Goal: Task Accomplishment & Management: Manage account settings

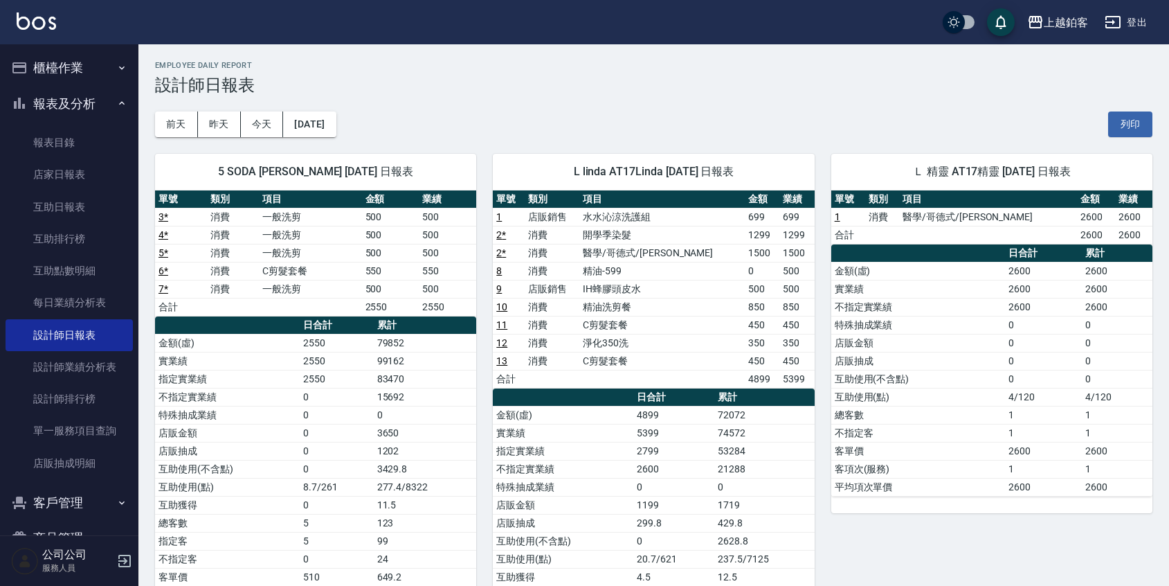
click at [80, 74] on button "櫃檯作業" at bounding box center [69, 68] width 127 height 36
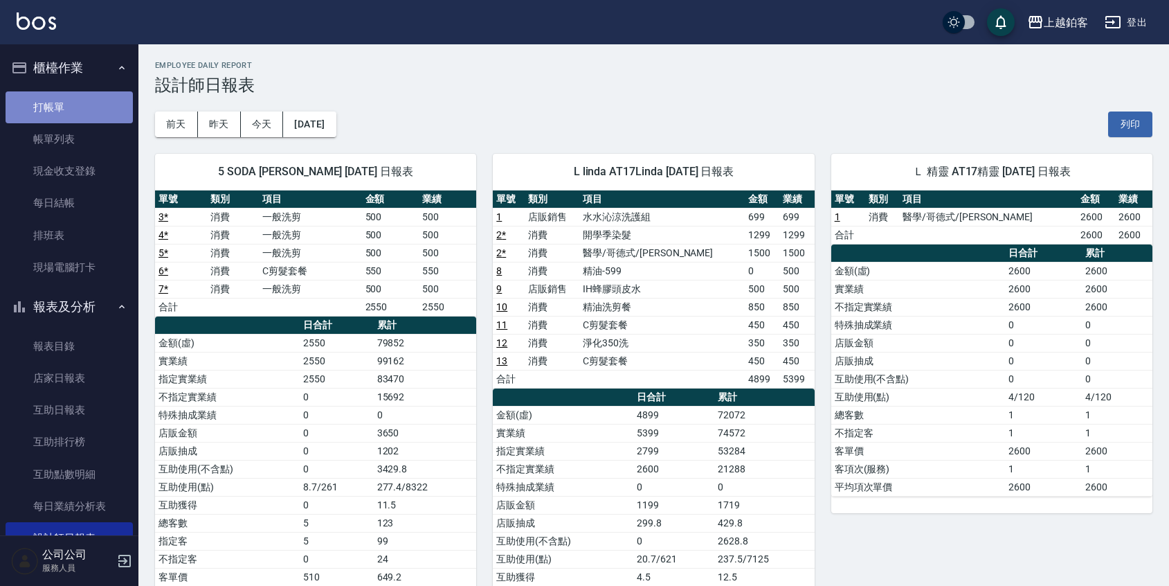
click at [77, 109] on link "打帳單" at bounding box center [69, 107] width 127 height 32
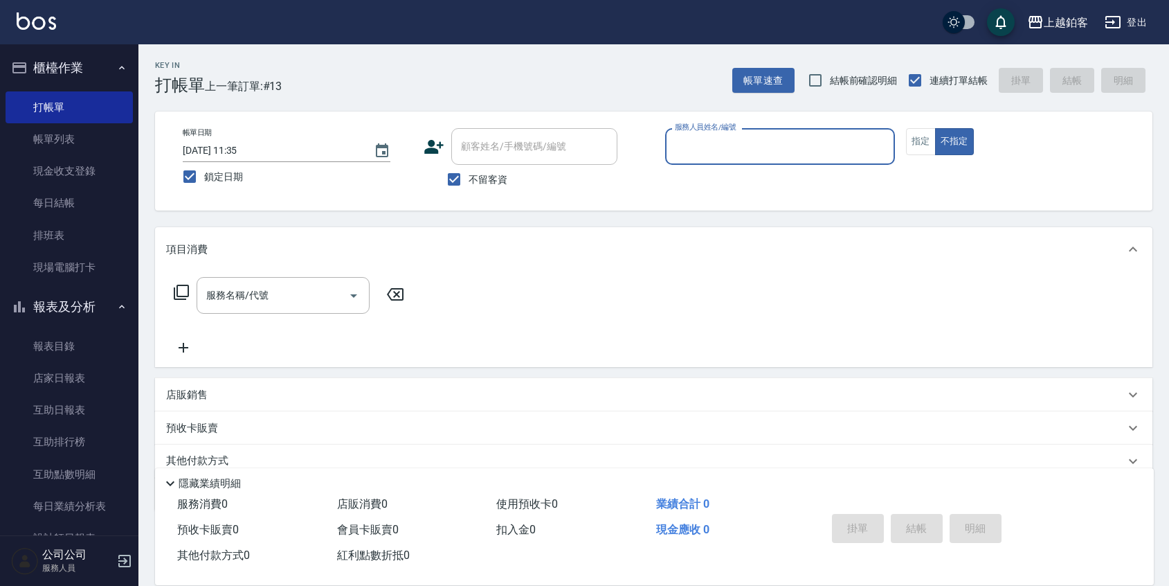
click at [209, 174] on span "鎖定日期" at bounding box center [223, 177] width 39 height 15
click at [204, 174] on input "鎖定日期" at bounding box center [189, 176] width 29 height 29
checkbox input "false"
type input "[DATE] 21:07"
click at [218, 177] on span "鎖定日期" at bounding box center [223, 177] width 39 height 15
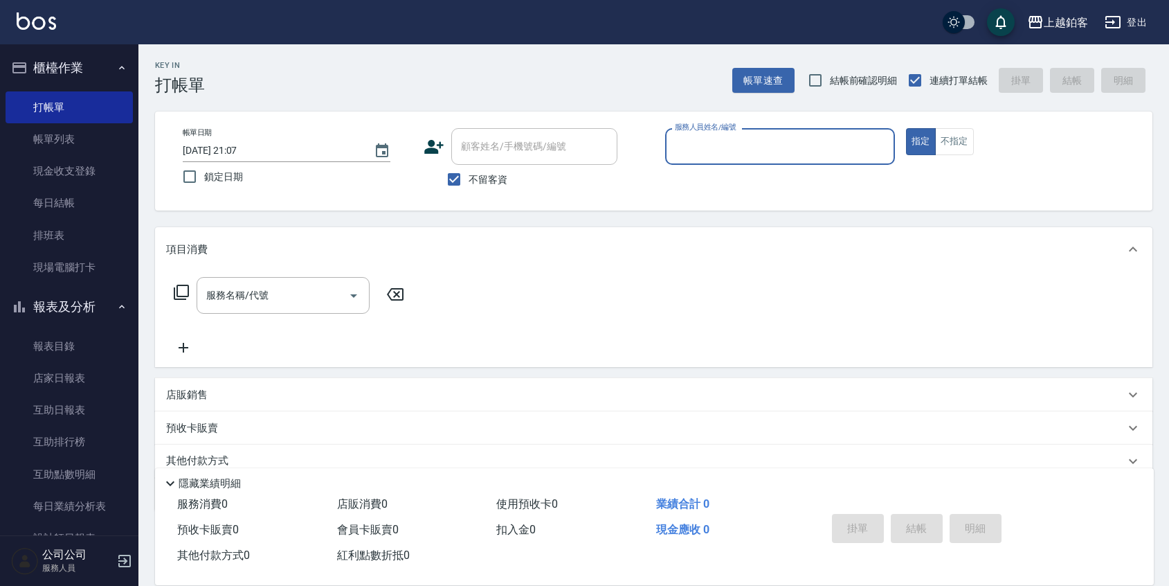
click at [204, 177] on input "鎖定日期" at bounding box center [189, 176] width 29 height 29
click at [192, 175] on input "鎖定日期" at bounding box center [189, 176] width 29 height 29
checkbox input "true"
click at [744, 147] on input "服務人員姓名/編號" at bounding box center [779, 146] width 217 height 24
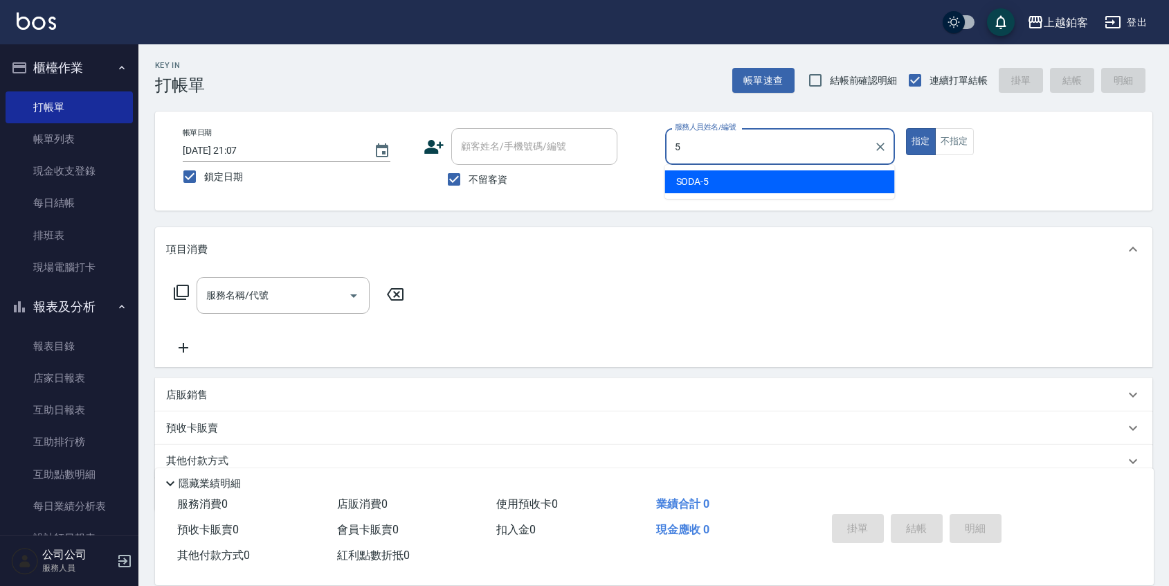
type input "5"
type button "true"
type input "SODA-5"
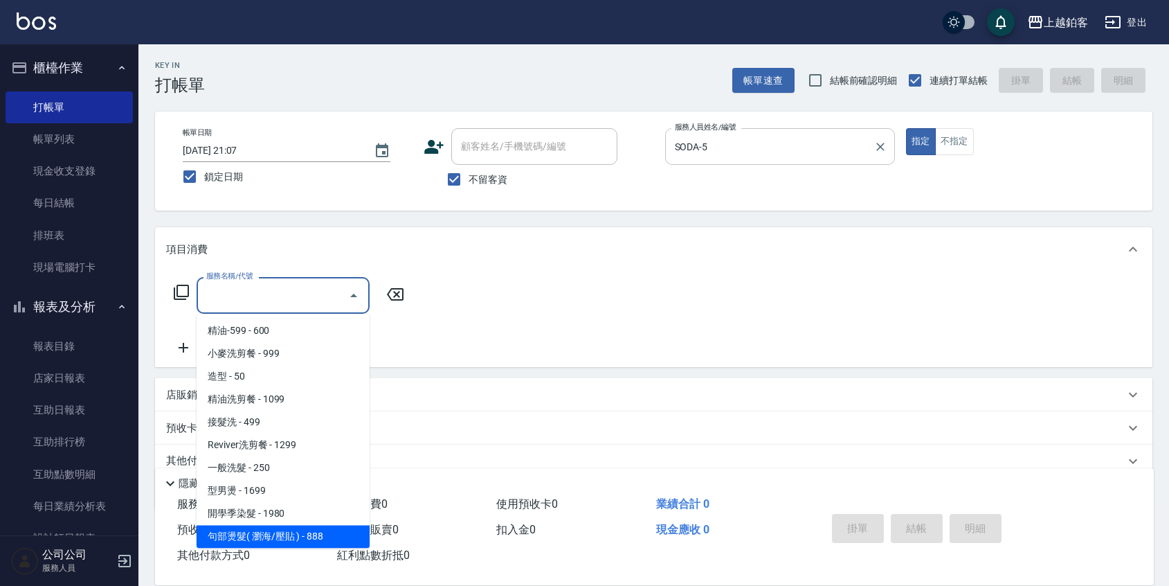
scroll to position [366, 0]
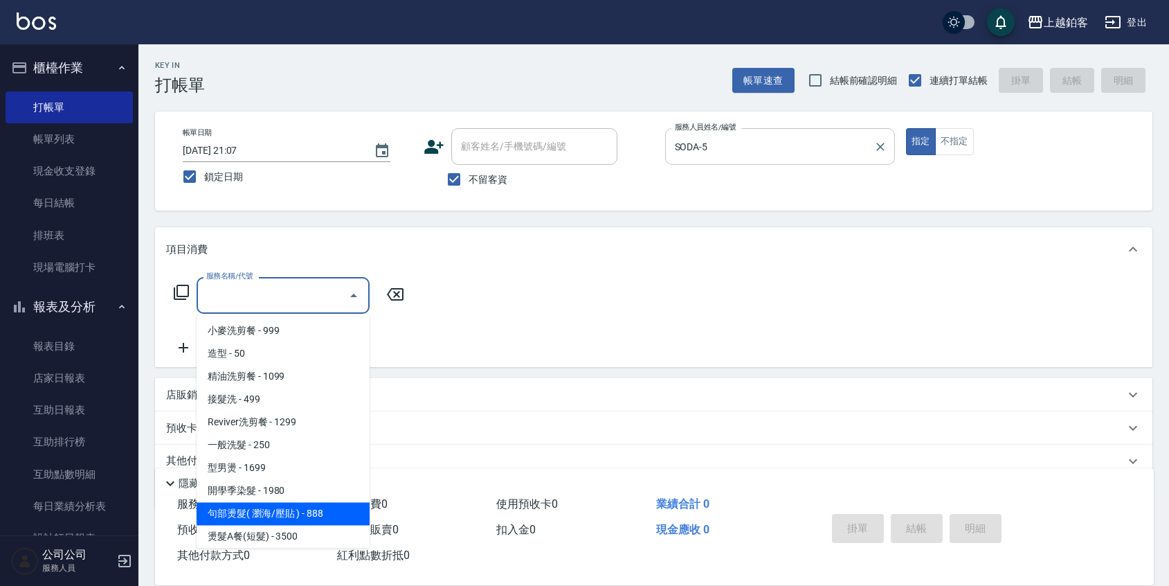
type input "句部燙髮( 瀏海/壓貼 )(2001)"
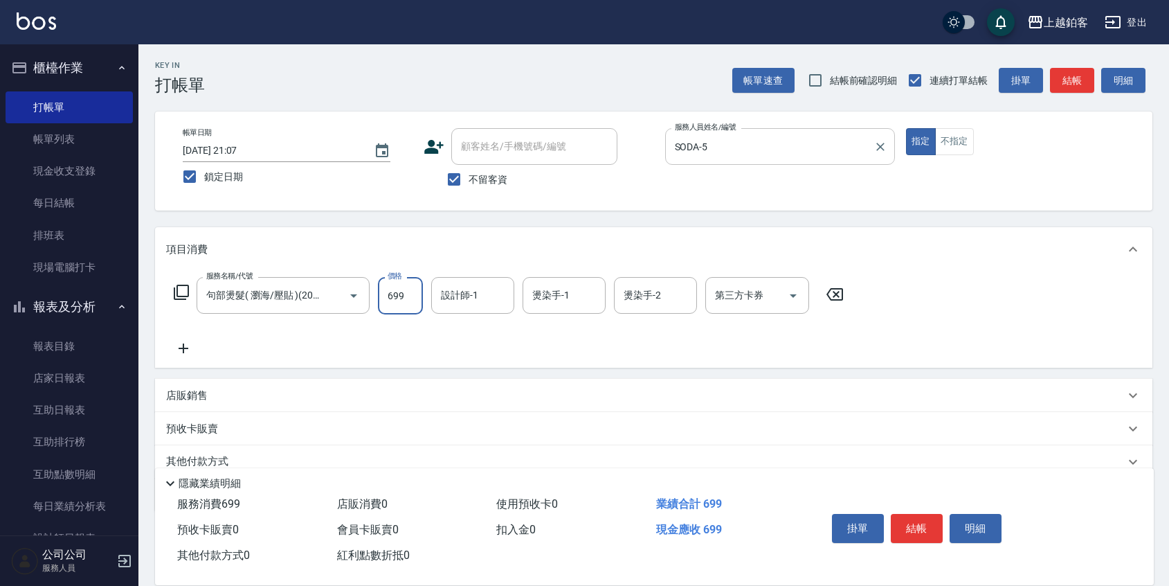
type input "699"
type input "芯如-50"
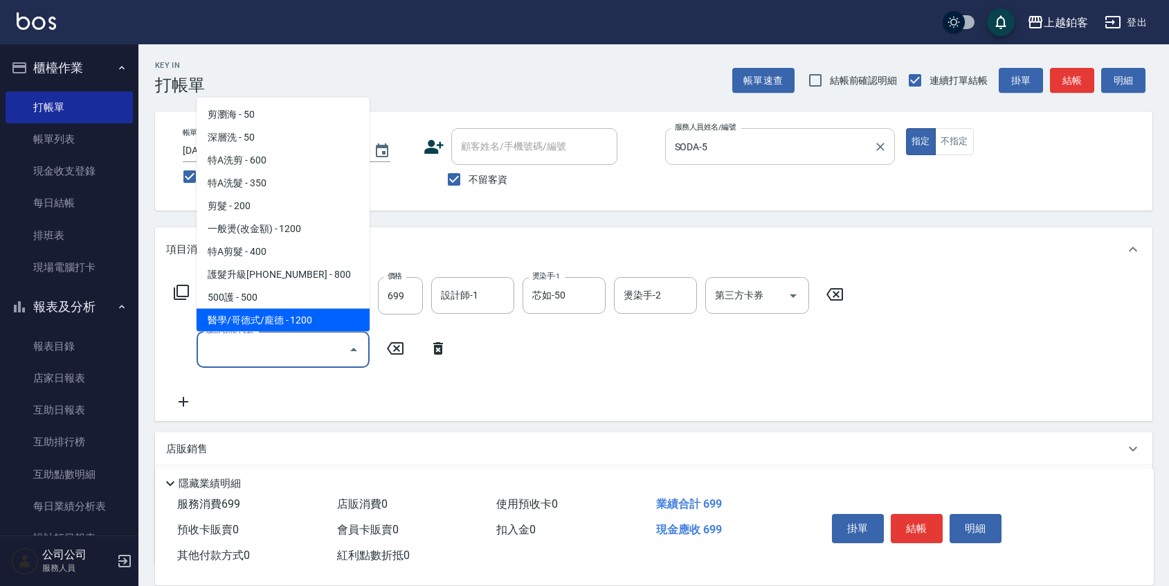
scroll to position [46, 0]
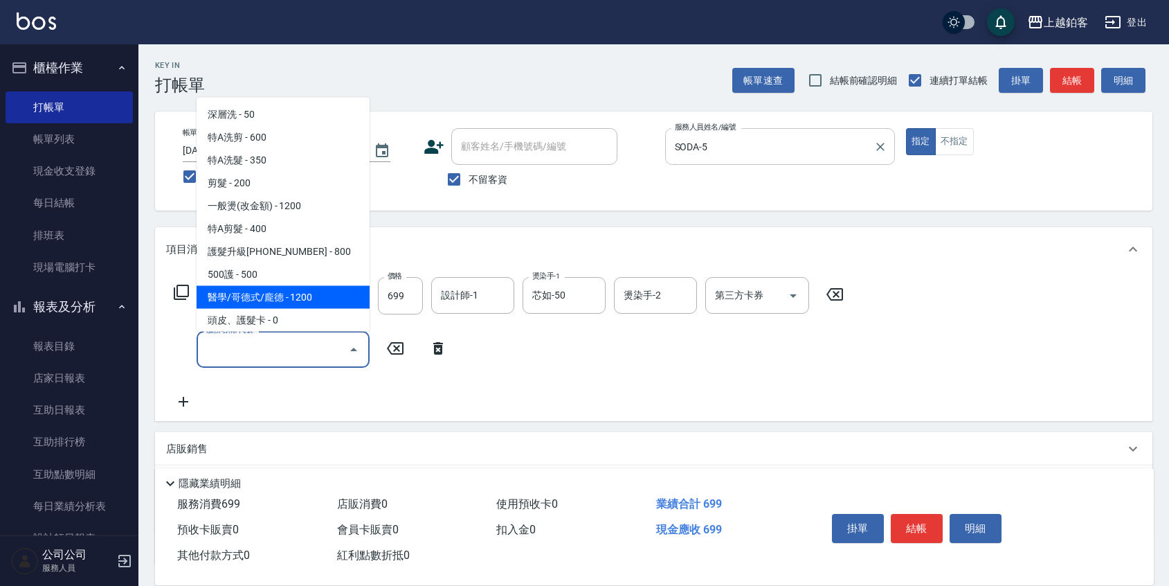
type input "醫學/哥德式/龐德(417)"
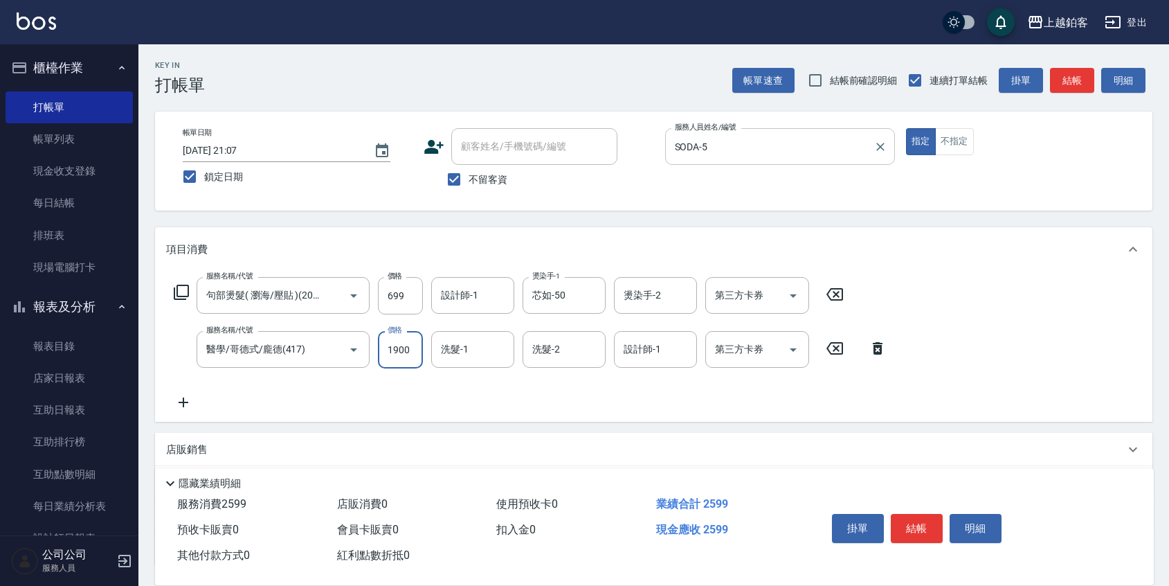
type input "1900"
type input "芯如-50"
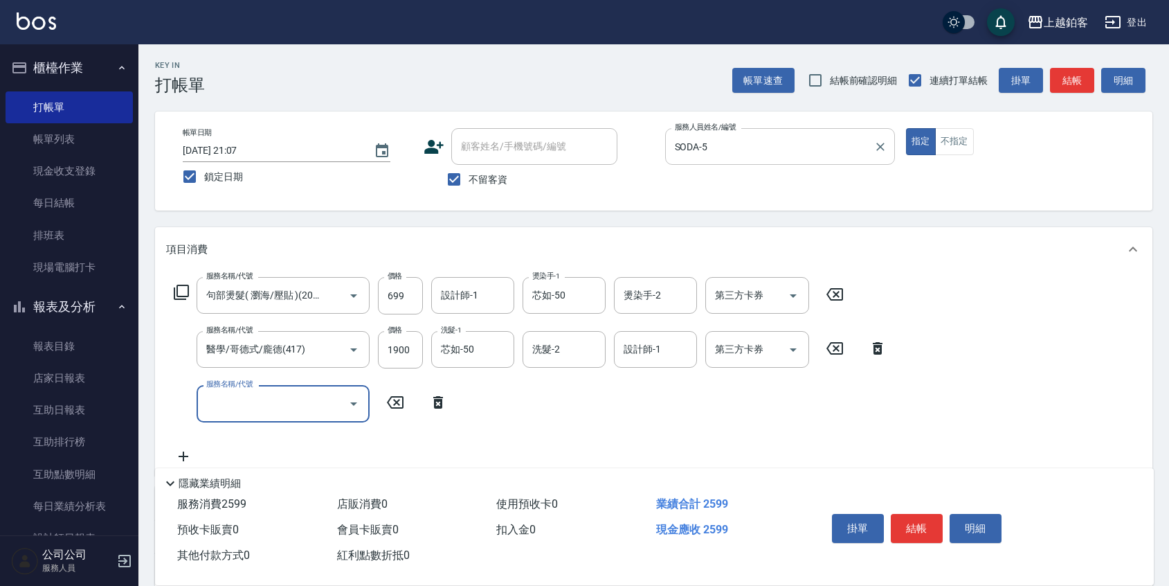
scroll to position [0, 0]
click at [926, 524] on button "結帳" at bounding box center [917, 528] width 52 height 29
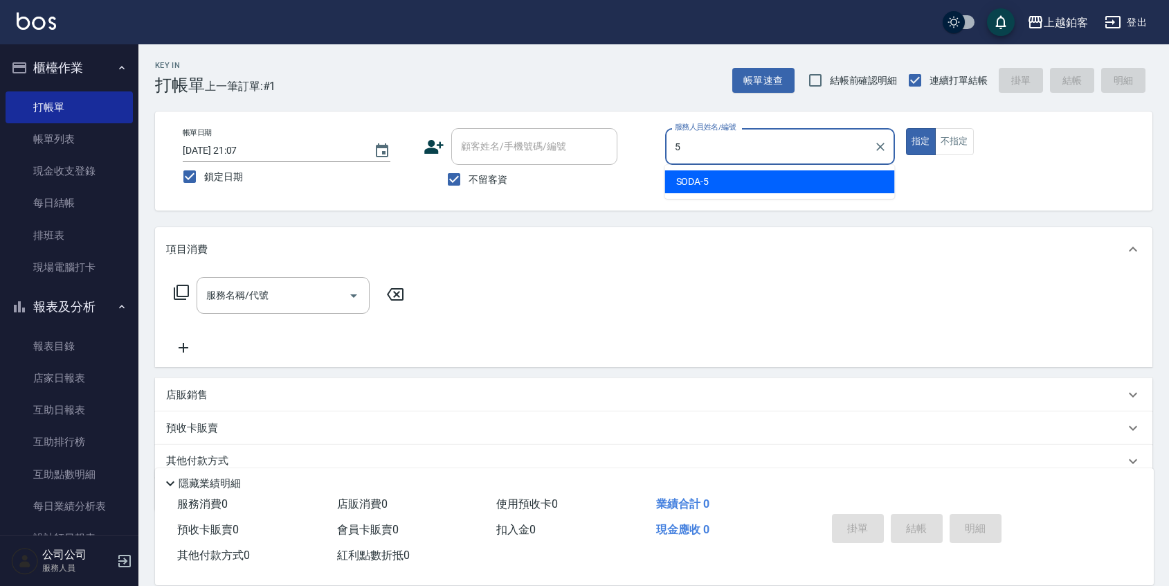
type input "SODA-5"
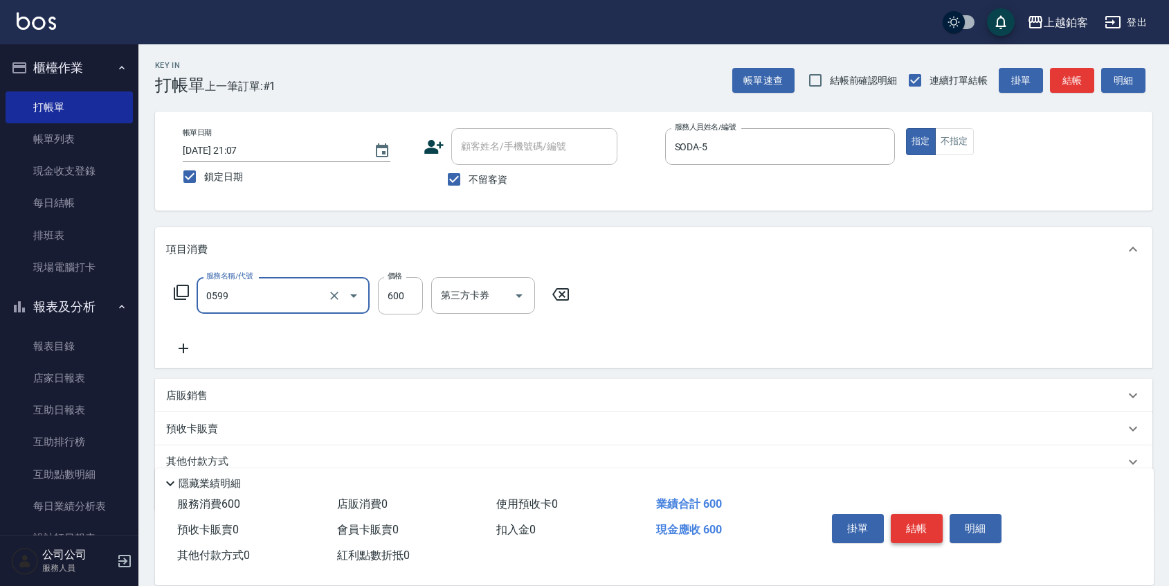
type input "精油-599(0599)"
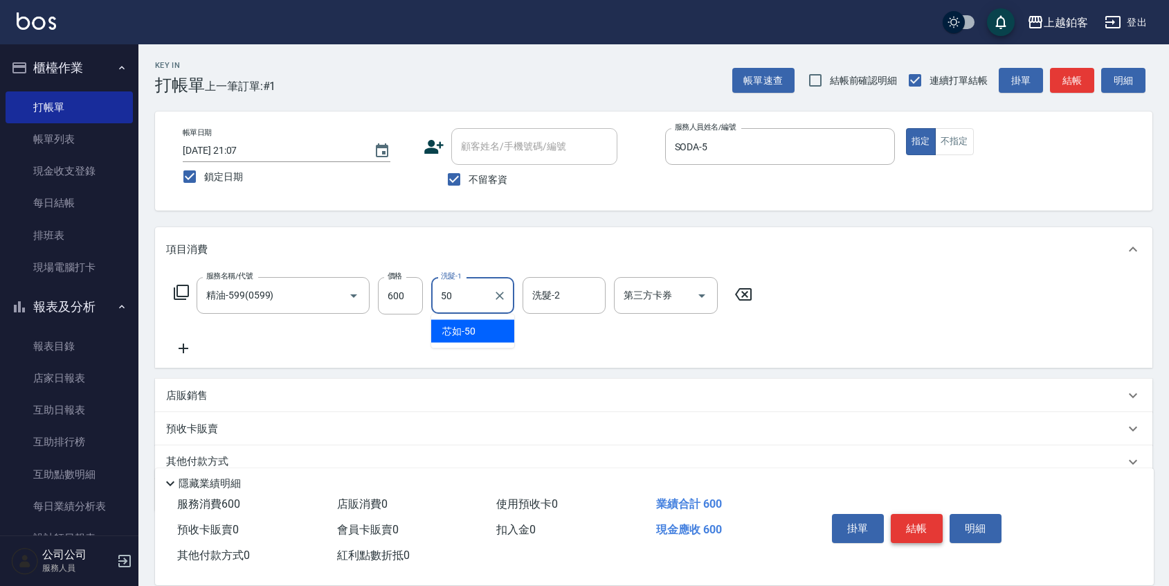
type input "芯如-50"
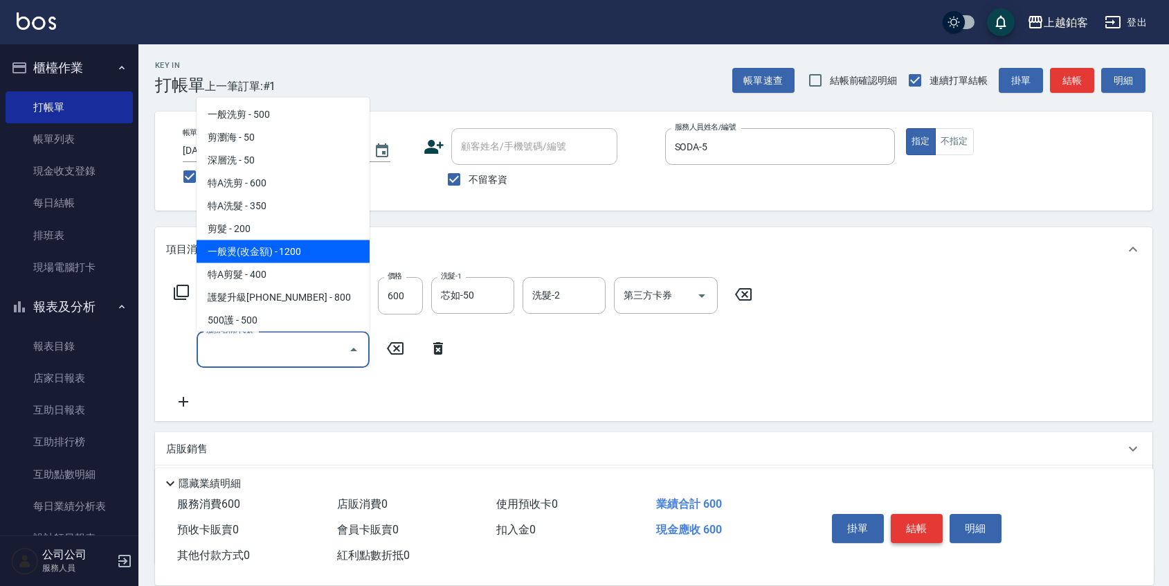
type input "一般燙(改金額)(201)"
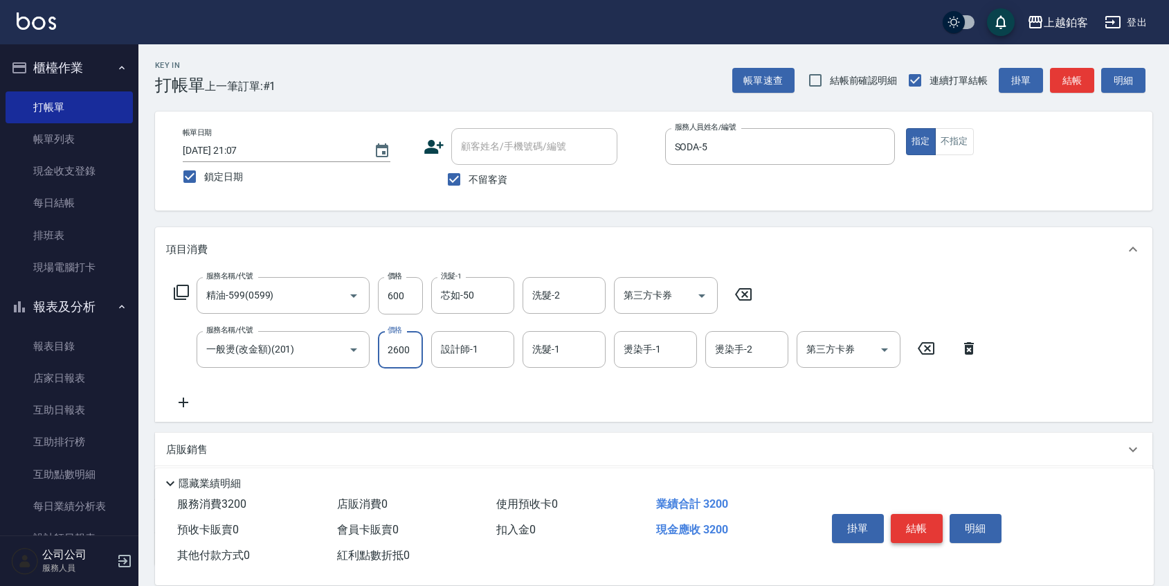
type input "2600"
type input "6"
type input "芯如-50"
click at [569, 341] on input "洗髮-1" at bounding box center [564, 349] width 71 height 24
type input "芯如-50"
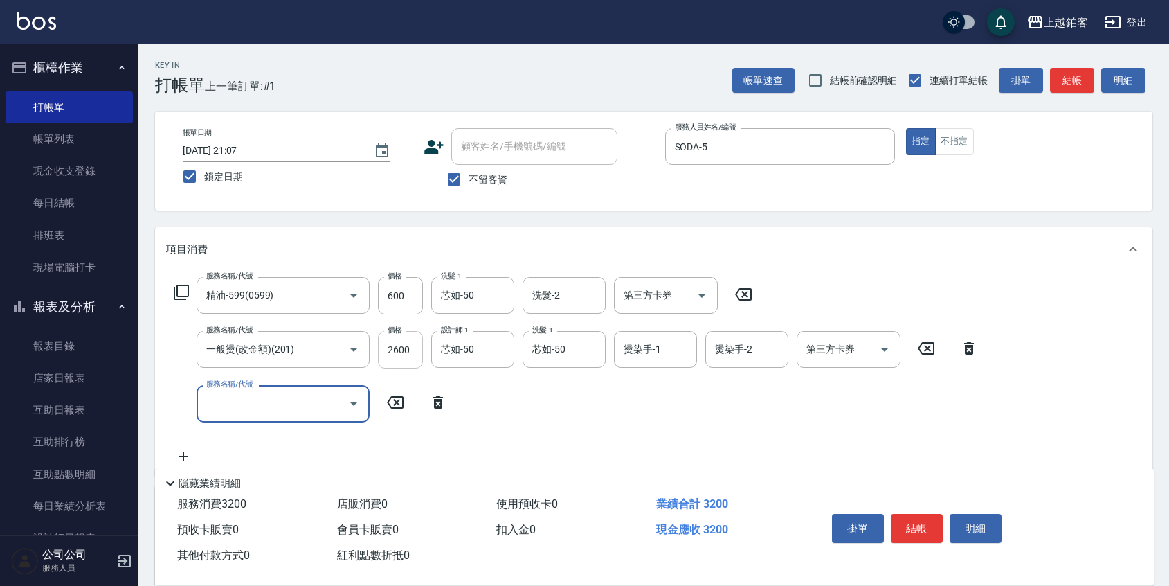
click at [390, 349] on input "2600" at bounding box center [400, 349] width 45 height 37
type input "1600"
click at [640, 418] on div "服務名稱/代號 精油-599(0599) 服務名稱/代號 價格 600 價格 洗髮-1 芯如-50 洗髮-1 洗髮-2 洗髮-2 第三方卡券 第三方卡券 服務…" at bounding box center [576, 370] width 820 height 187
click at [692, 291] on button "Open" at bounding box center [702, 296] width 22 height 22
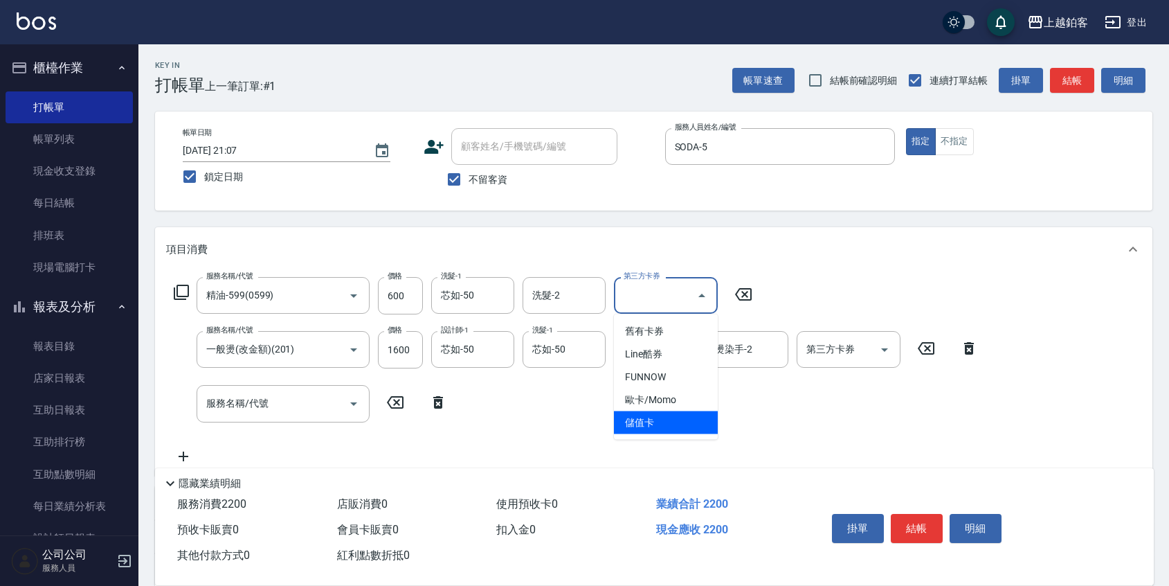
click at [660, 417] on span "儲值卡" at bounding box center [666, 422] width 104 height 23
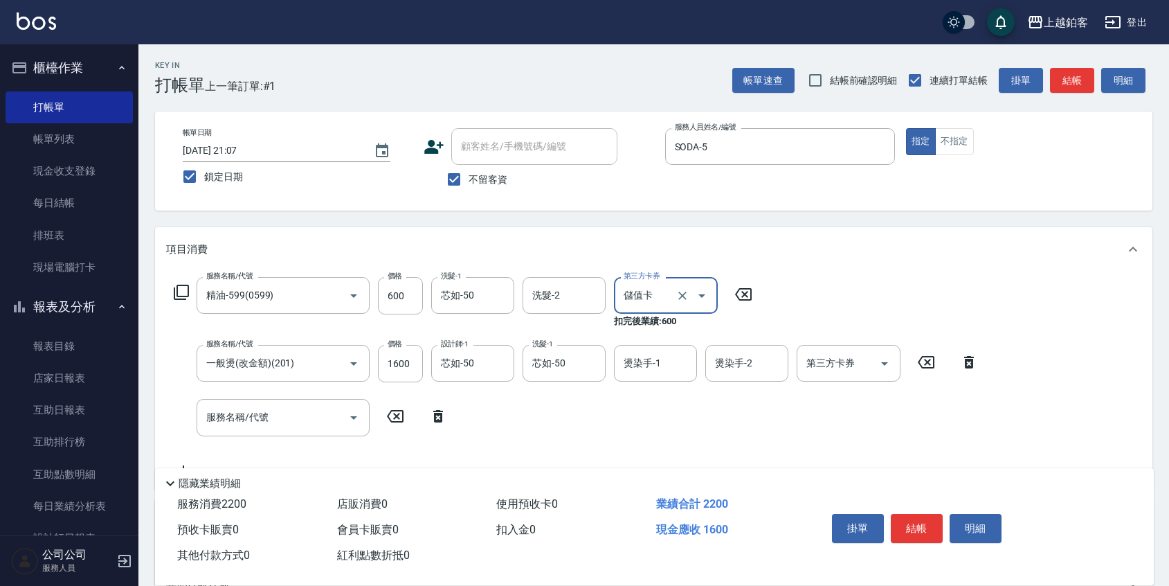
type input "儲值卡"
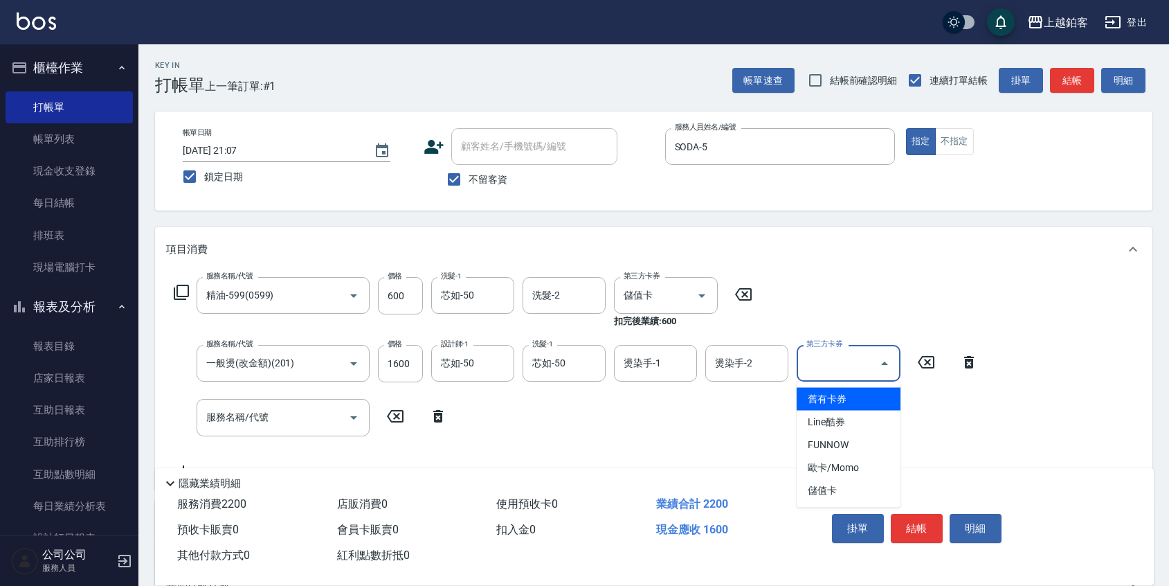
click at [813, 368] on input "第三方卡券" at bounding box center [838, 363] width 71 height 24
click at [822, 487] on span "儲值卡" at bounding box center [849, 490] width 104 height 23
type input "儲值卡"
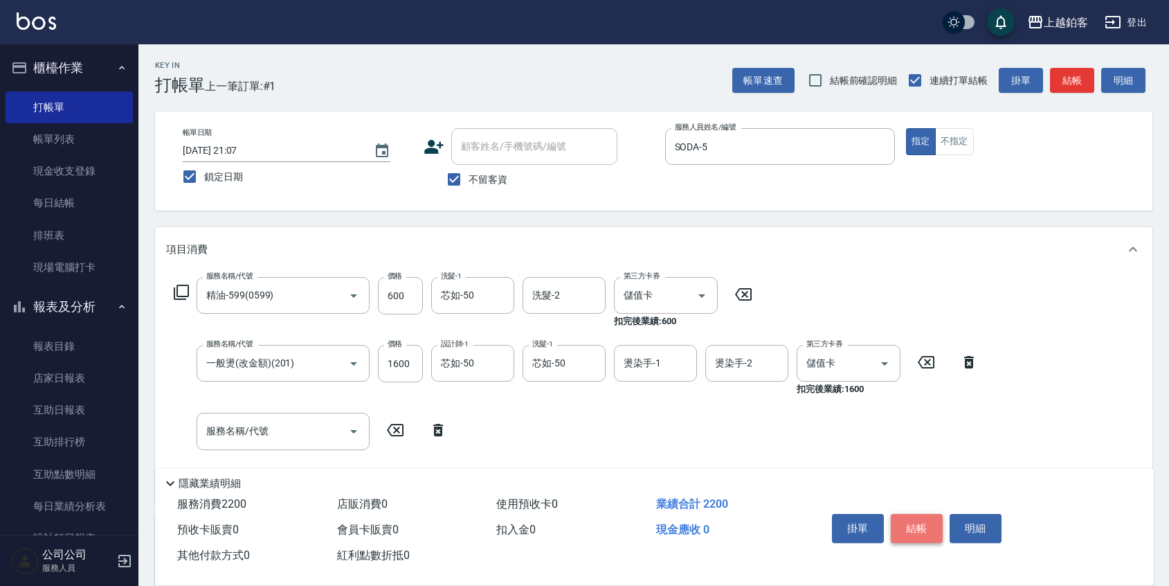
click at [923, 525] on button "結帳" at bounding box center [917, 528] width 52 height 29
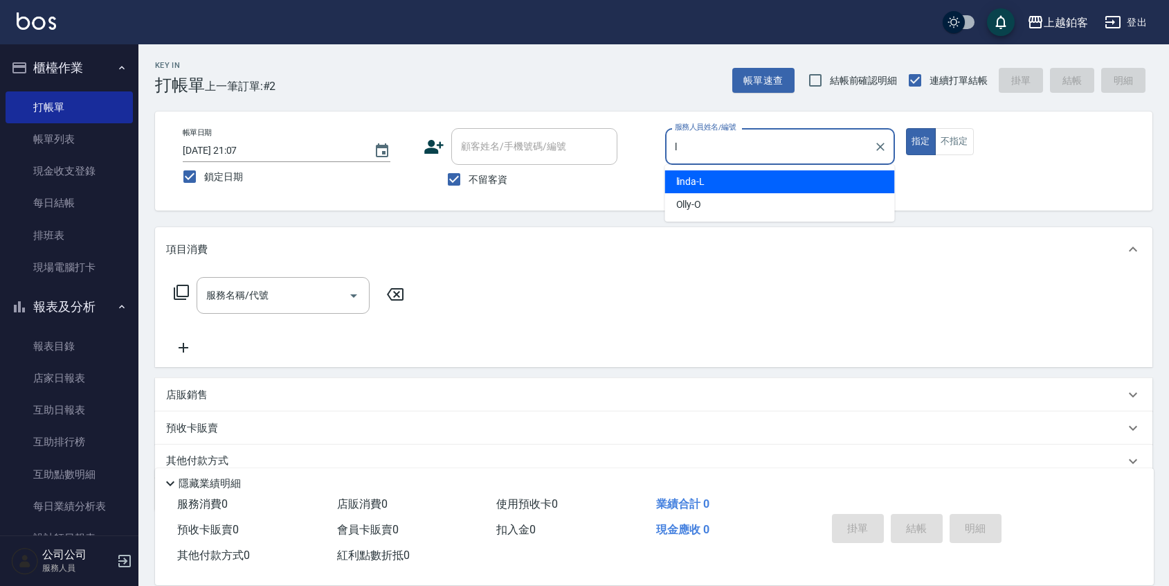
type input "linda-L"
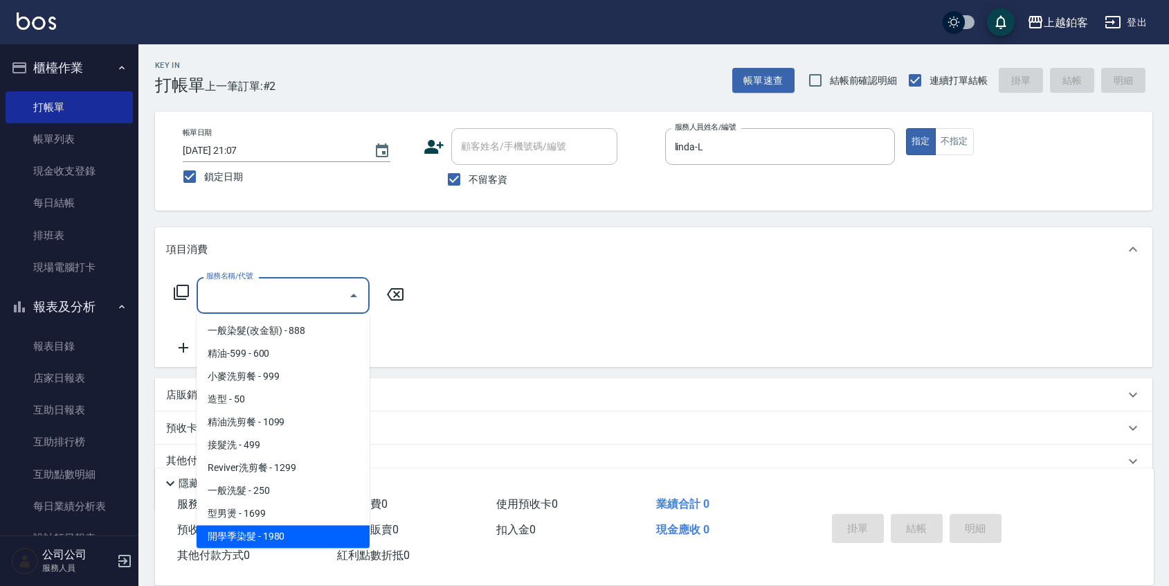
scroll to position [343, 0]
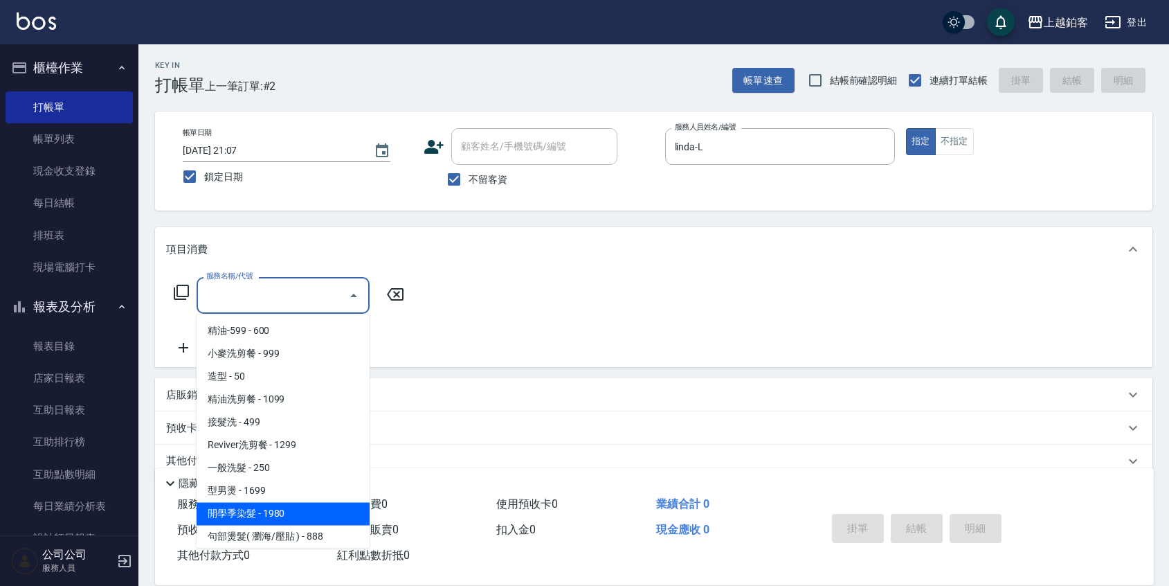
type input "開學季染髮(1980)"
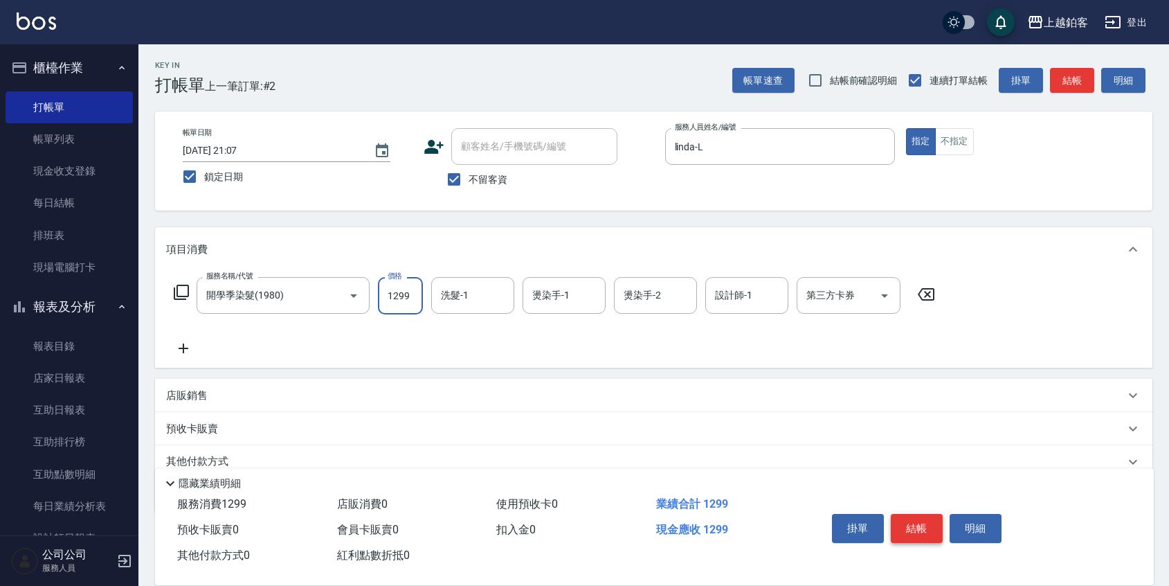
type input "1299"
type input "芯如-50"
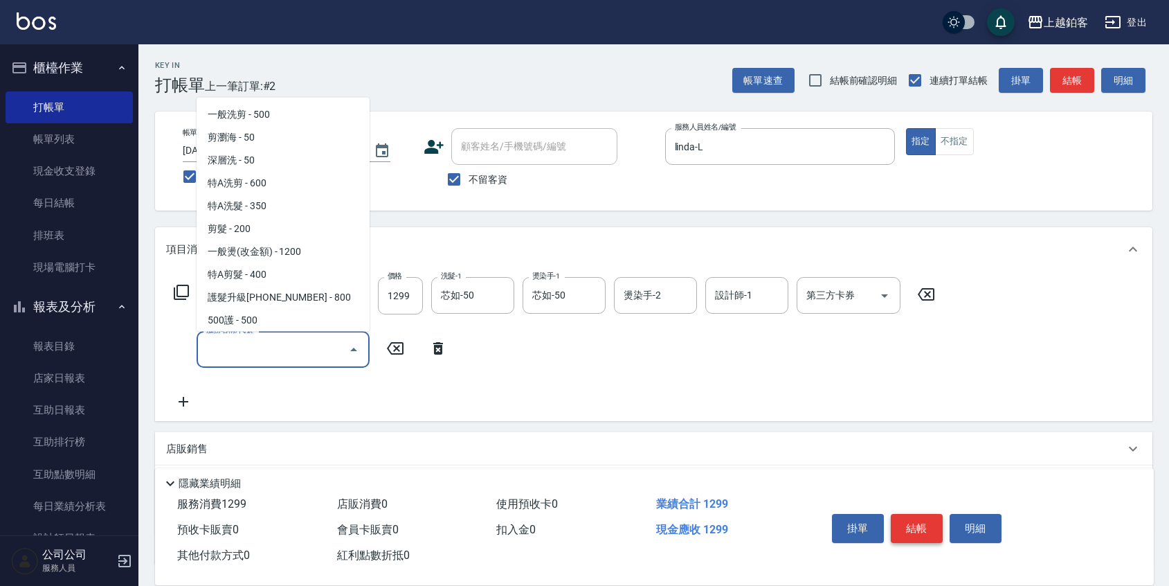
scroll to position [23, 0]
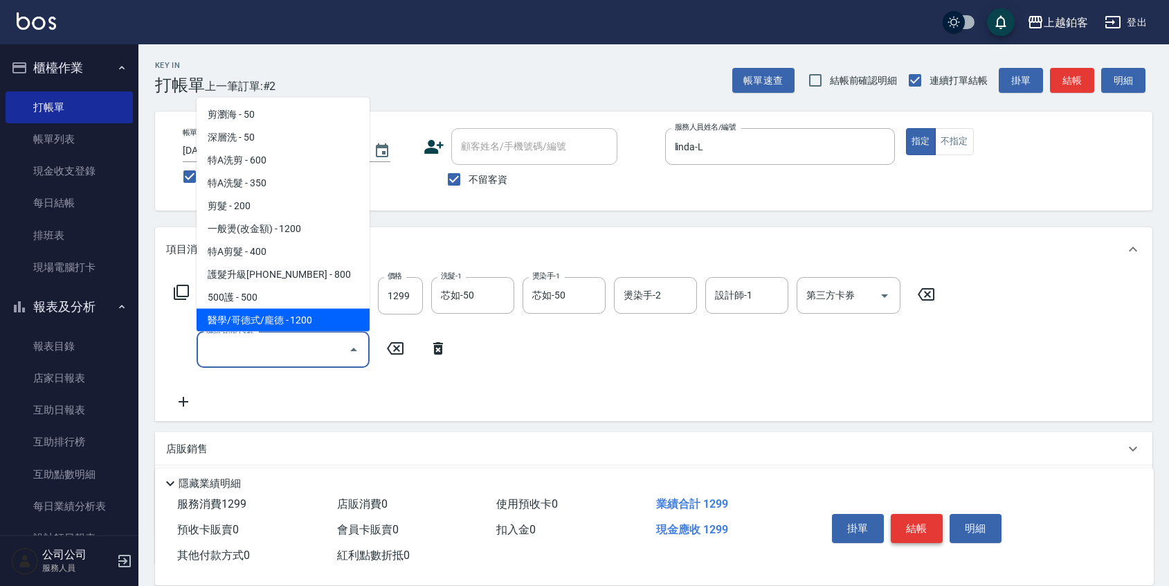
type input "醫學/哥德式/龐德(417)"
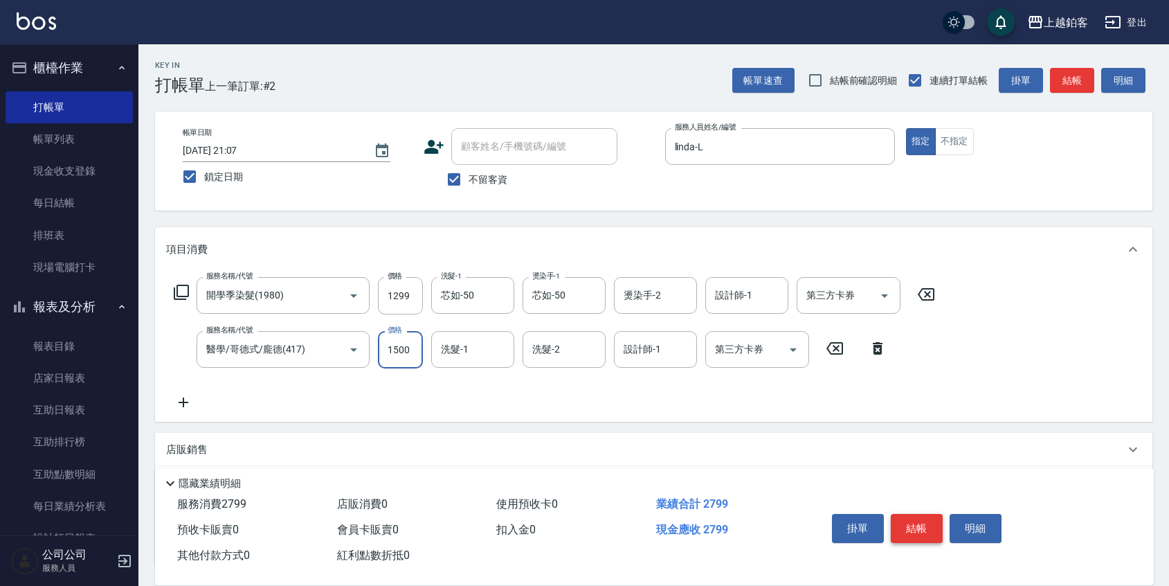
type input "1500"
type input "linda-L"
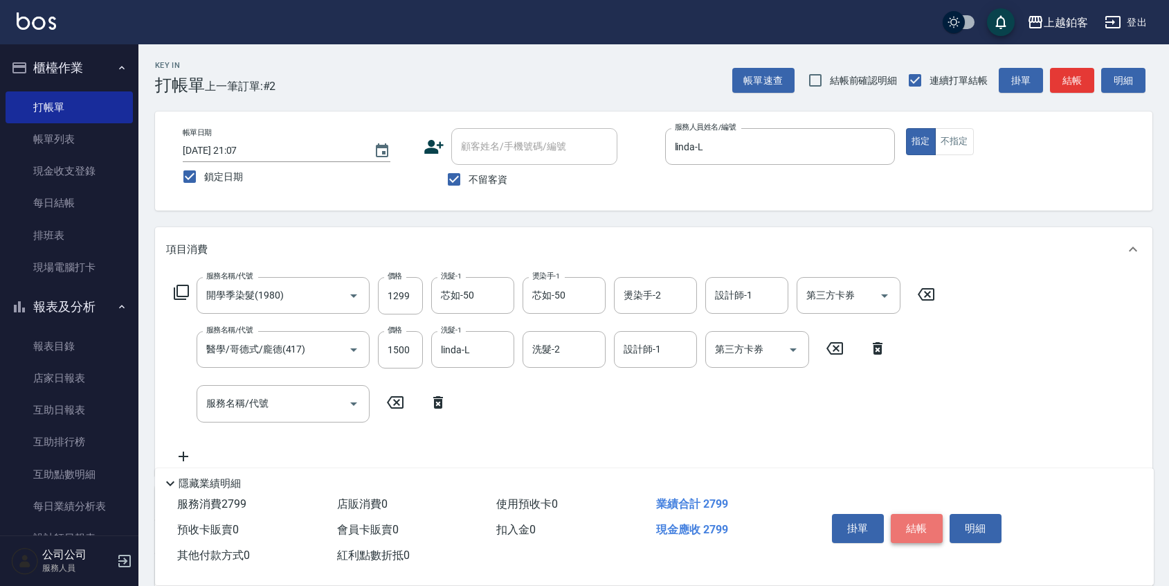
click at [914, 521] on button "結帳" at bounding box center [917, 528] width 52 height 29
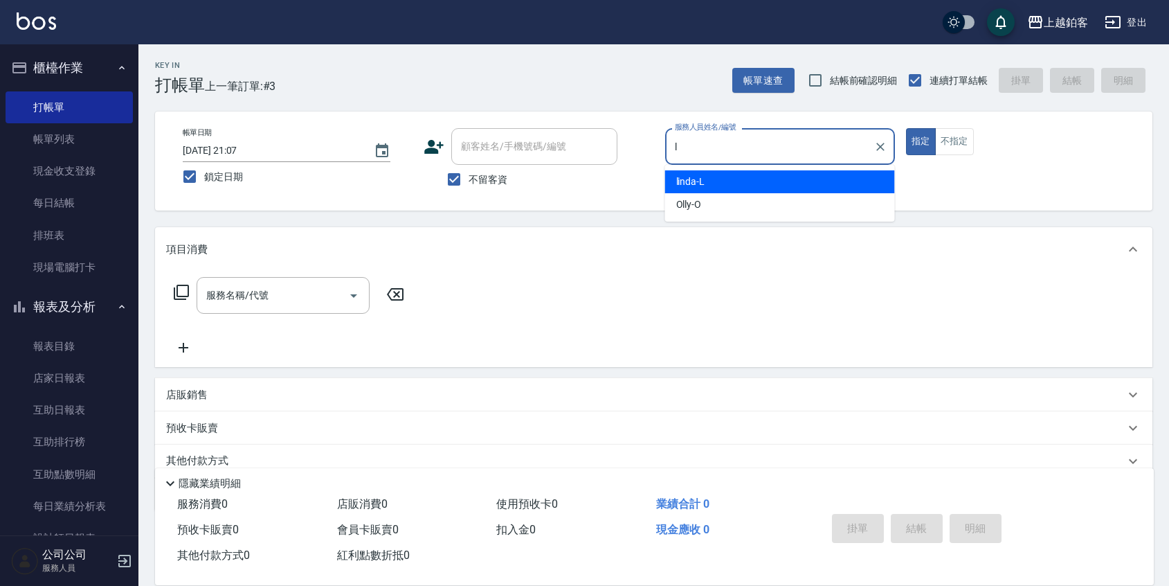
type input "linda-L"
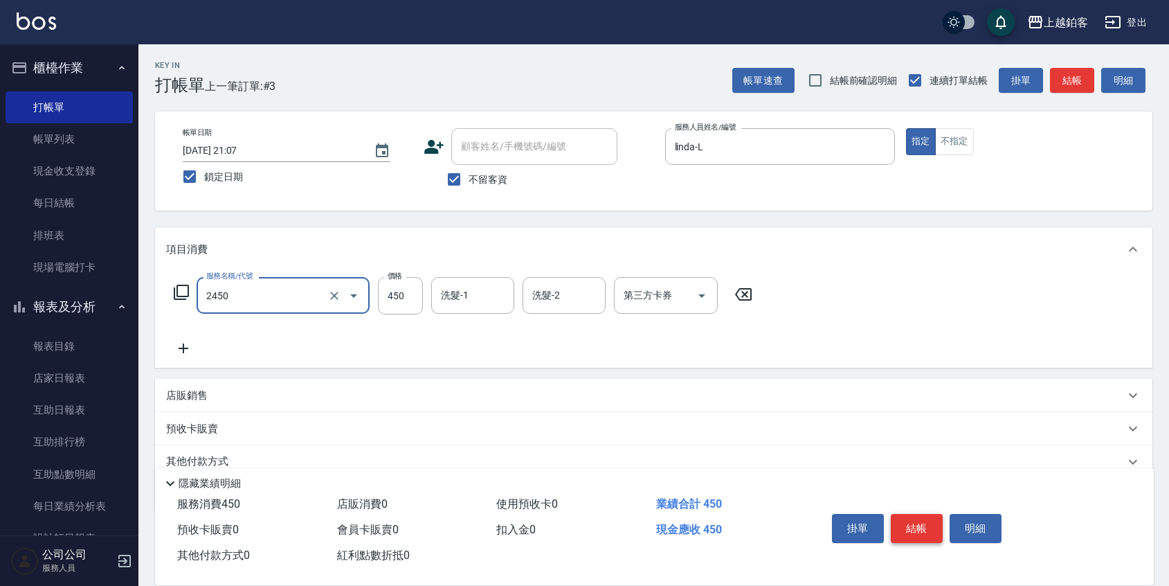
type input "C剪髮套餐(2450)"
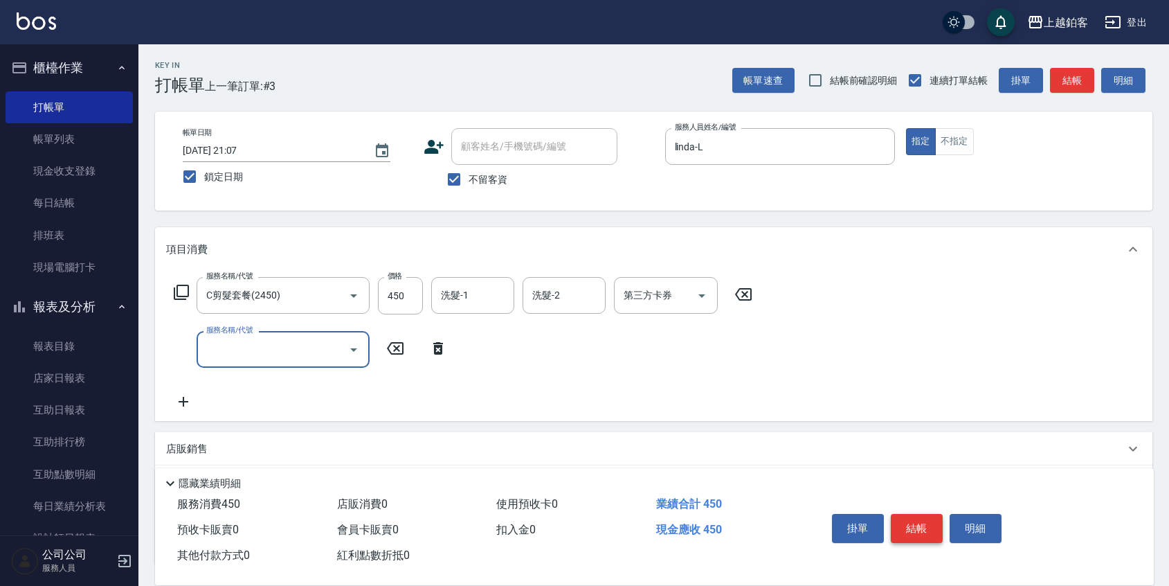
click at [923, 528] on button "結帳" at bounding box center [917, 528] width 52 height 29
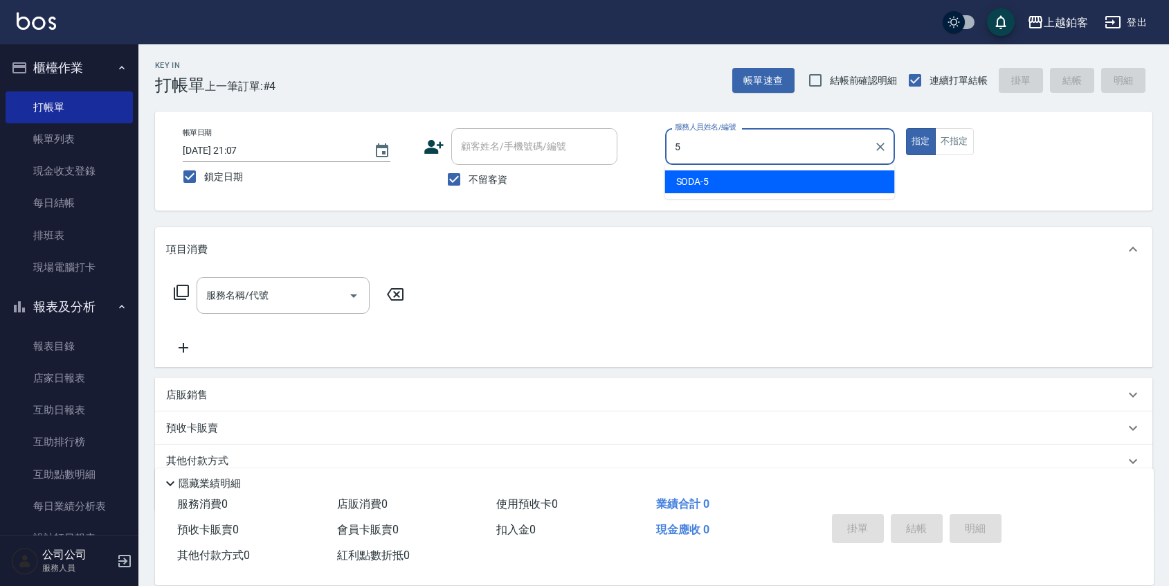
type input "SODA-5"
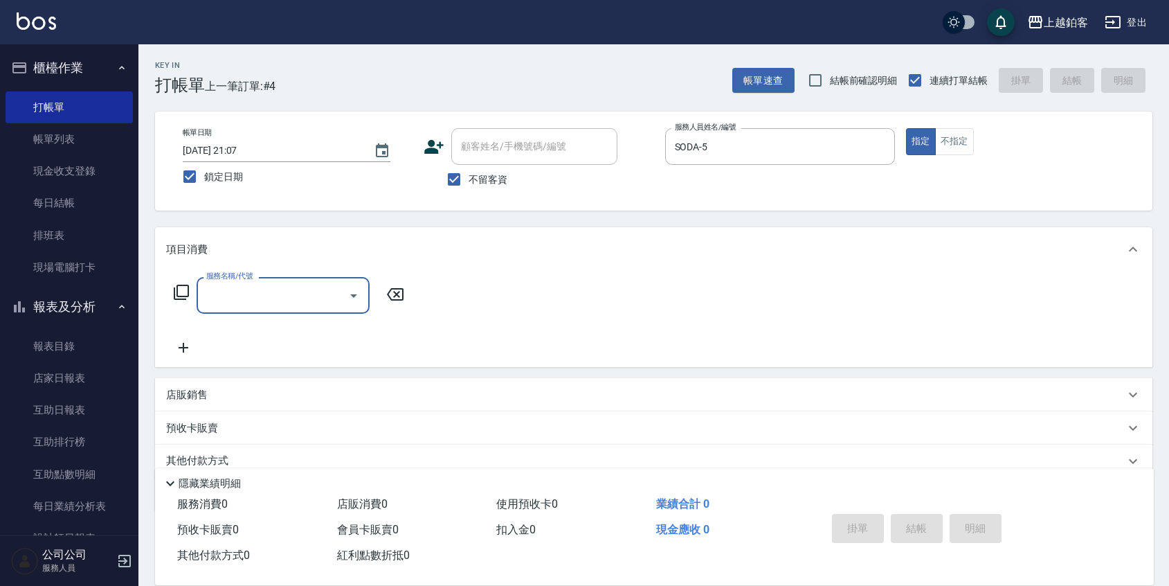
type input "一般洗剪(5)"
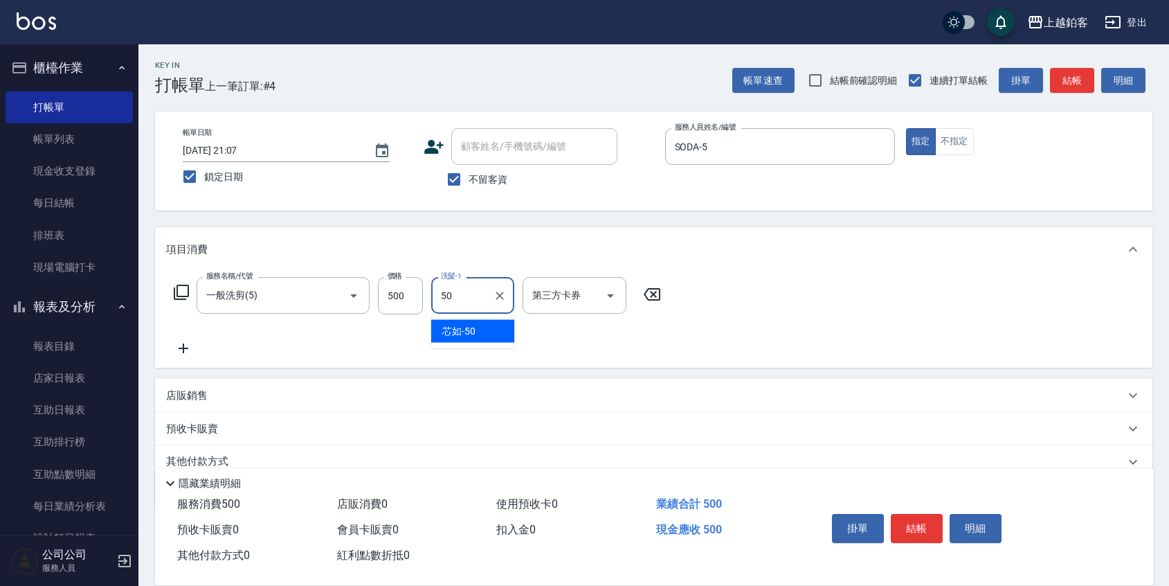
type input "芯如-50"
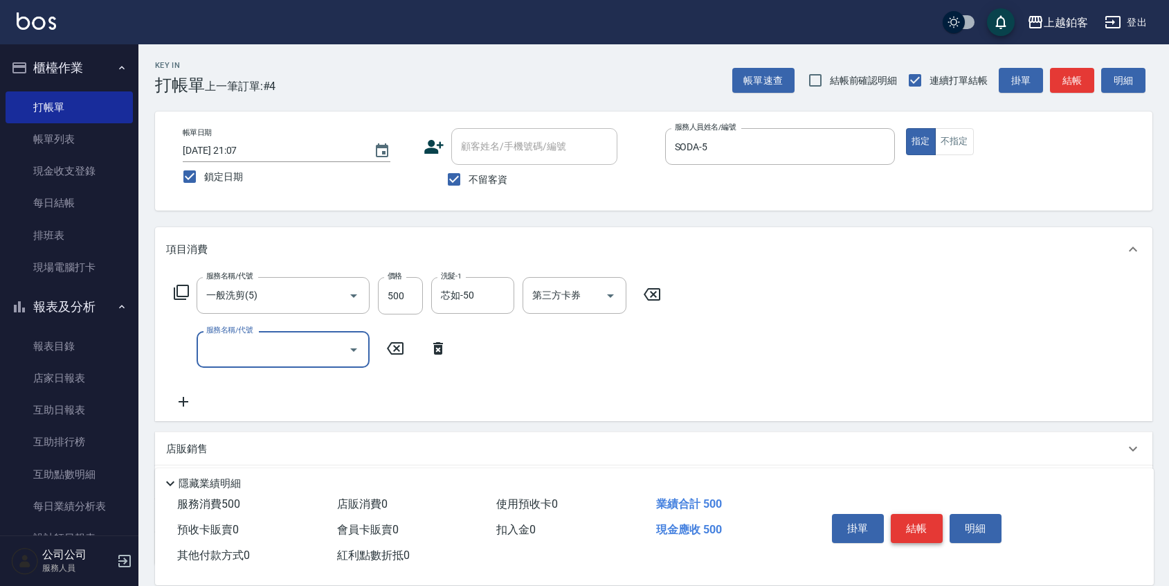
click at [919, 521] on button "結帳" at bounding box center [917, 528] width 52 height 29
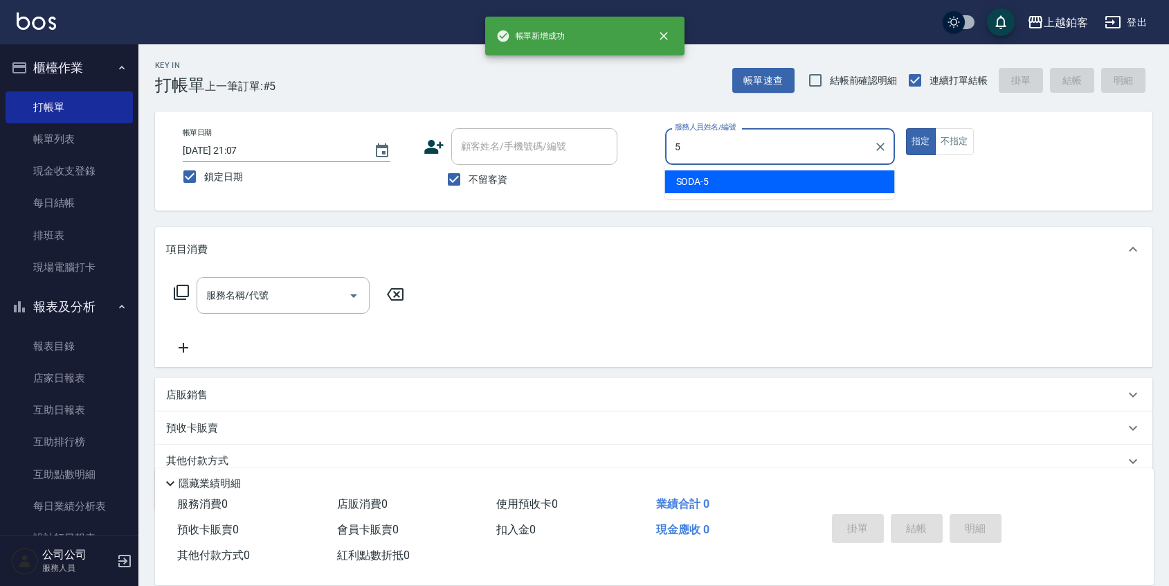
type input "SODA-5"
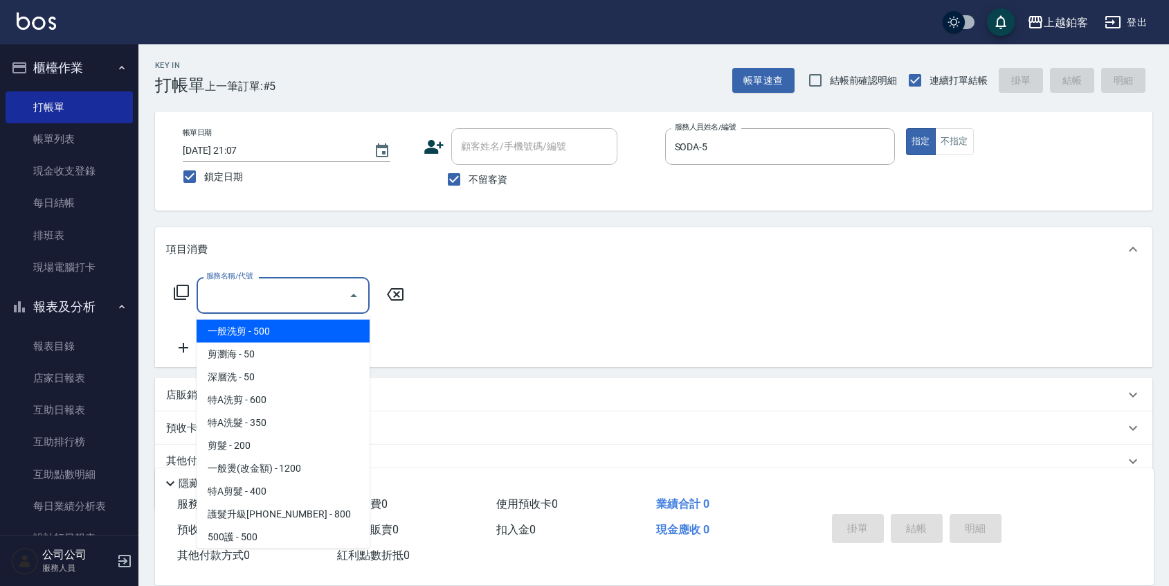
type input "一般洗剪(5)"
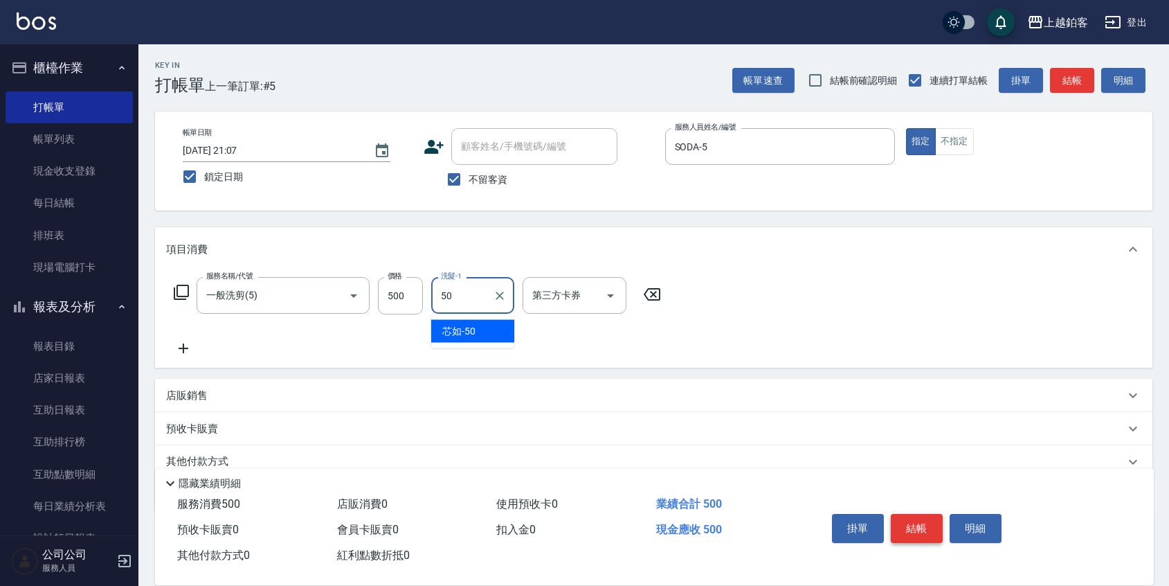
type input "芯如-50"
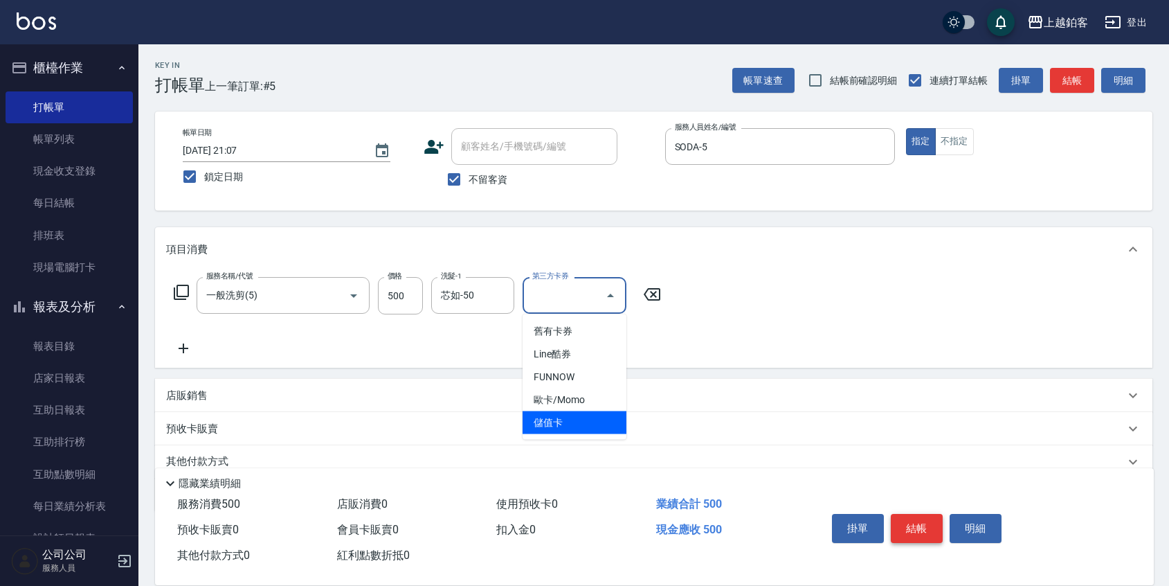
type input "儲值卡"
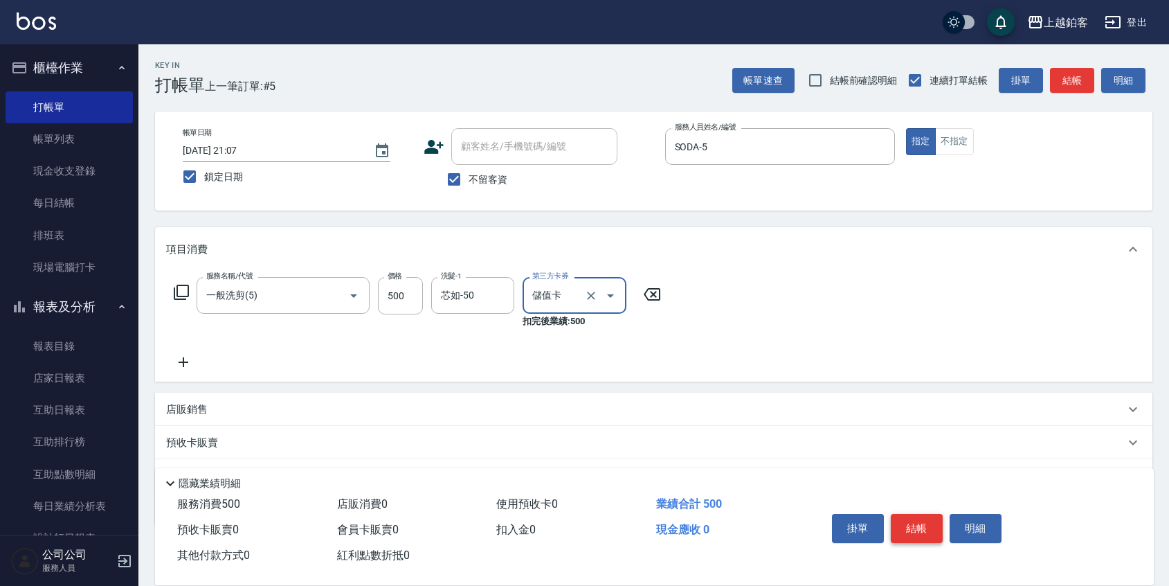
click at [918, 523] on button "結帳" at bounding box center [917, 528] width 52 height 29
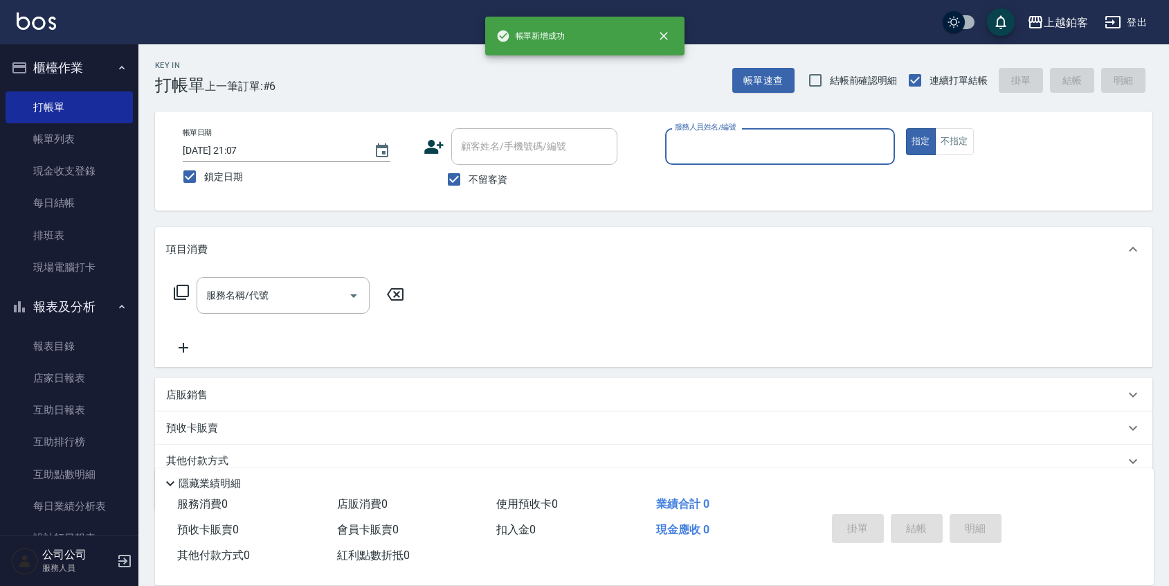
type input "l"
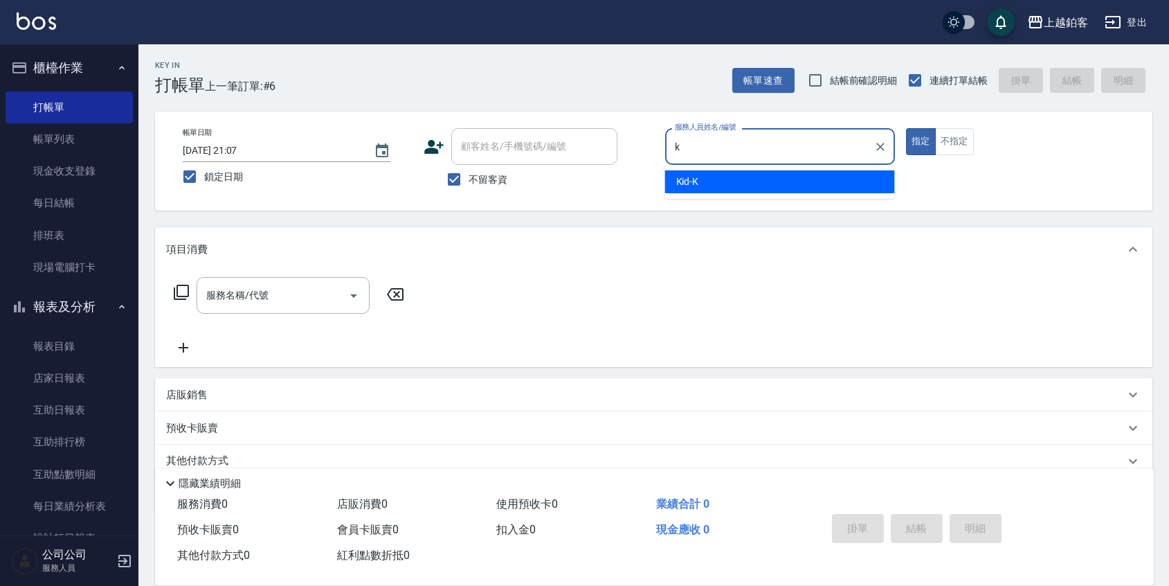
type input "Kid-K"
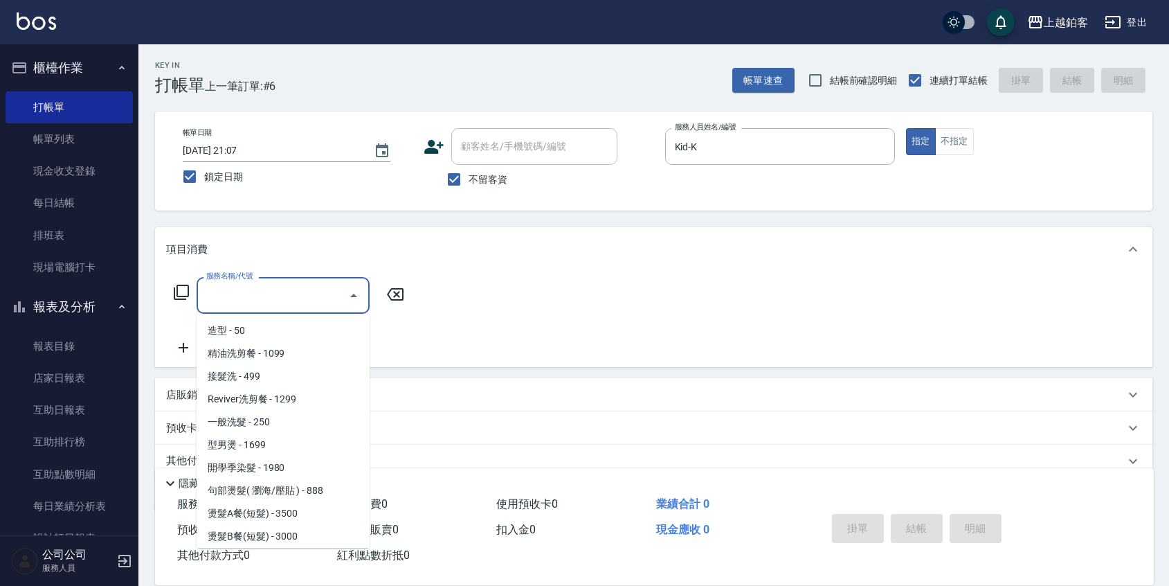
scroll to position [411, 0]
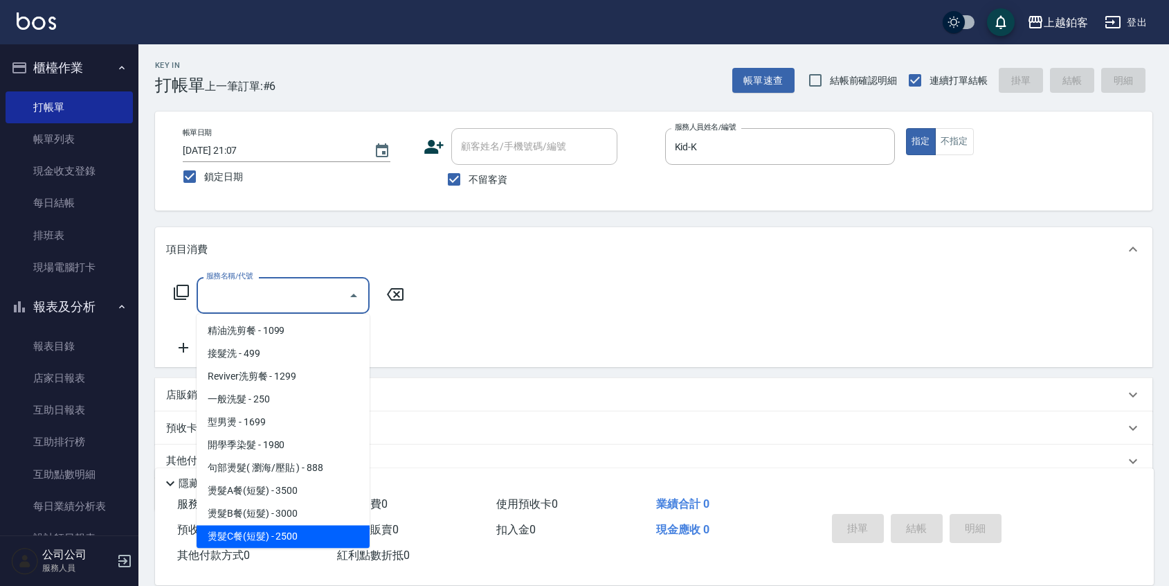
type input "燙髮C餐(短髮)(2203)"
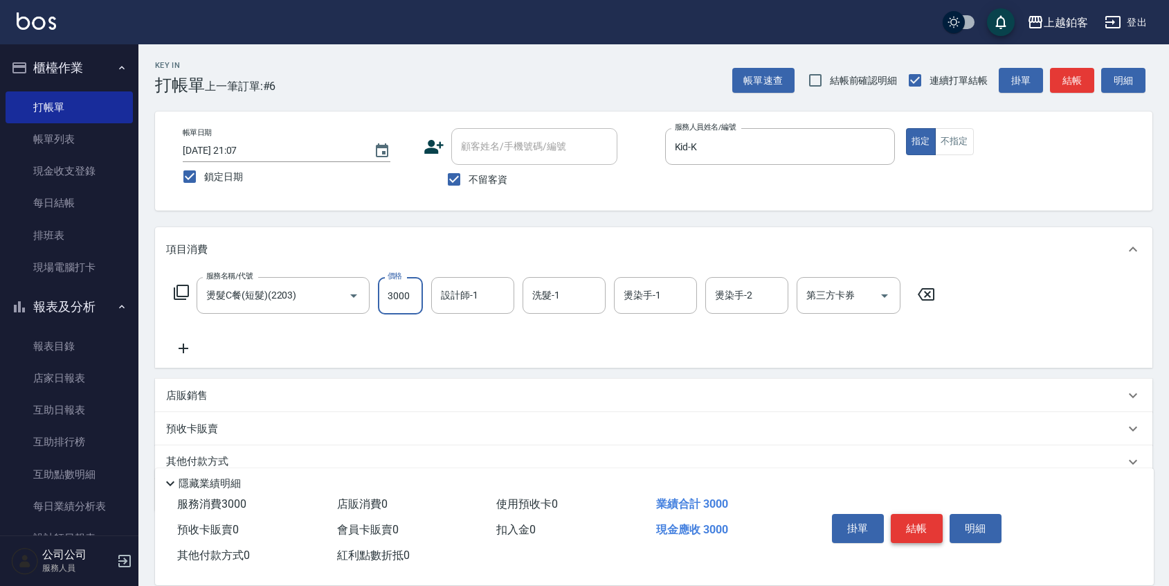
type input "3000"
type input "芯如-50"
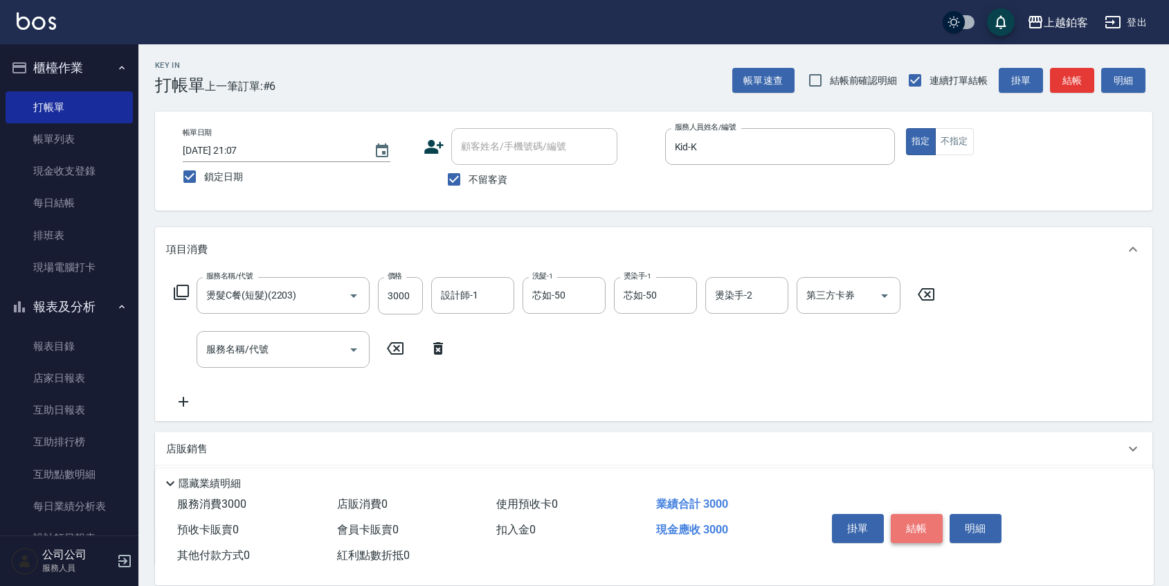
click at [923, 523] on button "結帳" at bounding box center [917, 528] width 52 height 29
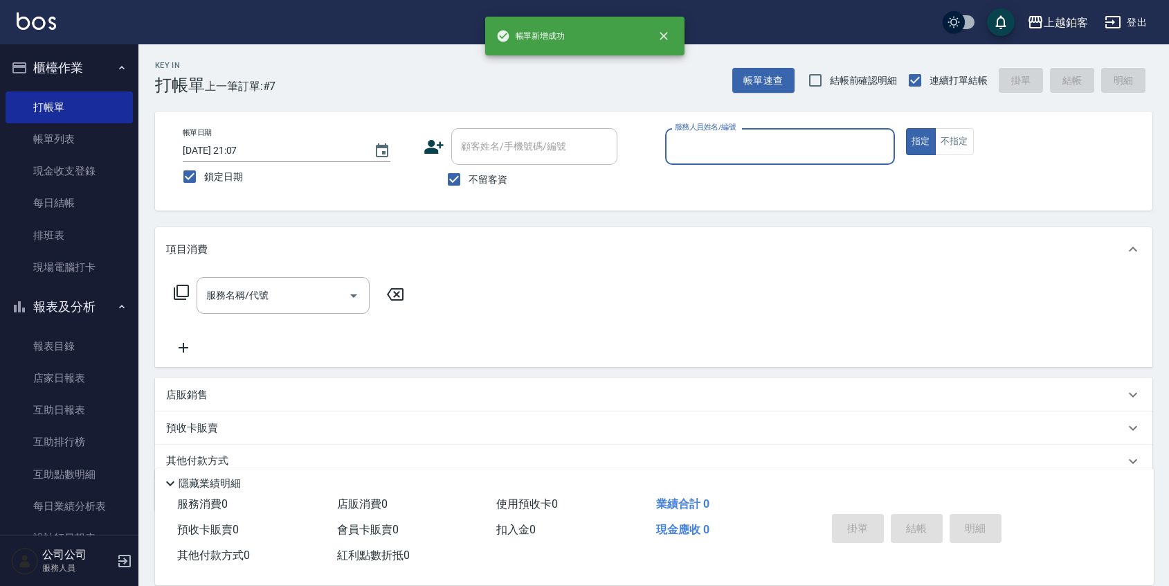
type input "k"
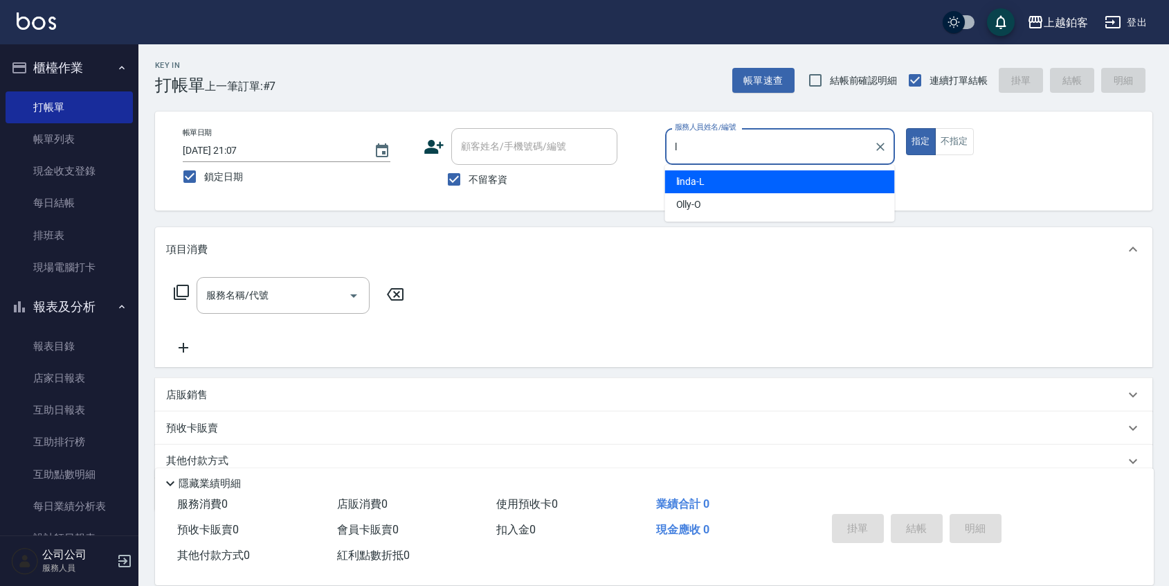
type input "linda-L"
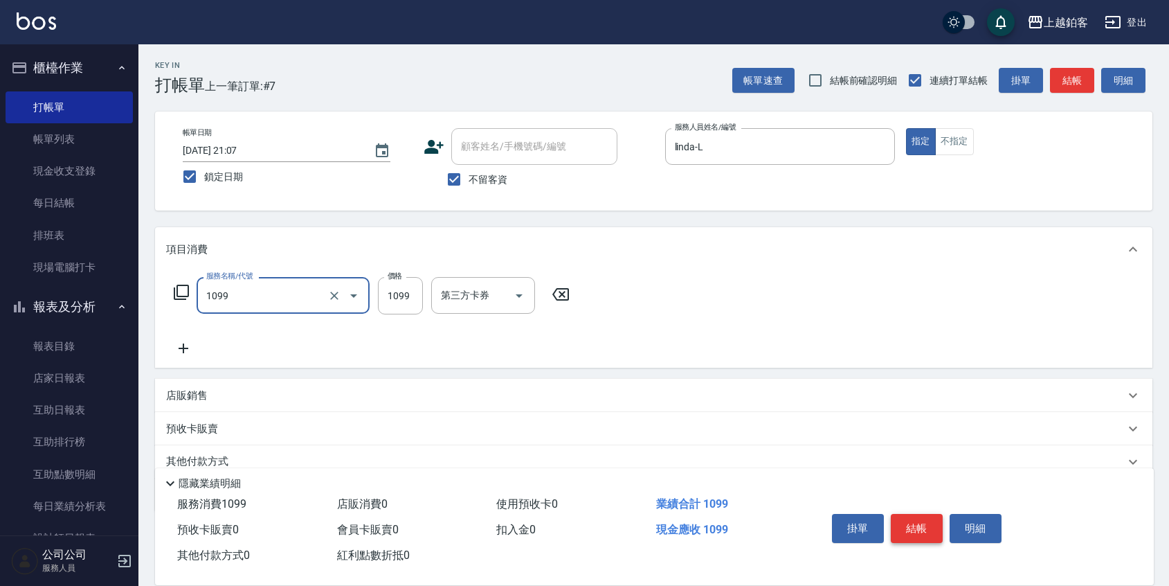
type input "精油洗剪餐(1099)"
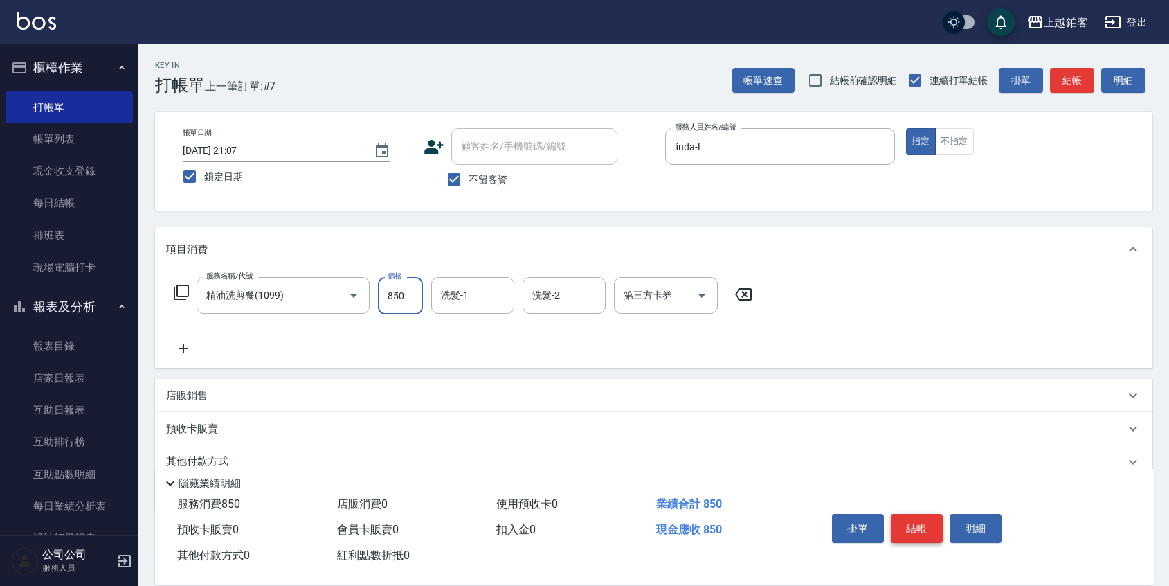
type input "850"
type input "芯如-50"
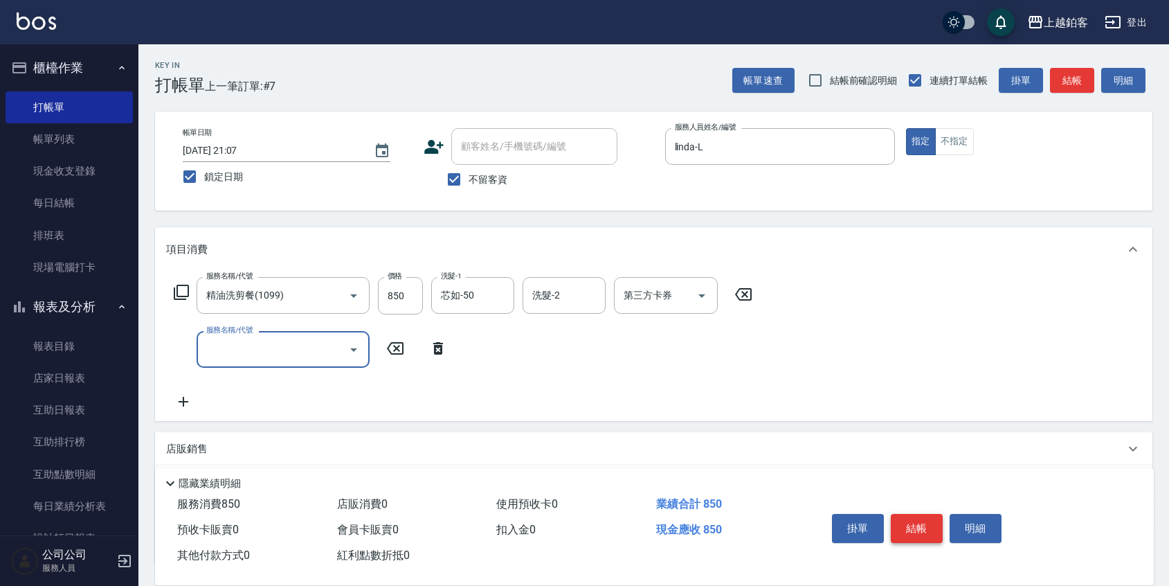
click at [915, 520] on button "結帳" at bounding box center [917, 528] width 52 height 29
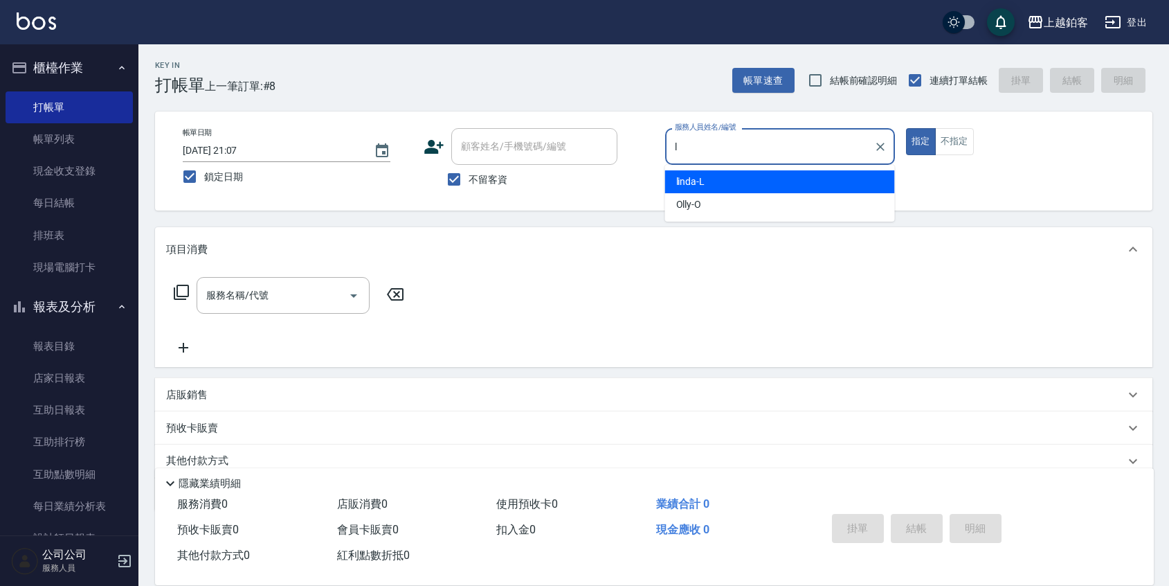
type input "linda-L"
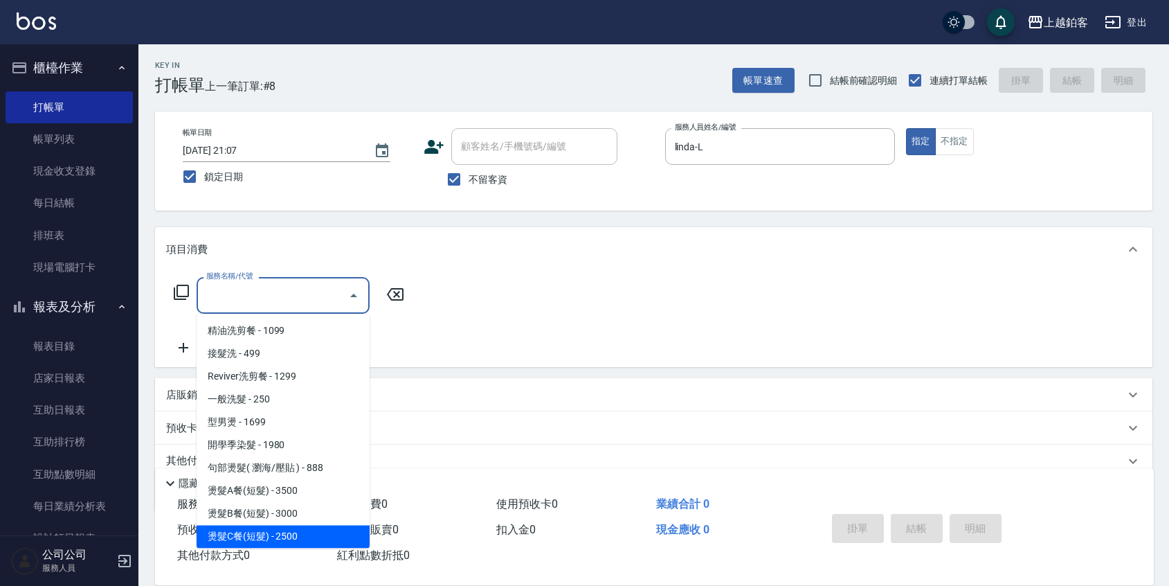
type input "燙髮C餐(短髮)(2203)"
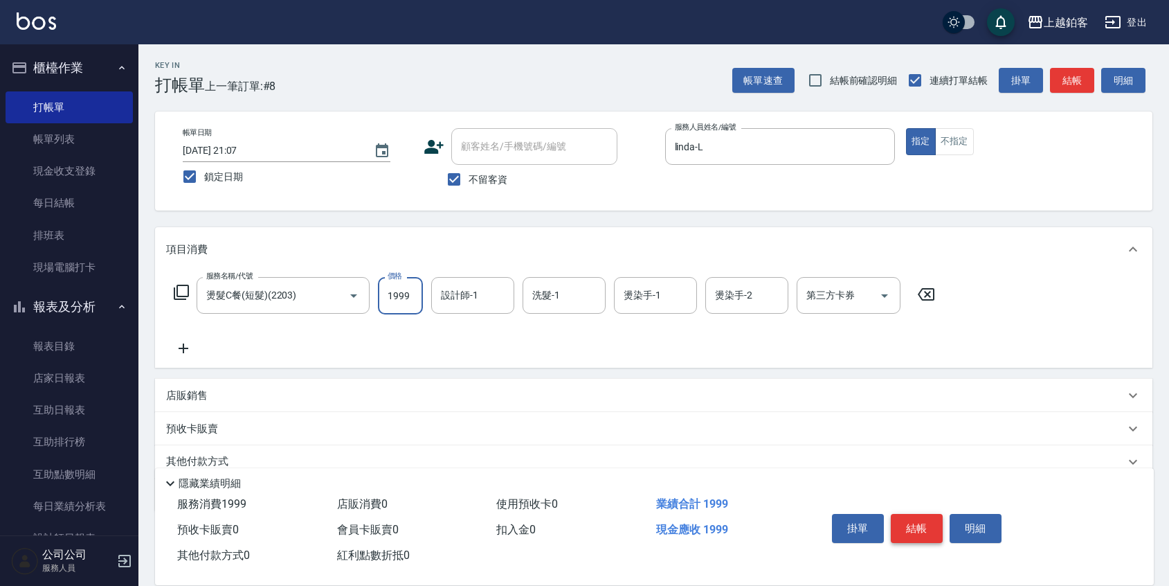
type input "1999"
type input "芯如-50"
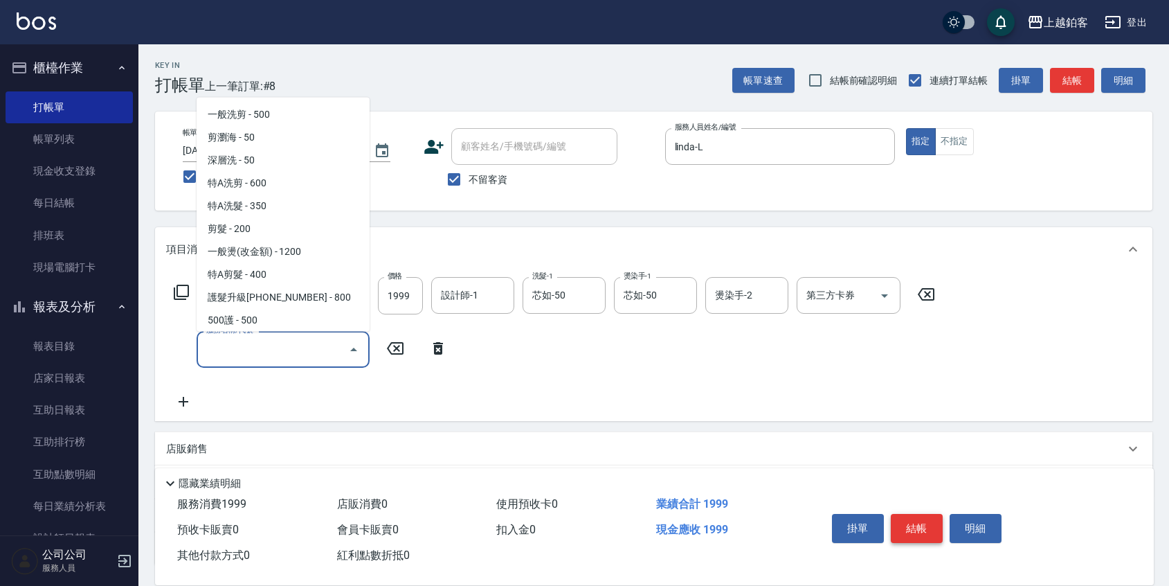
scroll to position [23, 0]
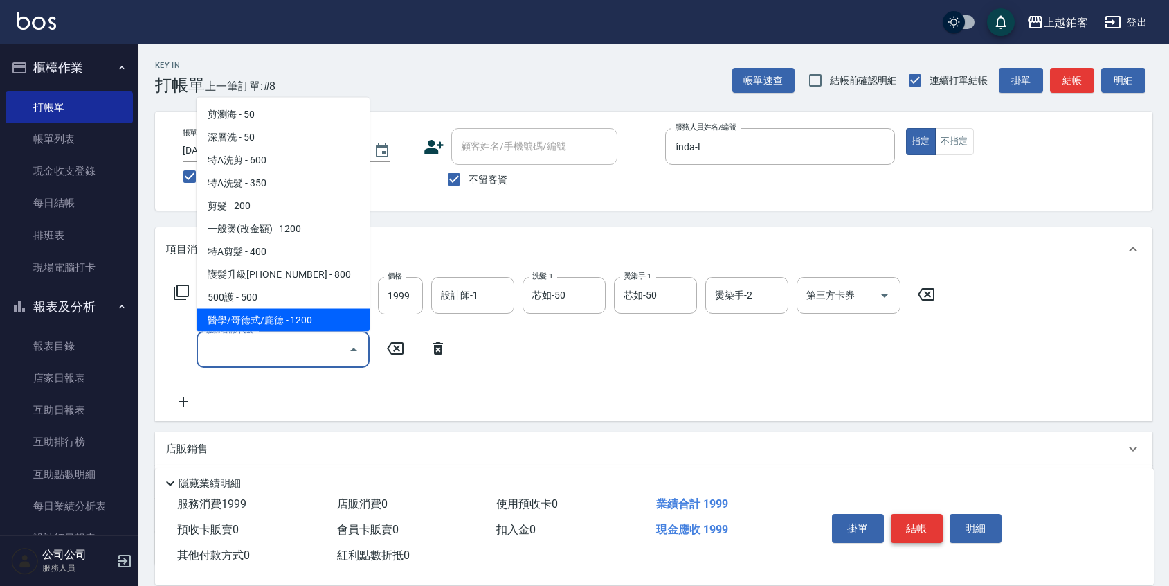
type input "醫學/哥德式/龐德(417)"
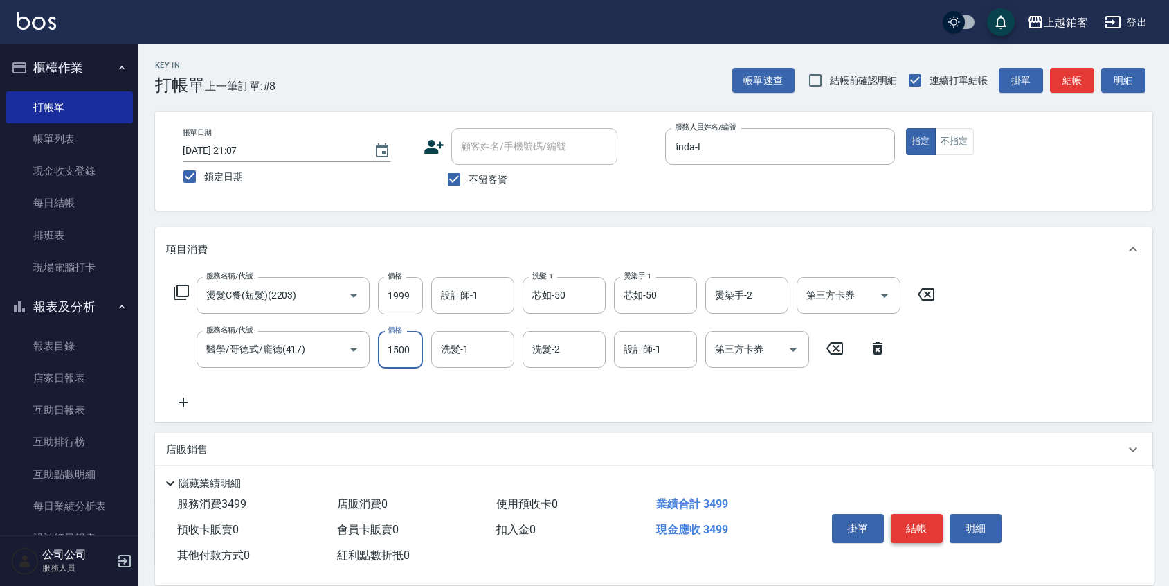
type input "1500"
type input "SODA-5"
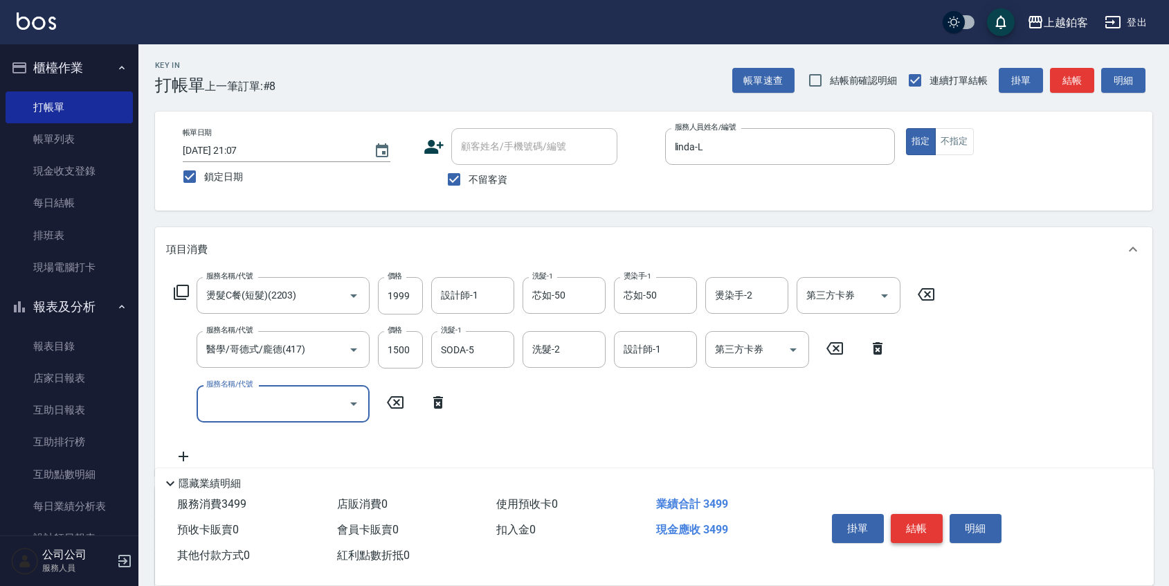
click at [915, 522] on button "結帳" at bounding box center [917, 528] width 52 height 29
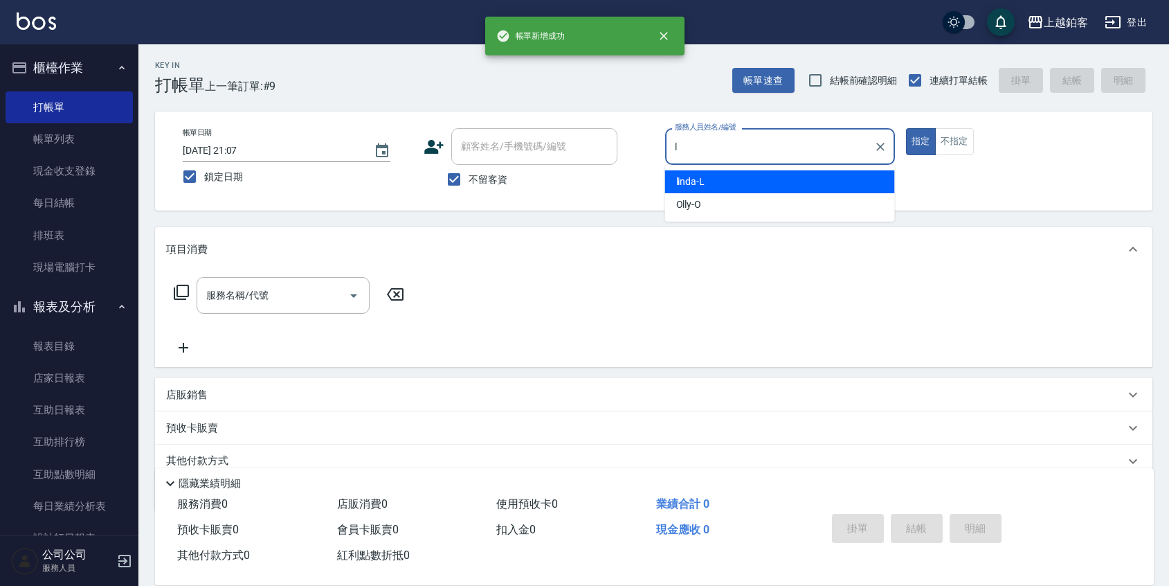
type input "linda-L"
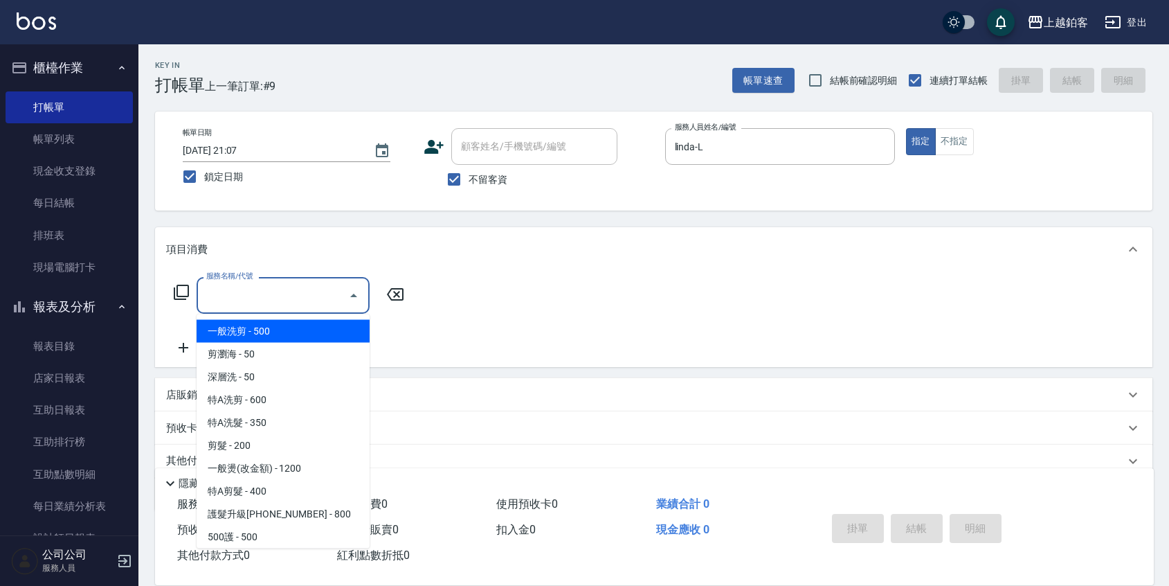
type input "一般洗剪(5)"
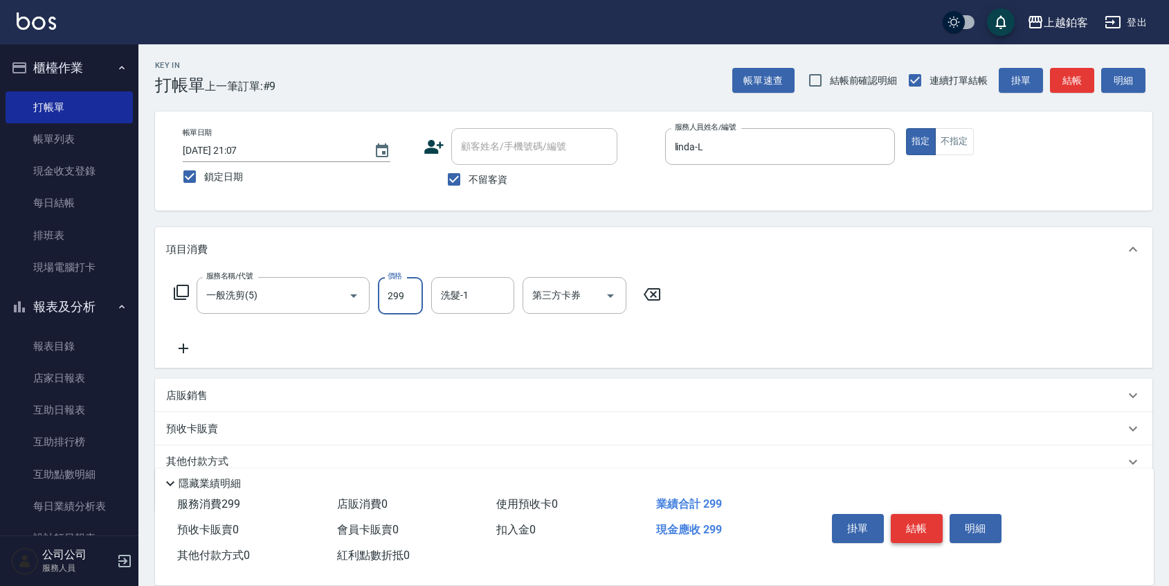
type input "299"
type input "芯如-50"
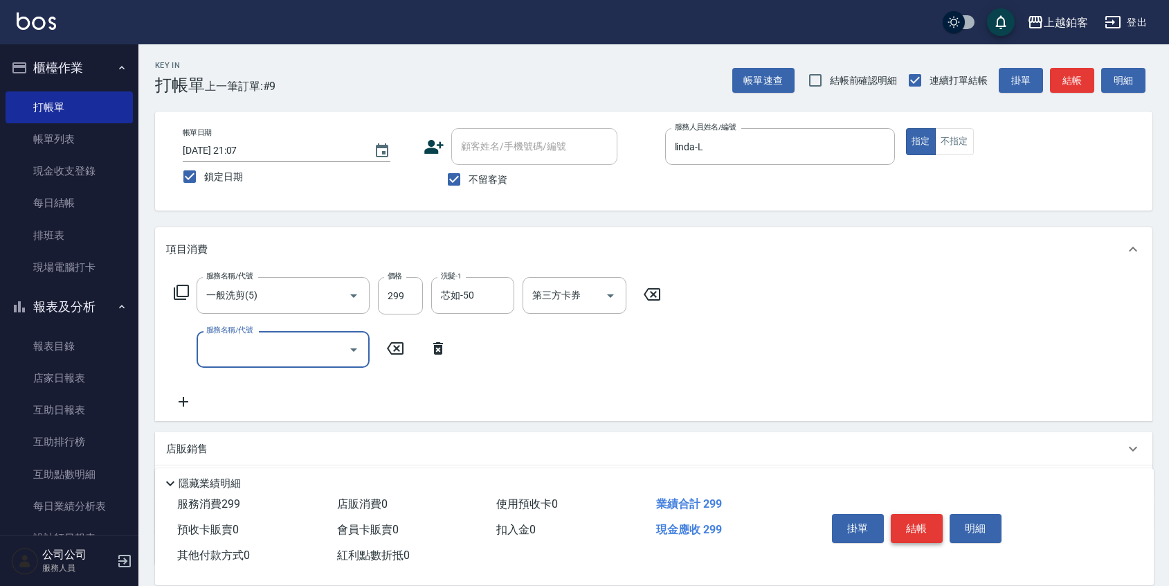
click at [917, 518] on button "結帳" at bounding box center [917, 528] width 52 height 29
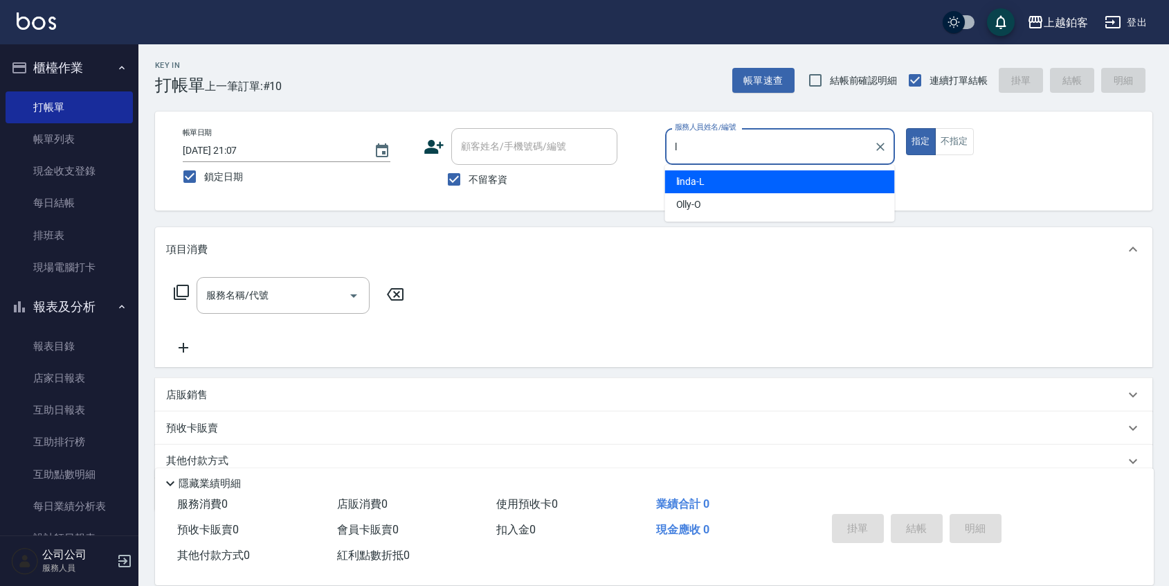
type input "linda-L"
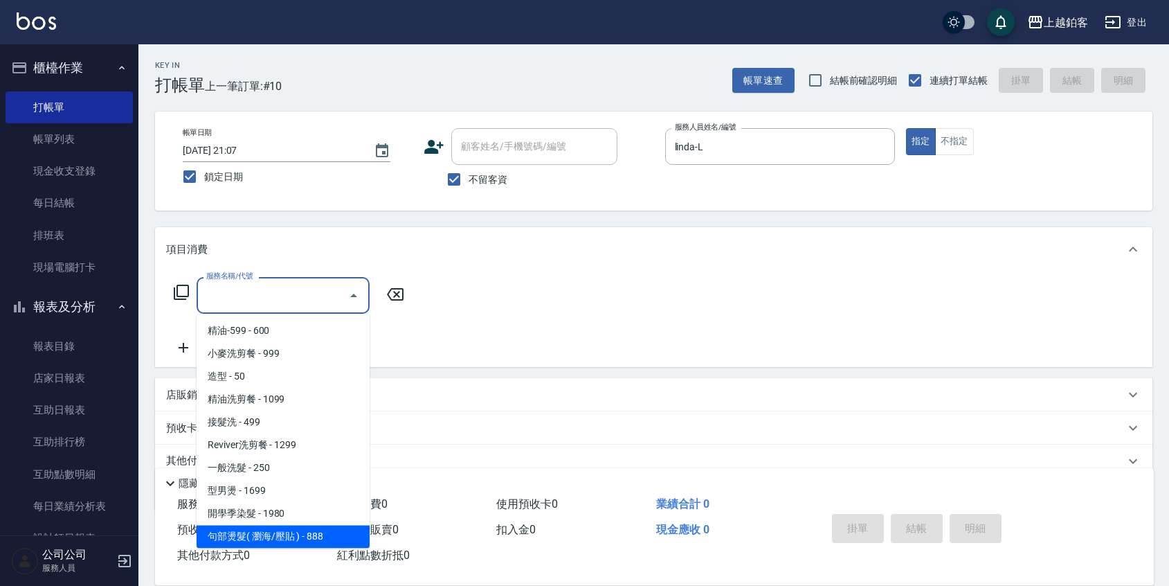
scroll to position [366, 0]
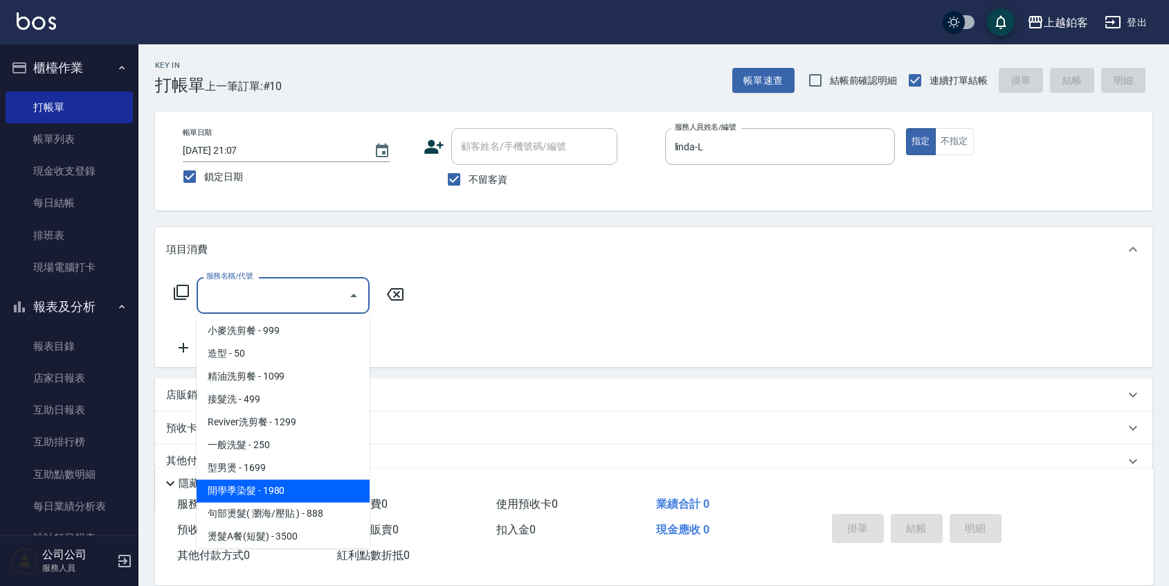
type input "開學季染髮(1980)"
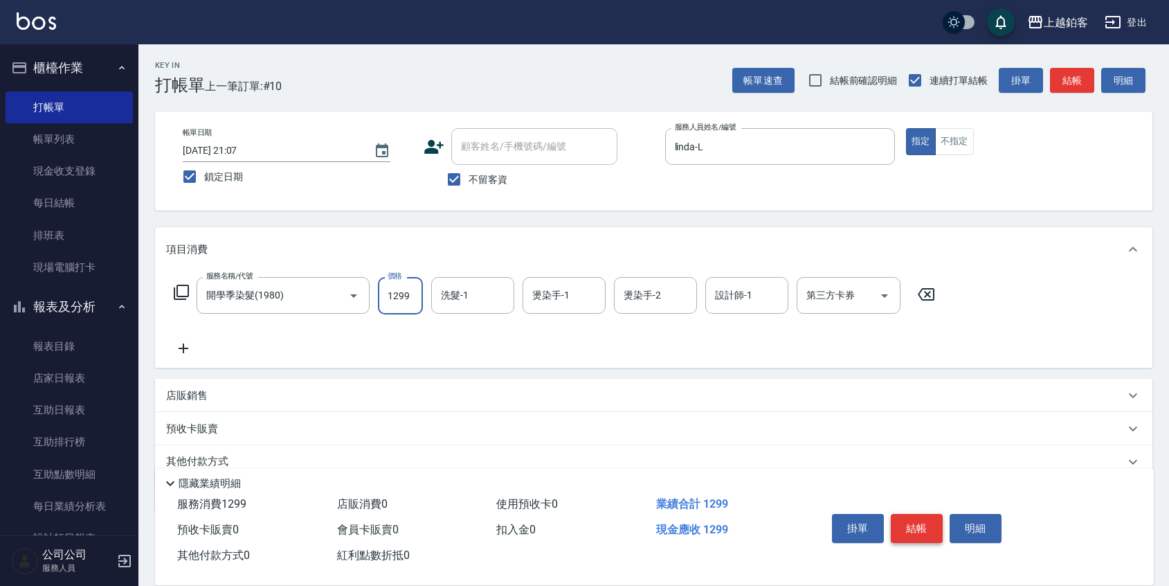
type input "1299"
type input "芯如-50"
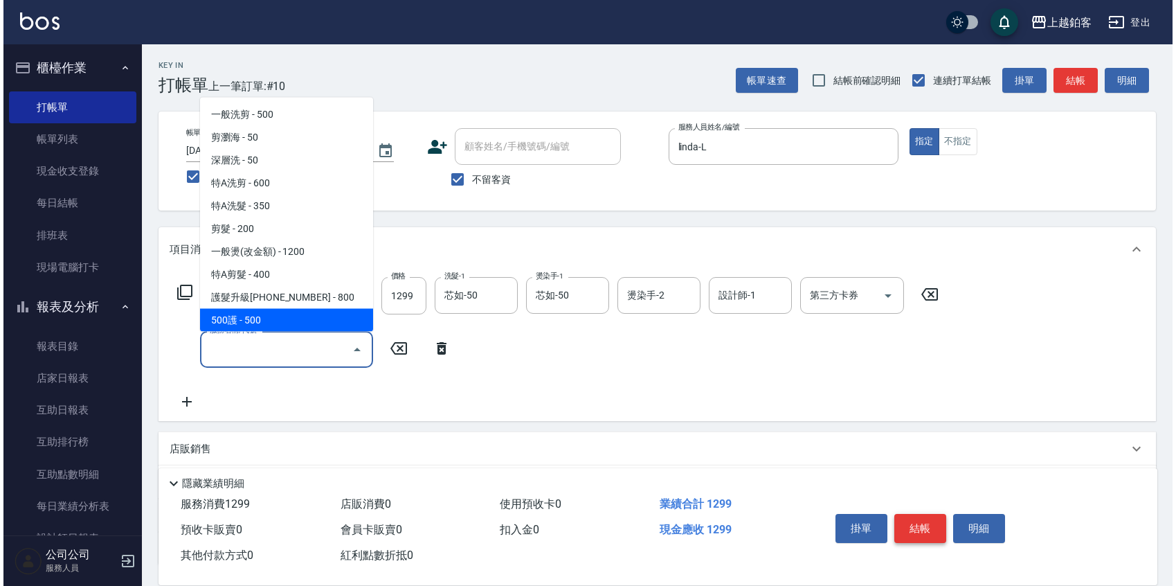
scroll to position [23, 0]
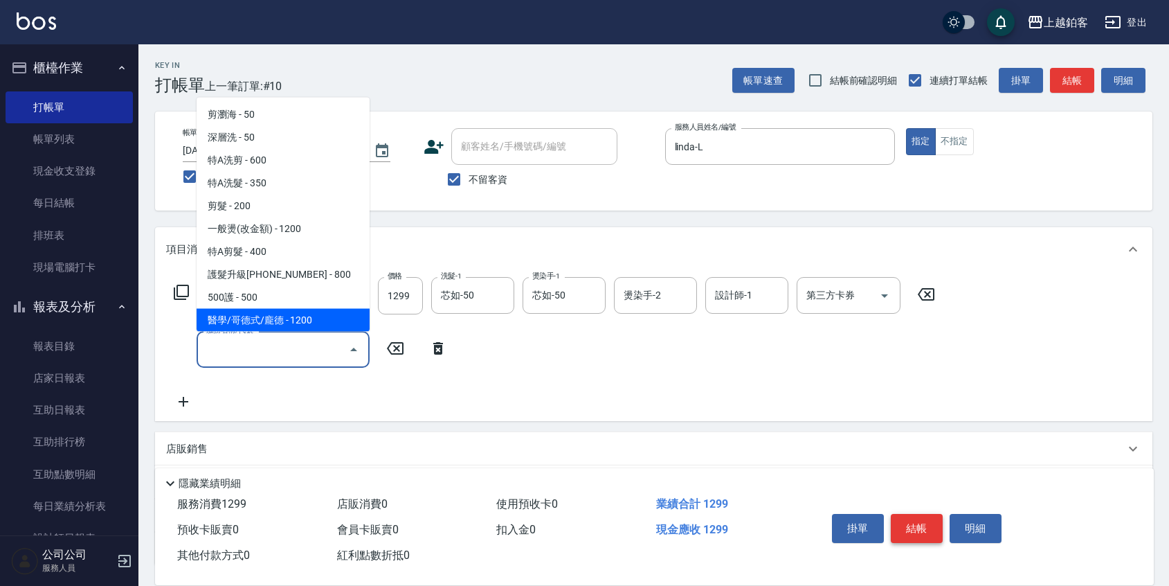
type input "醫學/哥德式/龐德(417)"
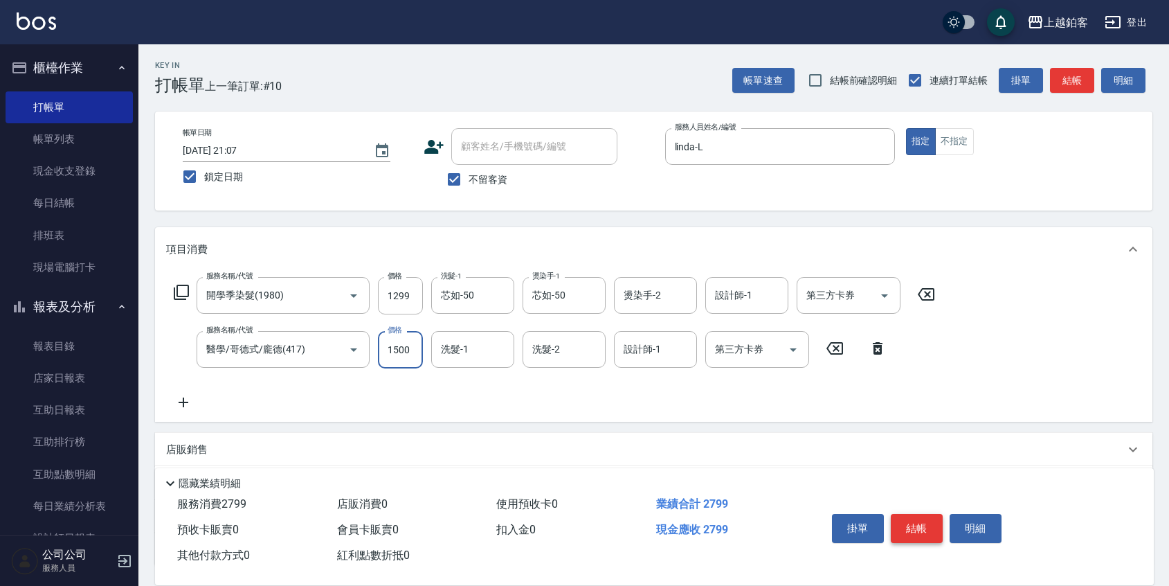
type input "1500"
type input "芯如-50"
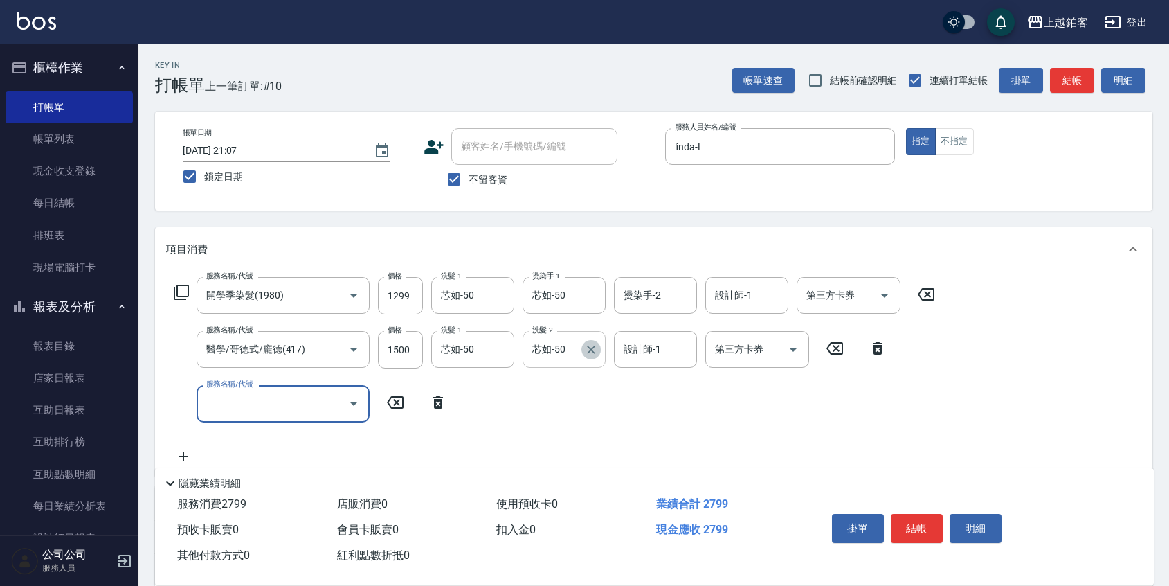
click at [592, 351] on icon "Clear" at bounding box center [591, 349] width 8 height 8
click at [915, 522] on button "結帳" at bounding box center [917, 528] width 52 height 29
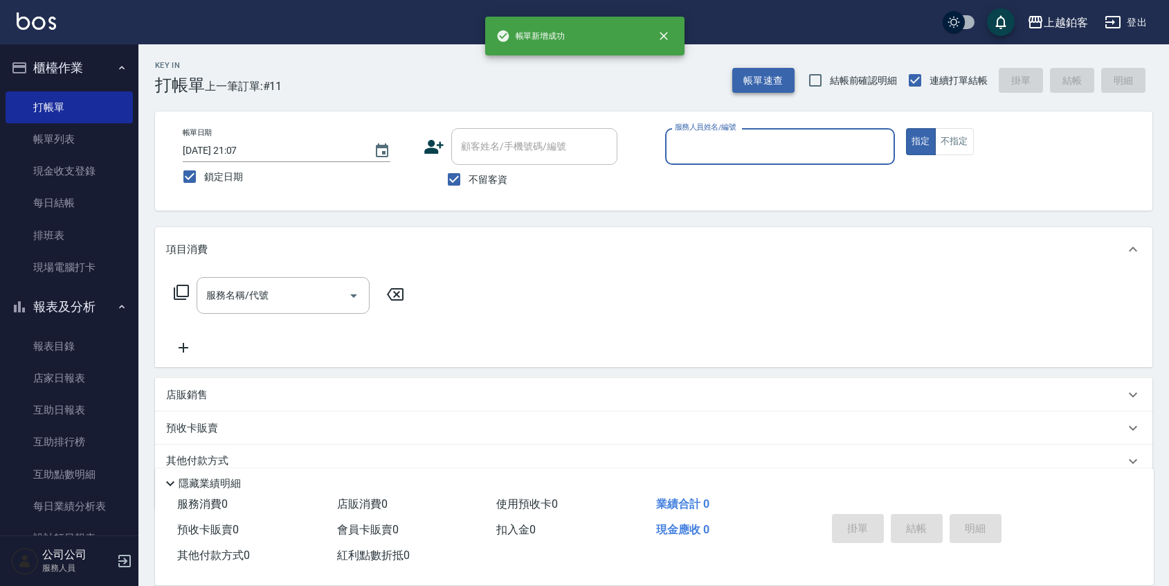
click at [770, 68] on button "帳單速查" at bounding box center [763, 81] width 62 height 26
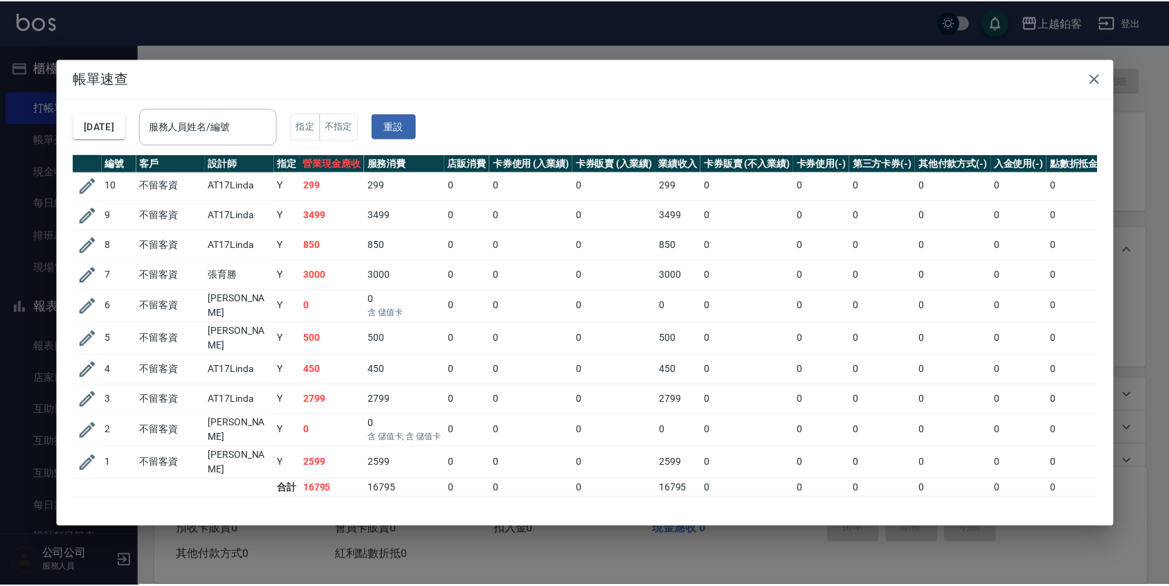
scroll to position [0, 0]
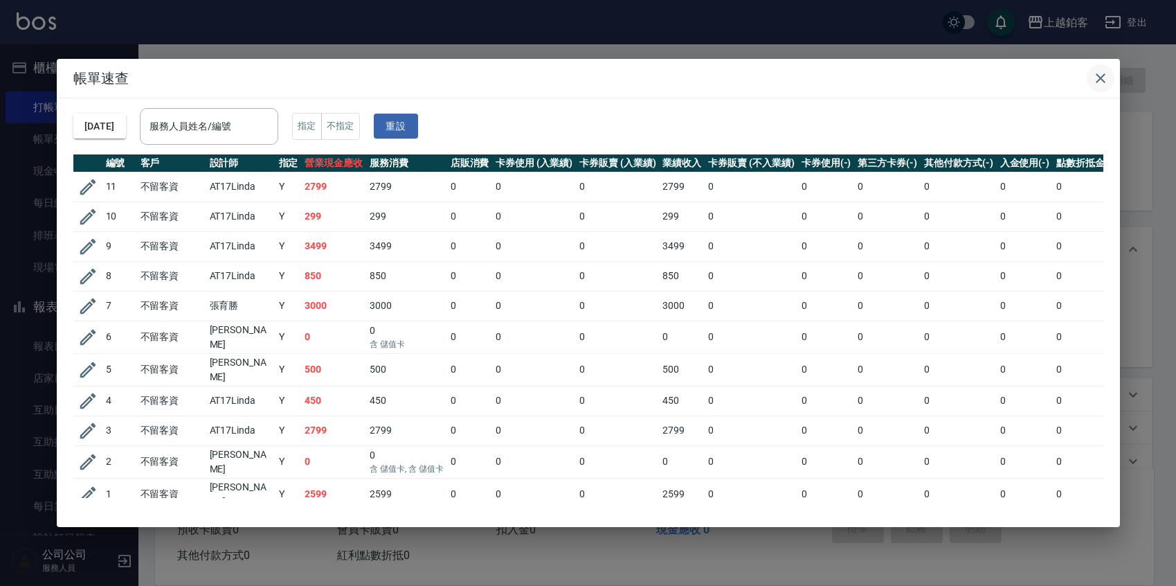
click at [1101, 79] on icon "button" at bounding box center [1101, 78] width 10 height 10
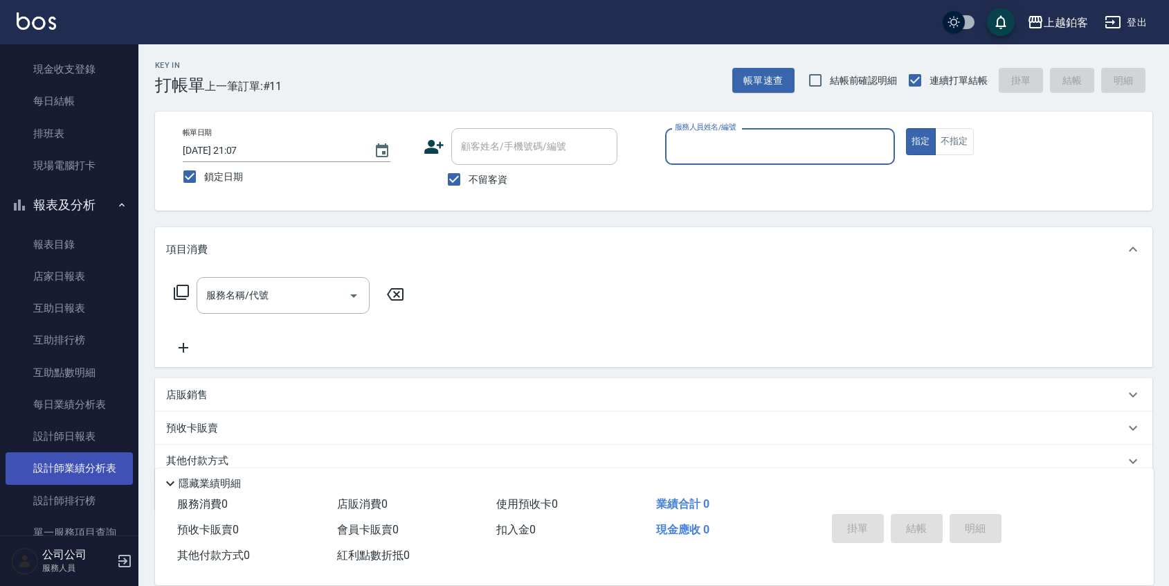
scroll to position [103, 0]
click at [93, 442] on link "設計師日報表" at bounding box center [69, 435] width 127 height 32
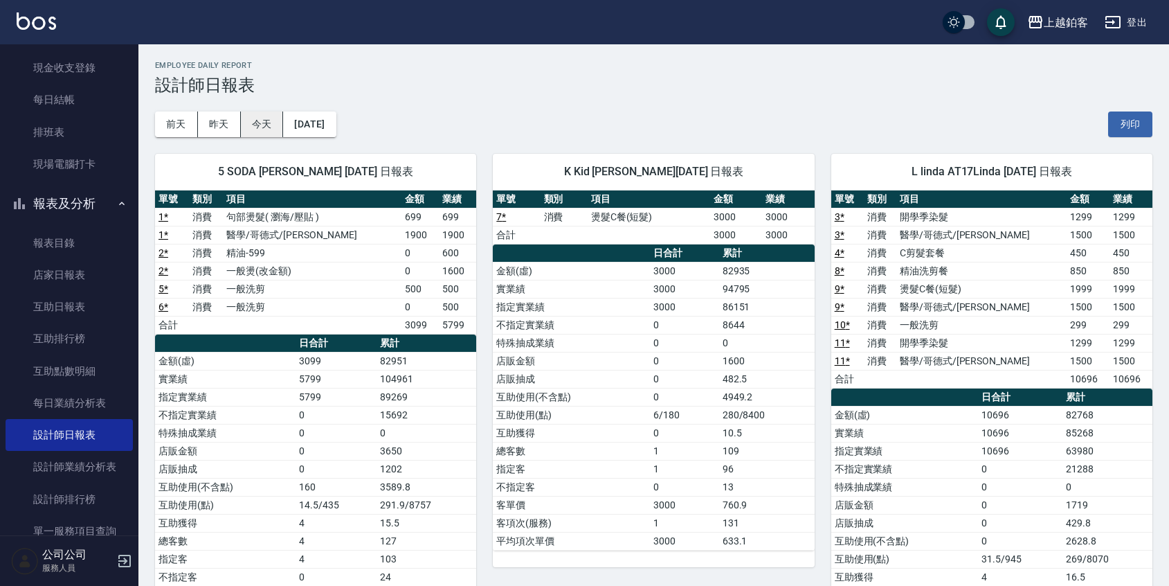
click at [260, 125] on button "今天" at bounding box center [262, 124] width 43 height 26
click at [72, 310] on link "互助日報表" at bounding box center [69, 307] width 127 height 32
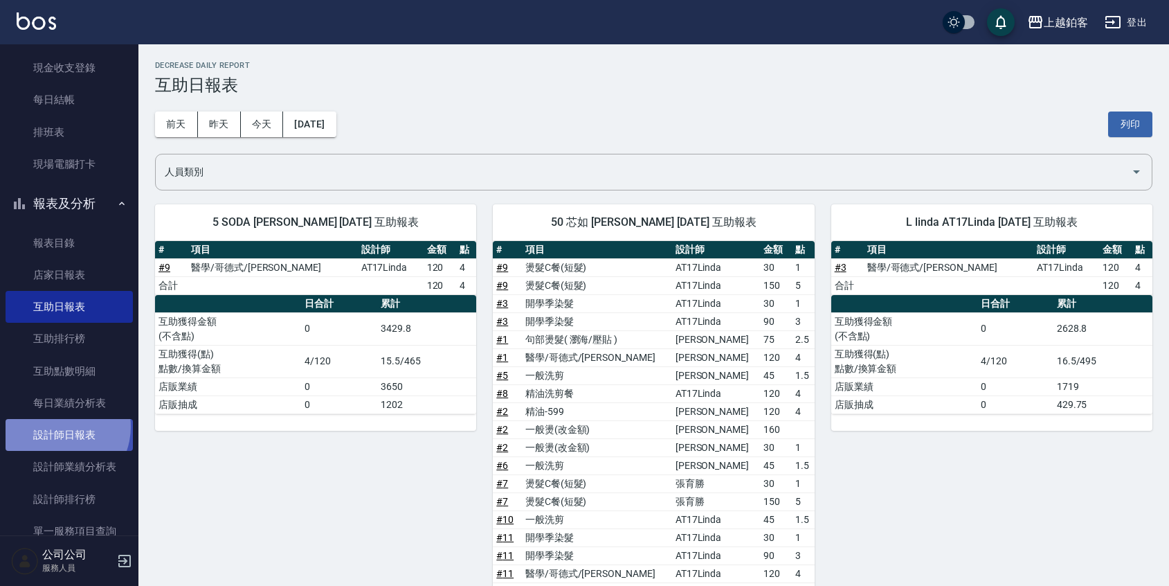
click at [57, 426] on link "設計師日報表" at bounding box center [69, 435] width 127 height 32
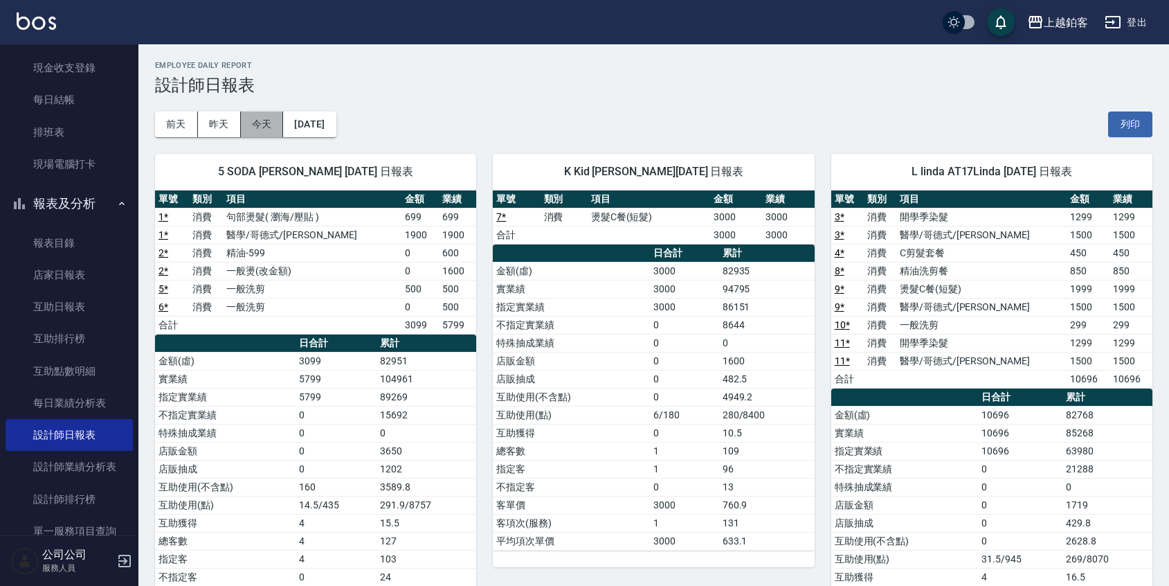
click at [267, 126] on button "今天" at bounding box center [262, 124] width 43 height 26
click at [80, 316] on link "互助日報表" at bounding box center [69, 307] width 127 height 32
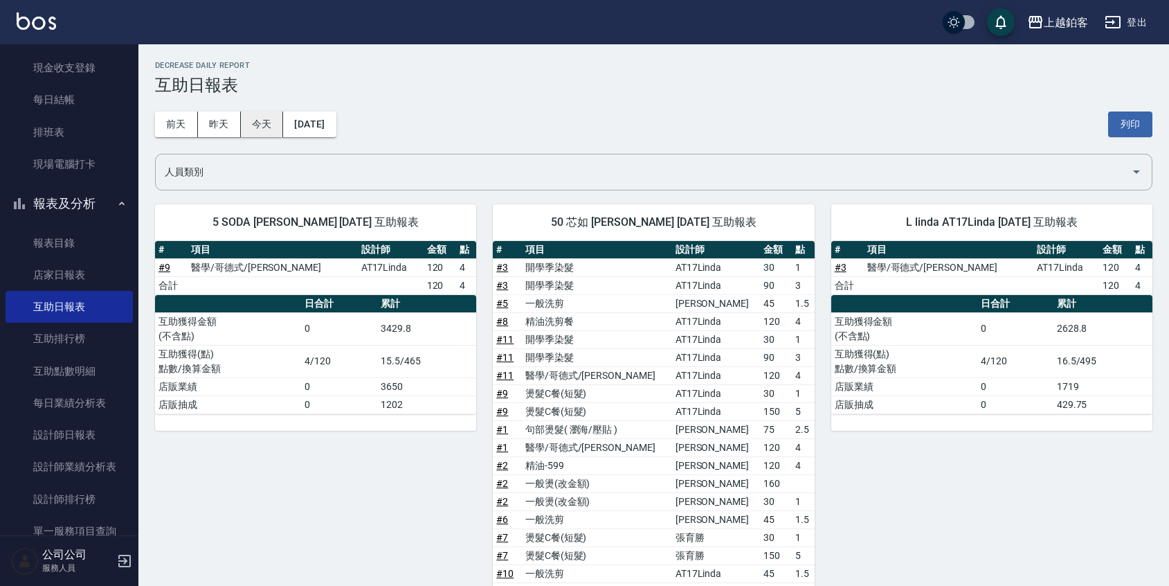
click at [275, 119] on button "今天" at bounding box center [262, 124] width 43 height 26
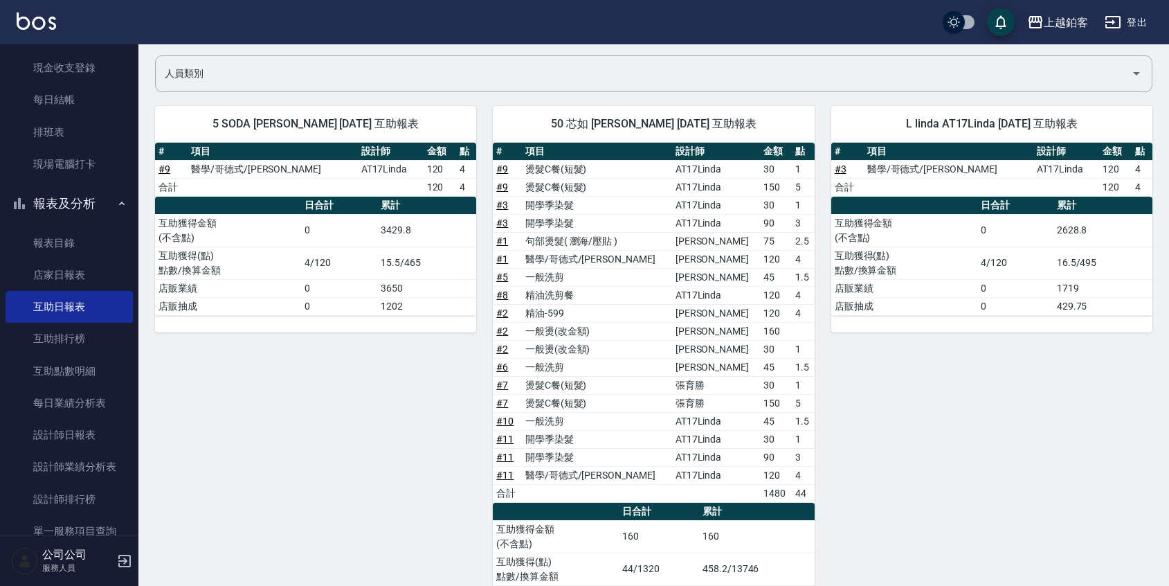
scroll to position [167, 0]
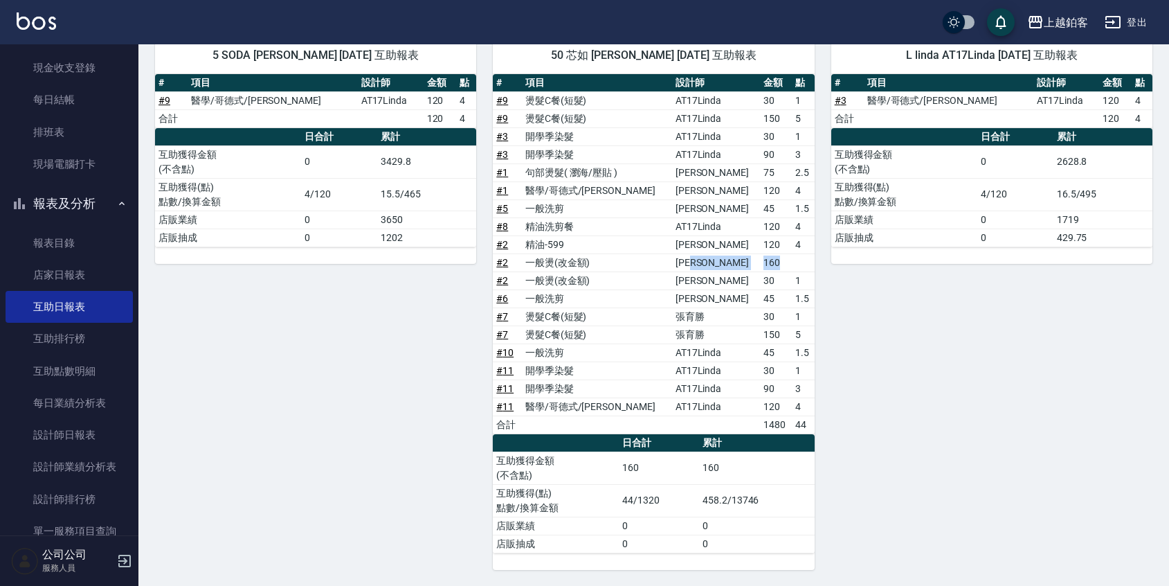
drag, startPoint x: 741, startPoint y: 264, endPoint x: 804, endPoint y: 266, distance: 62.3
click at [804, 265] on tr "# 2 一般燙(改金額) [PERSON_NAME] 160" at bounding box center [653, 262] width 321 height 18
click at [827, 273] on div "L linda AT17Linda [DATE] 互助報表 # 項目 設計師 金額 點 # 3 醫學/哥德式/龐德 AT17Linda 120 4 合計 12…" at bounding box center [984, 295] width 338 height 549
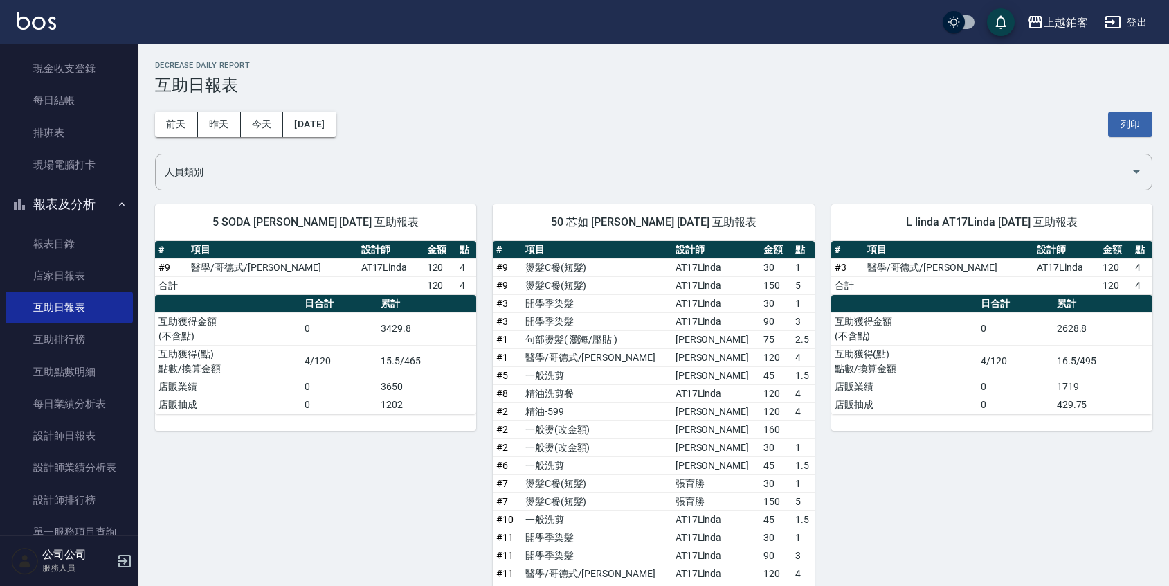
scroll to position [0, 0]
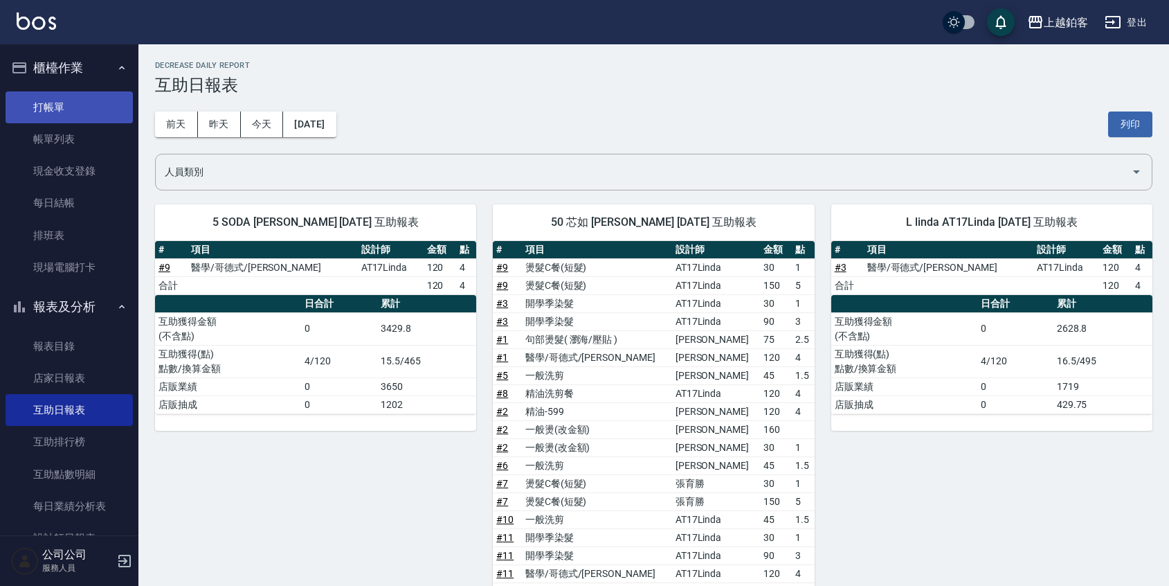
click at [67, 111] on link "打帳單" at bounding box center [69, 107] width 127 height 32
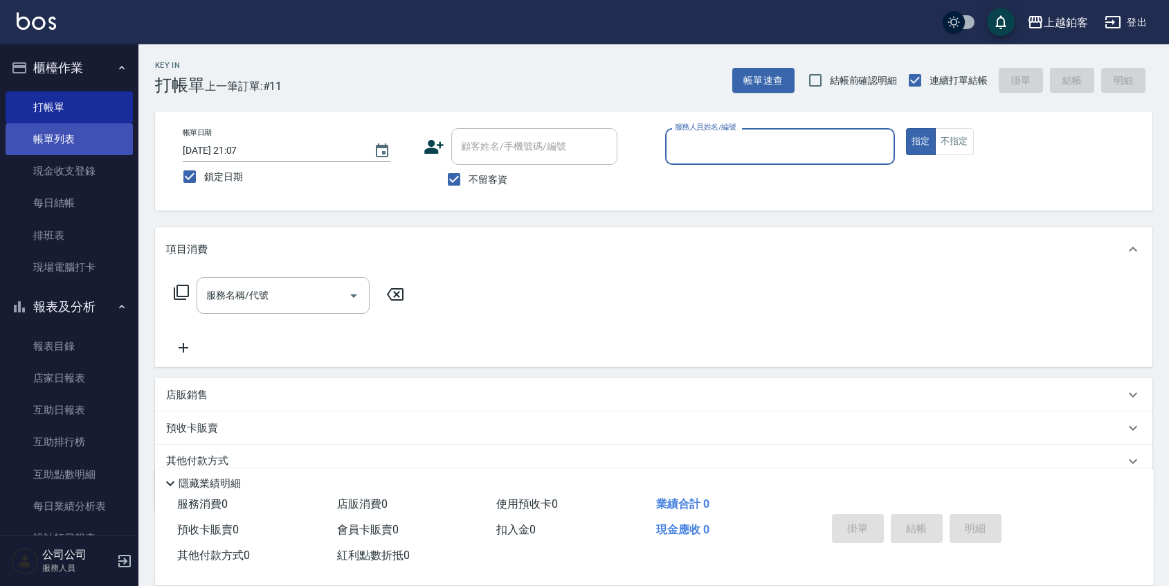
click at [28, 138] on link "帳單列表" at bounding box center [69, 139] width 127 height 32
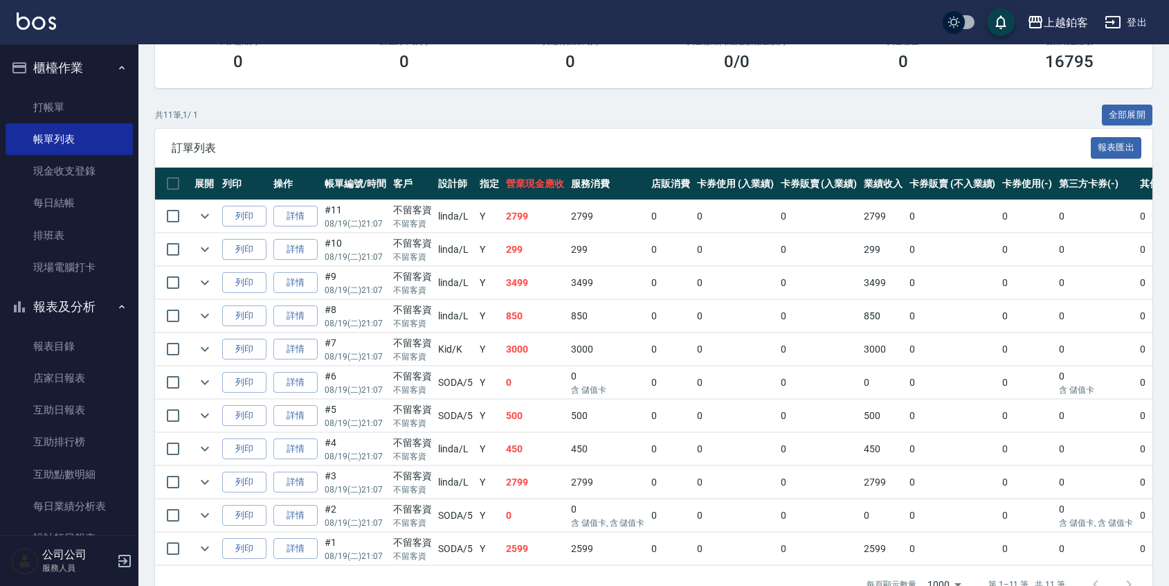
scroll to position [262, 0]
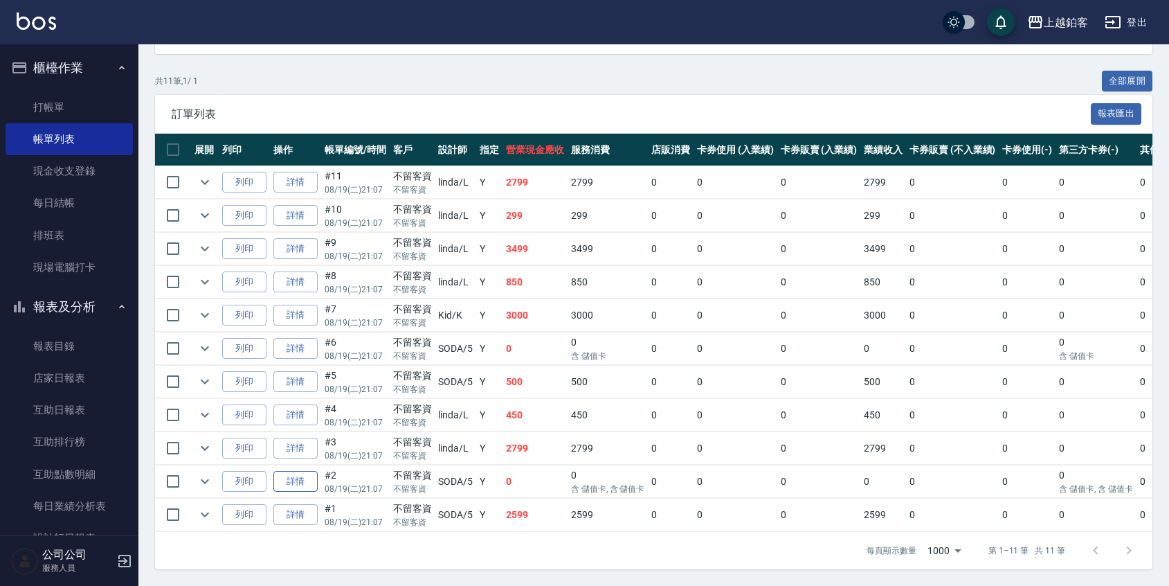
click at [303, 471] on link "詳情" at bounding box center [295, 481] width 44 height 21
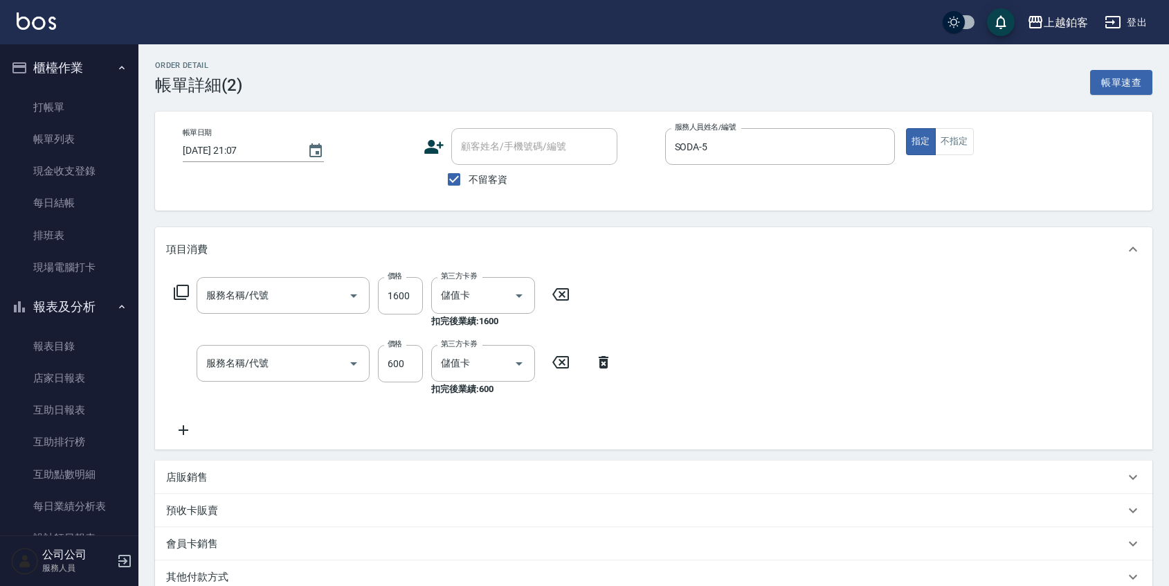
type input "[DATE] 21:07"
checkbox input "true"
type input "SODA-5"
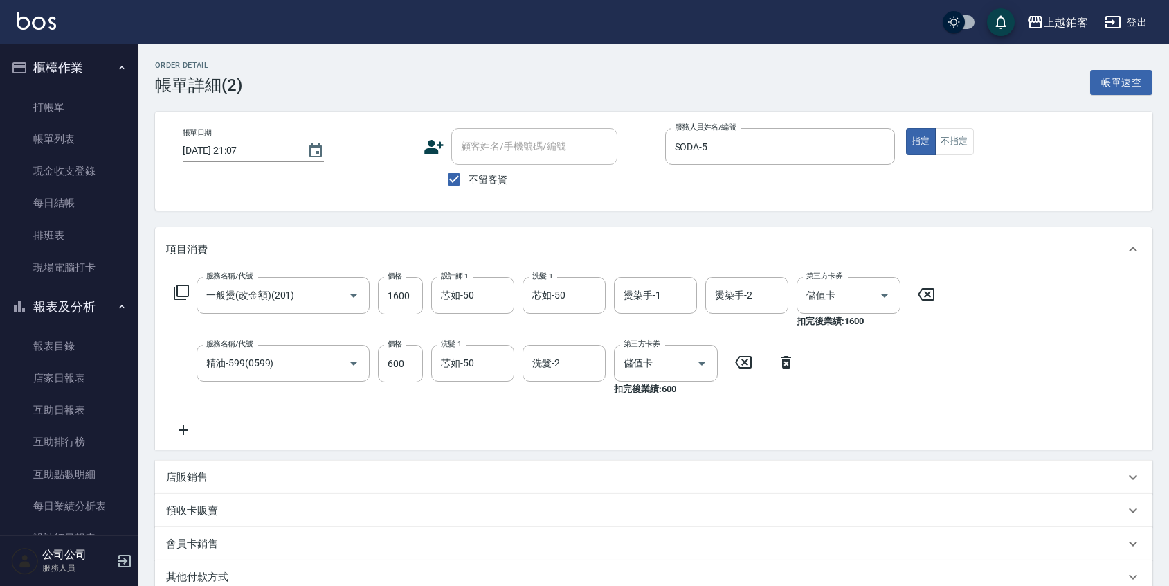
type input "一般燙(改金額)(201)"
type input "精油-599(0599)"
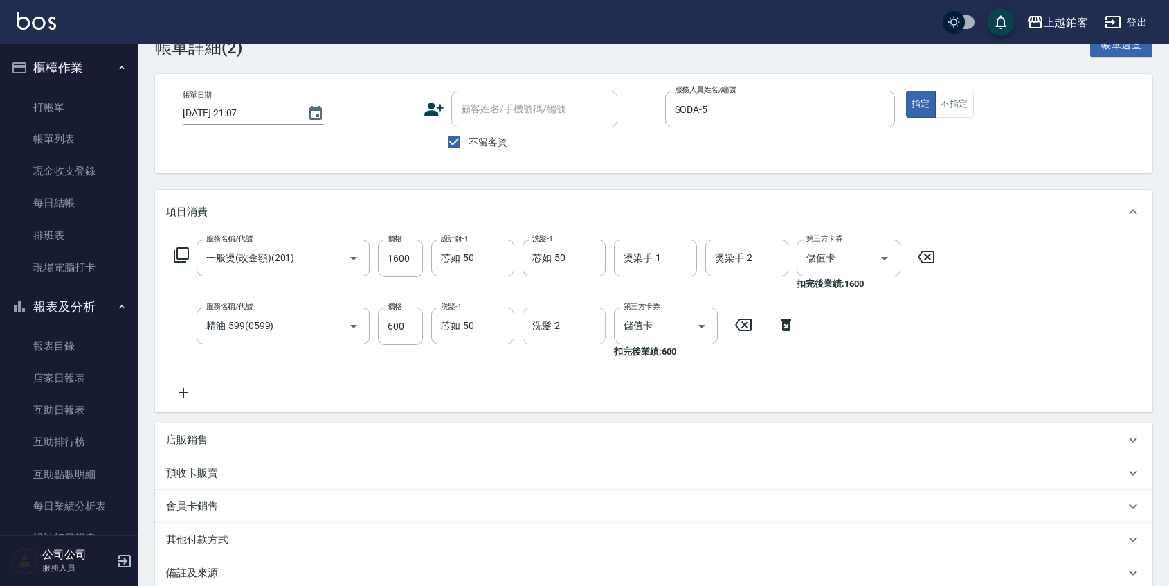
scroll to position [38, 0]
click at [504, 255] on icon "Clear" at bounding box center [500, 258] width 14 height 14
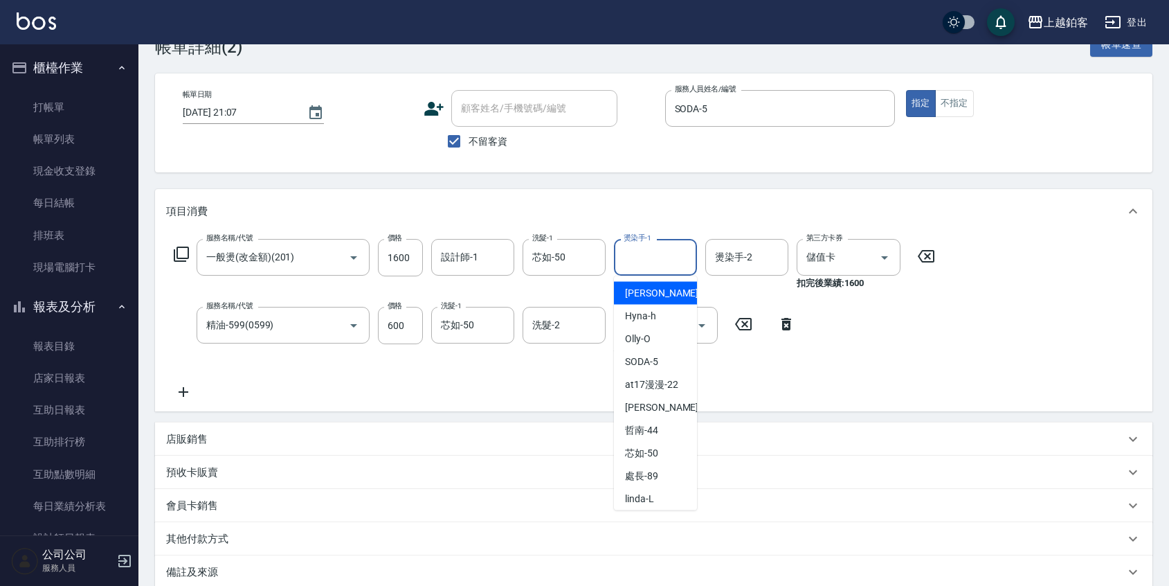
click at [649, 255] on input "燙染手-1" at bounding box center [655, 257] width 71 height 24
type input "50"
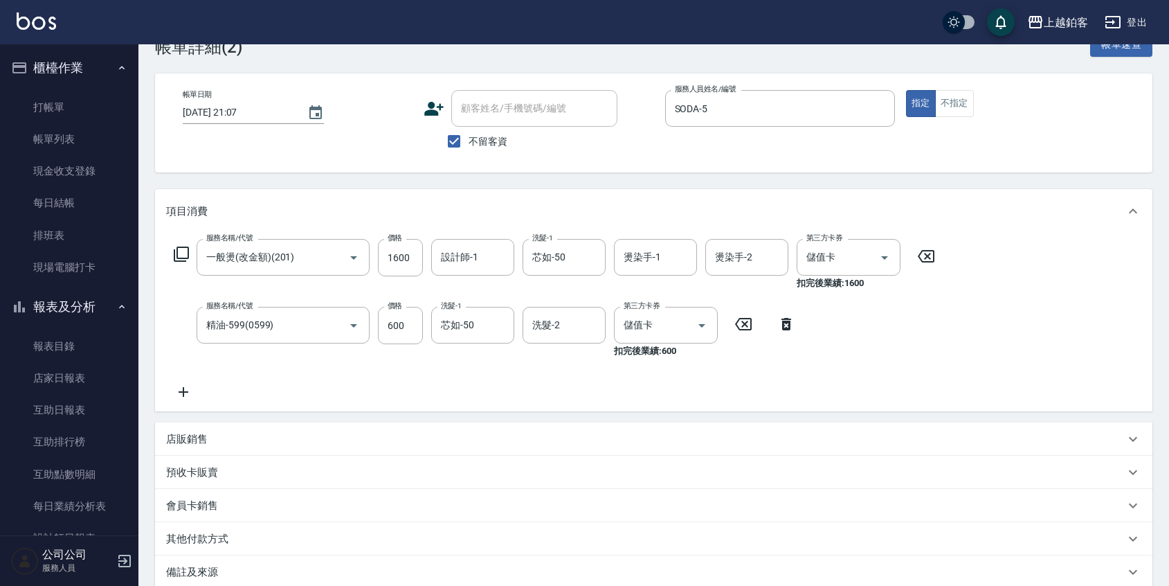
click at [881, 318] on div "服務名稱/代號 一般燙(改金額)(201) 服務名稱/代號 價格 1600 價格 設計師-1 設計師-1 洗髮-1 芯如-50 洗髮-1 燙染手-1 燙染手-…" at bounding box center [554, 319] width 777 height 161
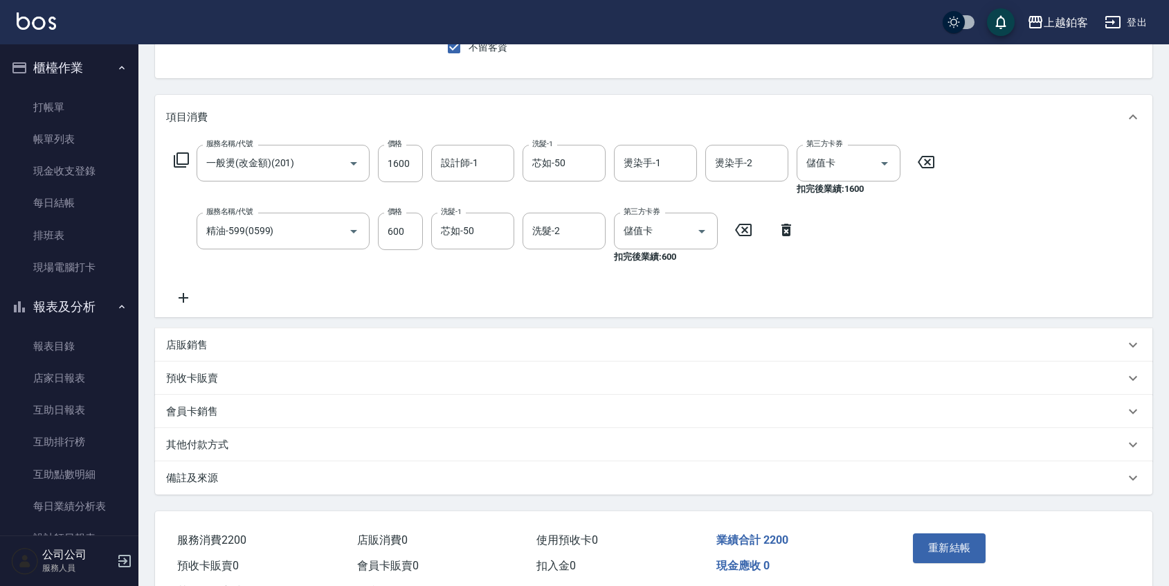
scroll to position [188, 0]
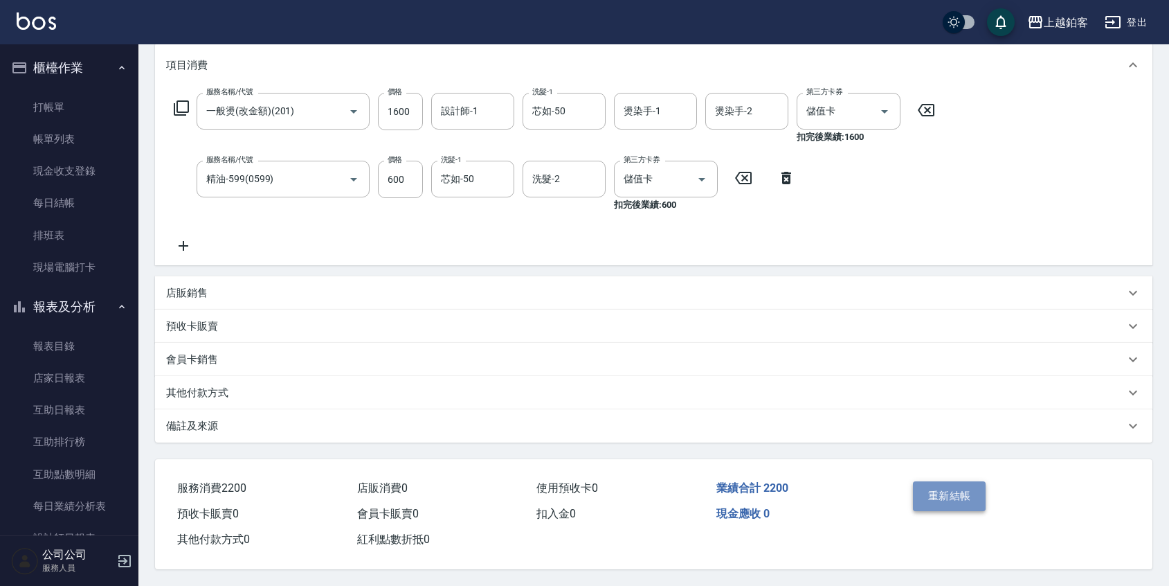
click at [957, 498] on button "重新結帳" at bounding box center [949, 495] width 73 height 29
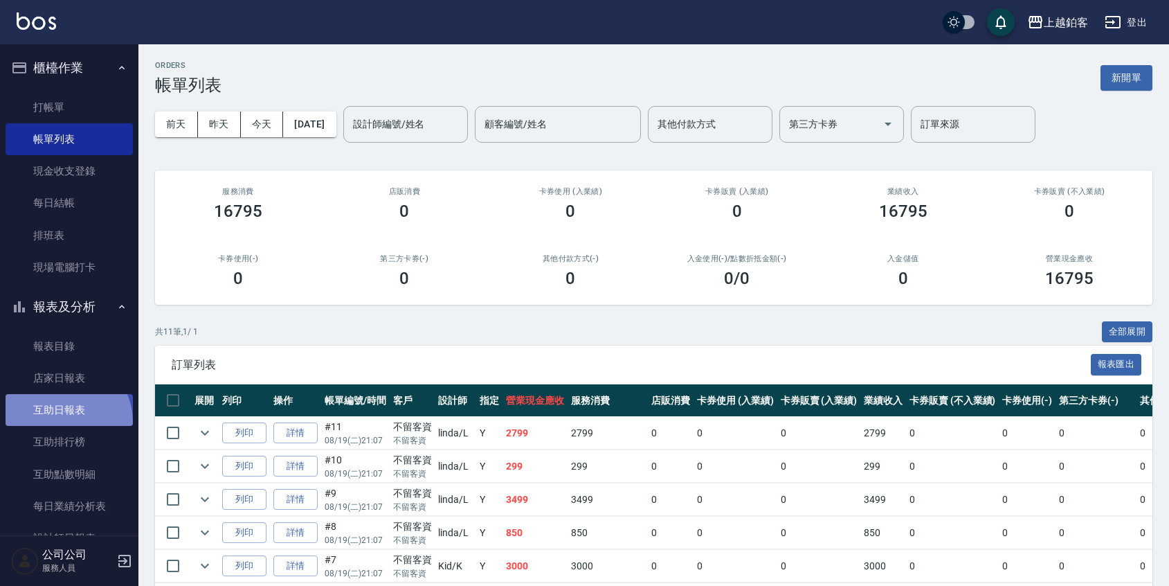
click at [63, 422] on link "互助日報表" at bounding box center [69, 410] width 127 height 32
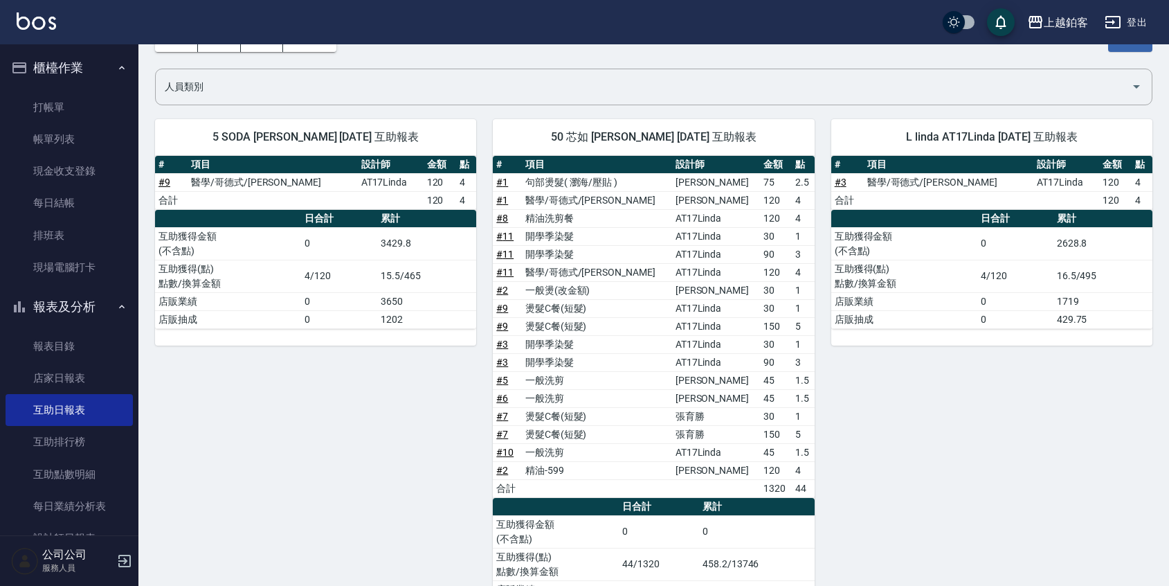
scroll to position [149, 0]
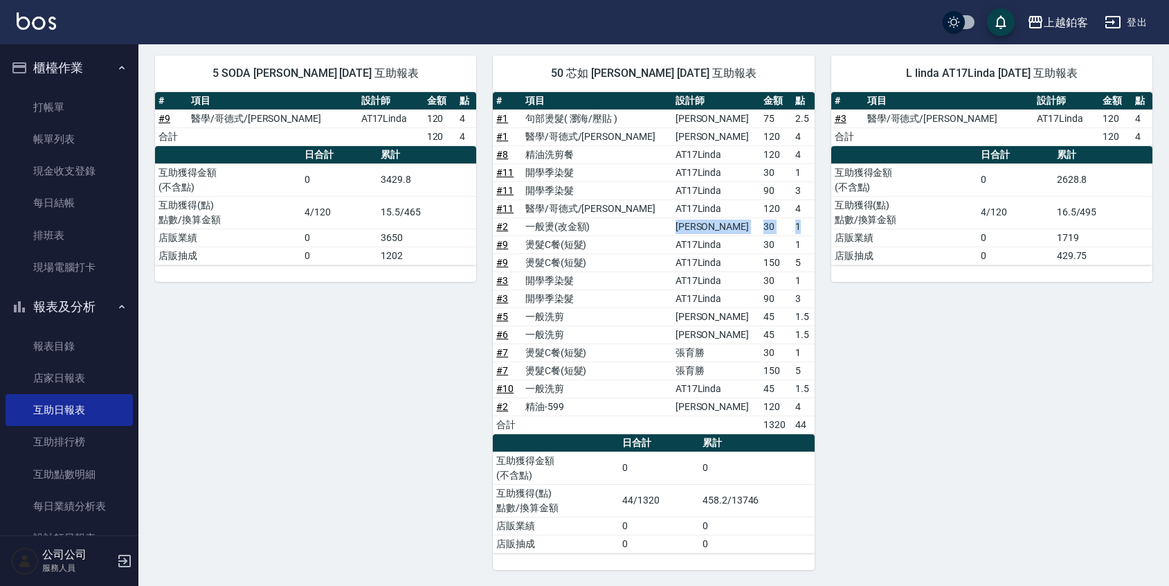
drag, startPoint x: 665, startPoint y: 225, endPoint x: 797, endPoint y: 228, distance: 132.9
click at [797, 228] on tr "# 2 一般燙(改金額) [PERSON_NAME] 30 1" at bounding box center [653, 226] width 321 height 18
click at [63, 130] on link "帳單列表" at bounding box center [69, 139] width 127 height 32
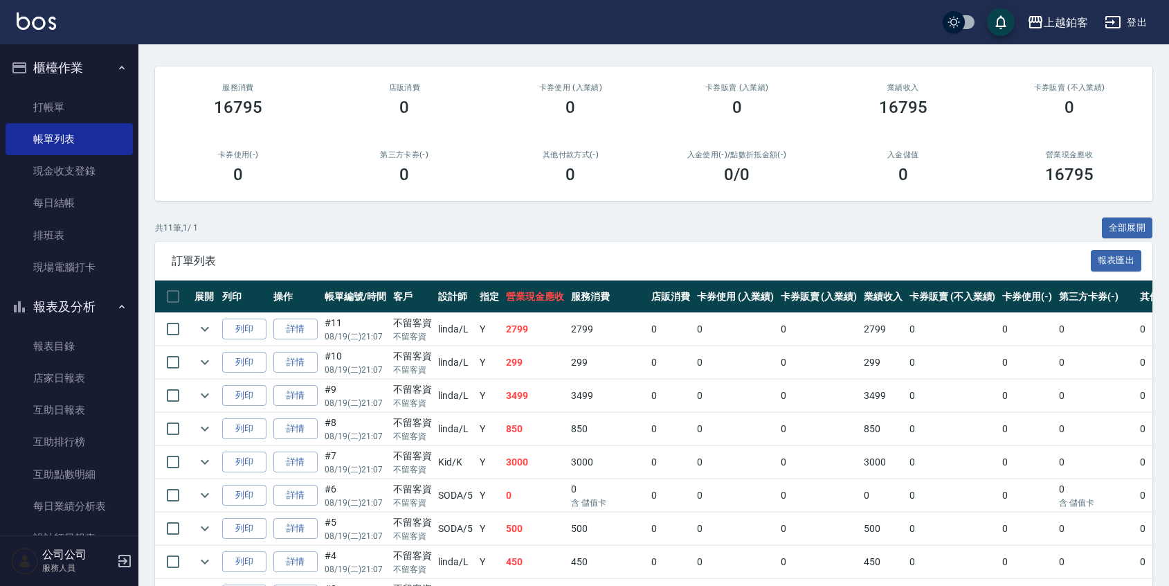
scroll to position [262, 0]
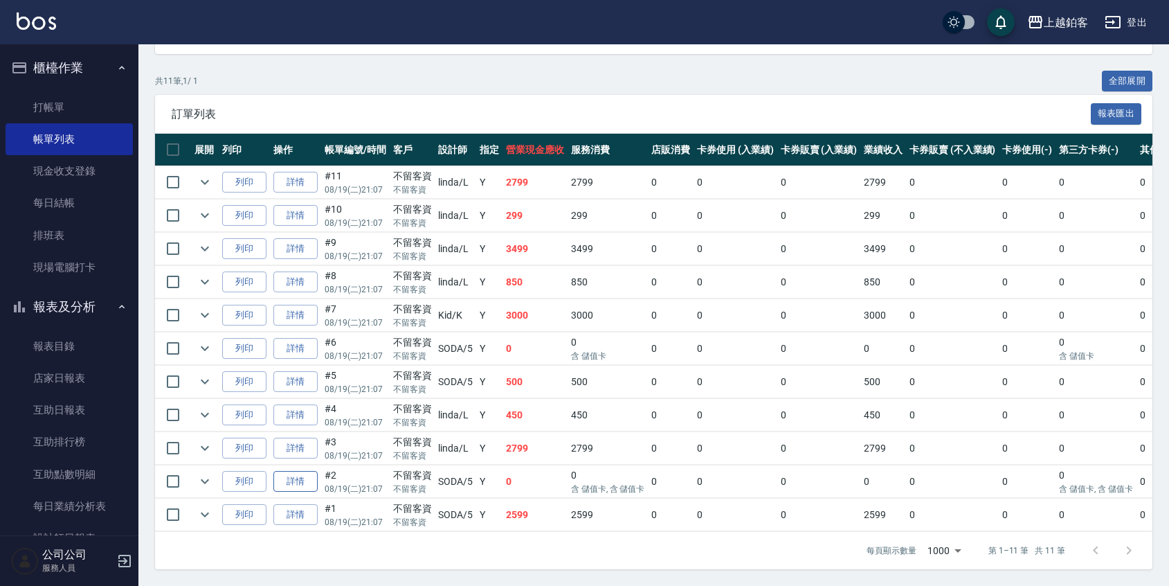
click at [294, 478] on link "詳情" at bounding box center [295, 481] width 44 height 21
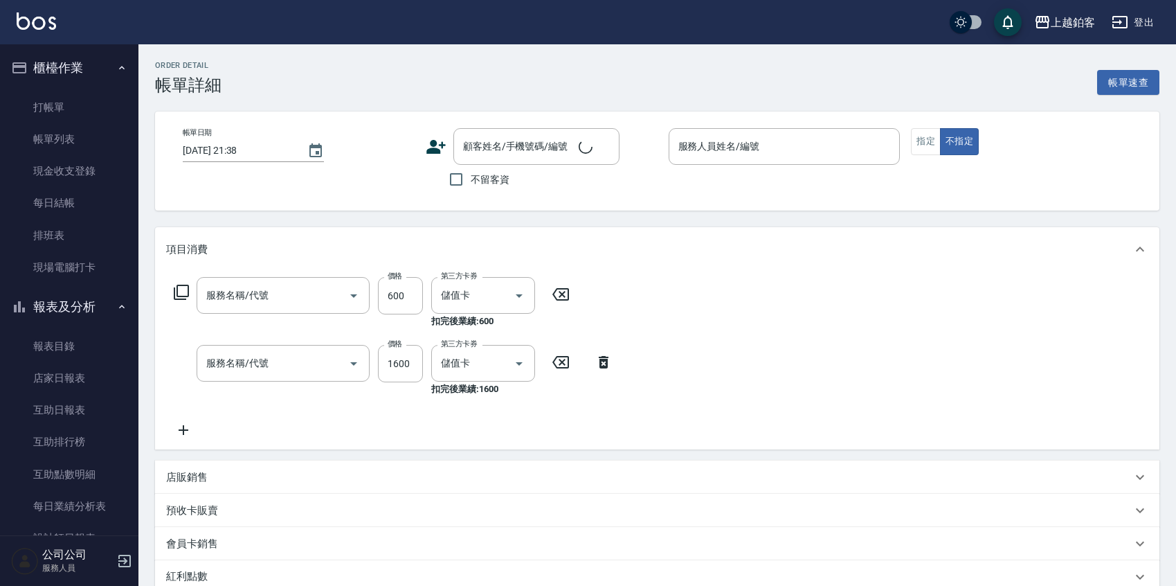
type input "[DATE] 21:07"
checkbox input "true"
type input "SODA-5"
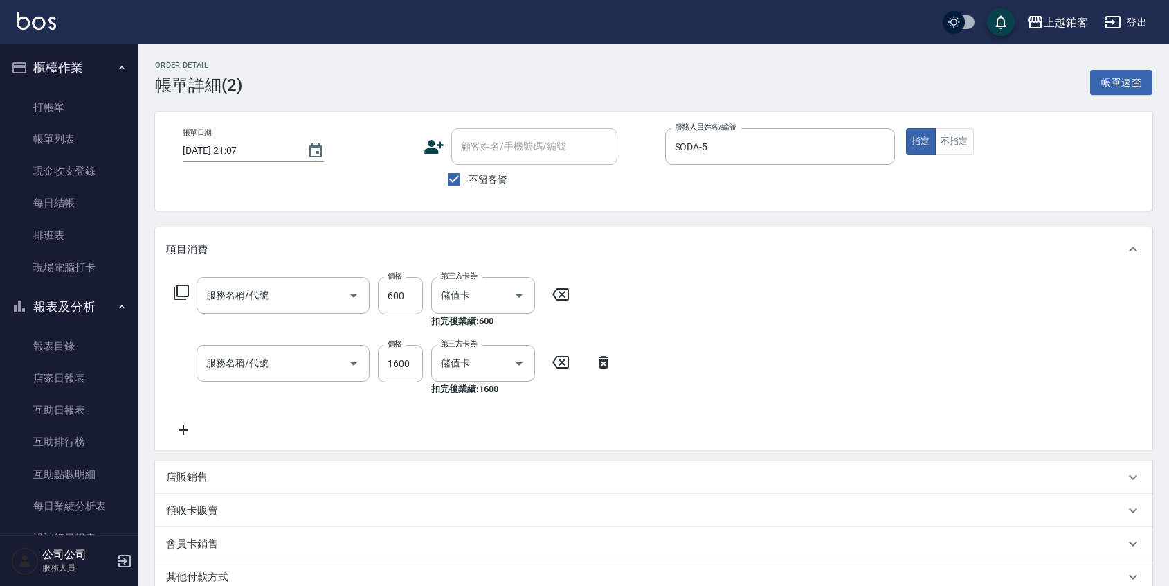
type input "精油-599(0599)"
type input "一般燙(改金額)(201)"
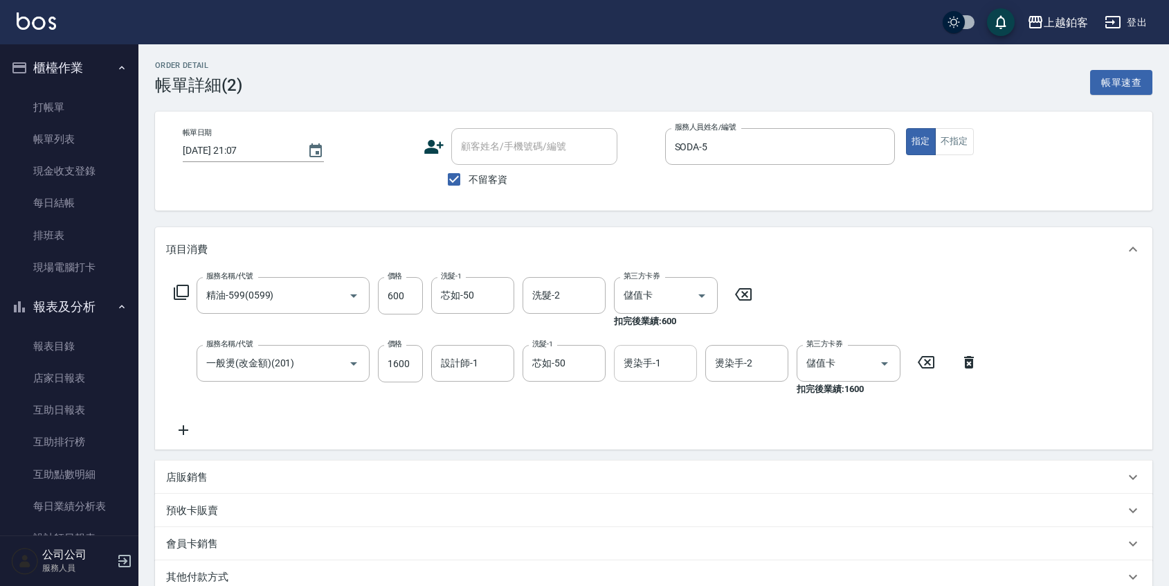
click at [638, 362] on input "燙染手-1" at bounding box center [655, 363] width 71 height 24
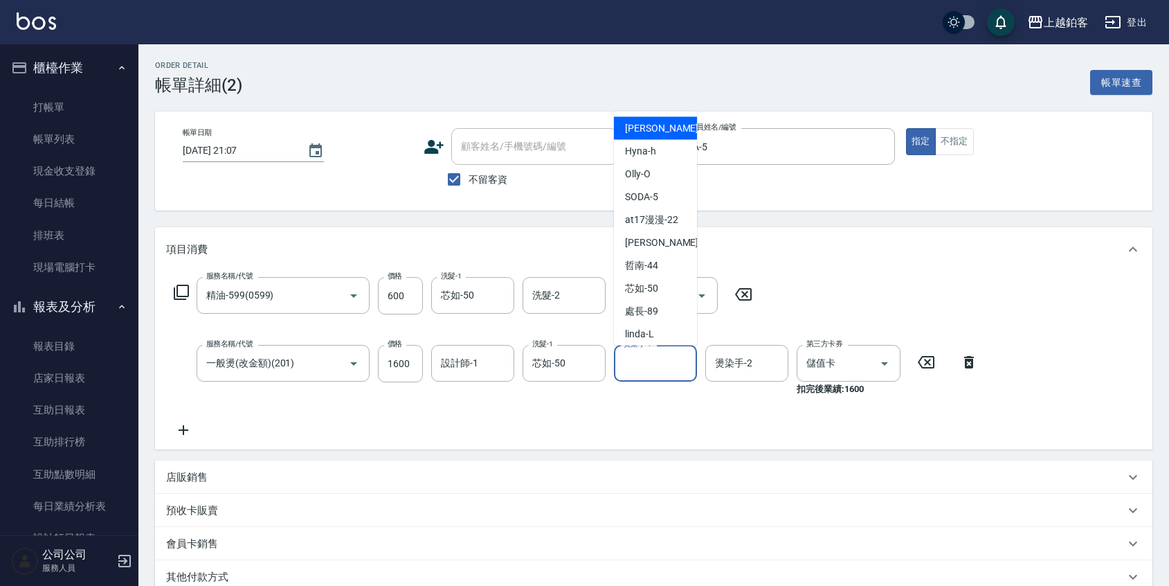
scroll to position [1, 0]
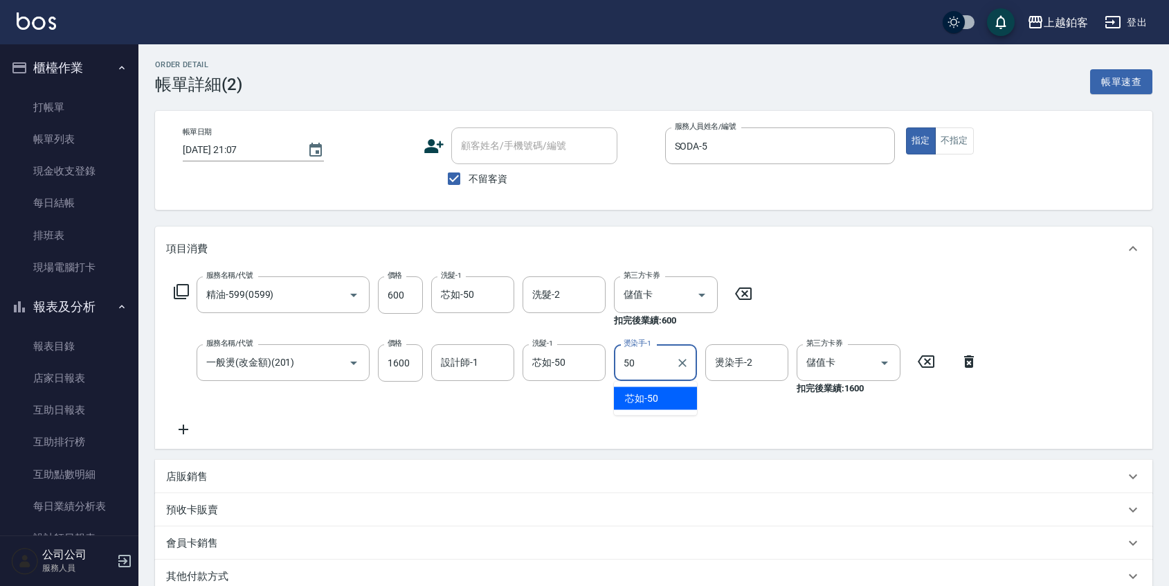
type input "50"
click at [526, 417] on div "服務名稱/代號 精油-599(0599) 服務名稱/代號 價格 600 價格 洗髮-1 芯如-50 洗髮-1 洗髮-2 洗髮-2 第三方卡券 儲值卡 第三方卡…" at bounding box center [576, 356] width 820 height 161
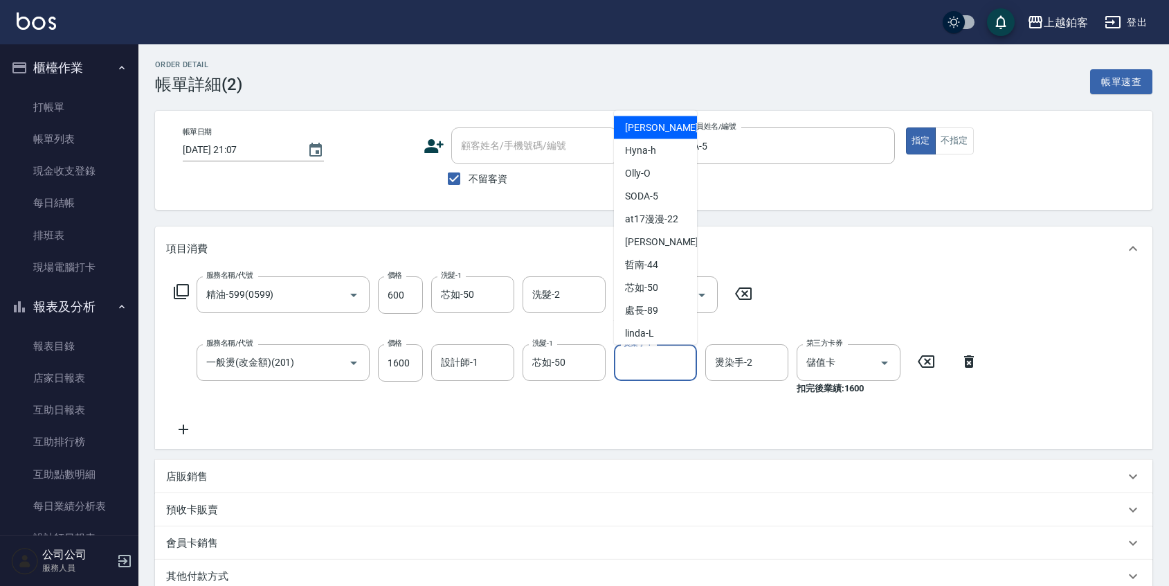
click at [623, 368] on input "燙染手-1" at bounding box center [655, 362] width 71 height 24
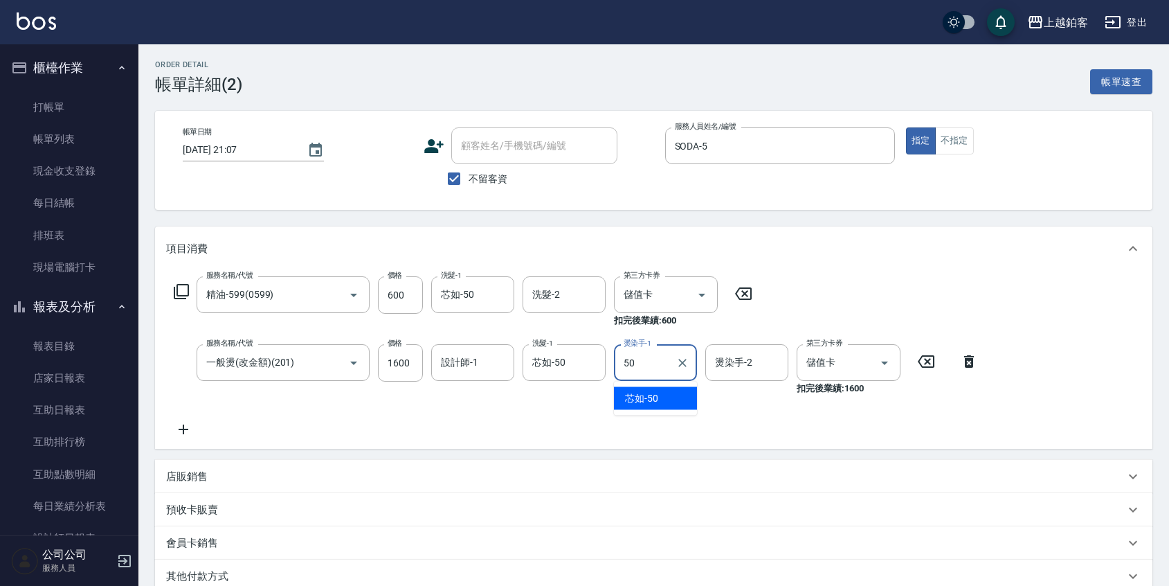
type input "芯如-50"
click at [552, 356] on input "芯如-50" at bounding box center [554, 362] width 50 height 24
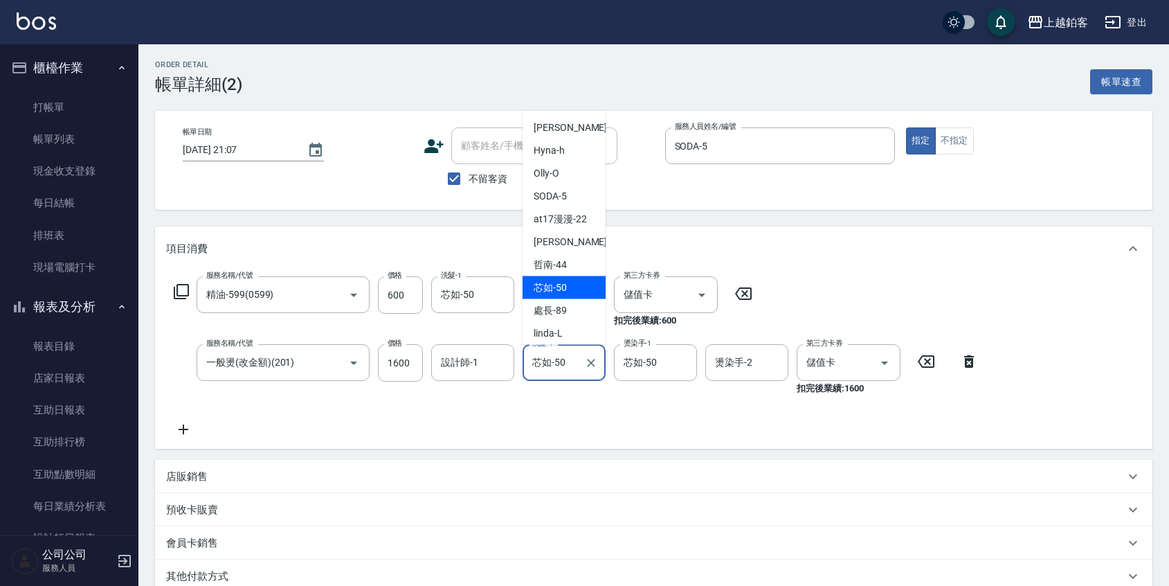
click at [570, 282] on div "芯如 -50" at bounding box center [564, 287] width 83 height 23
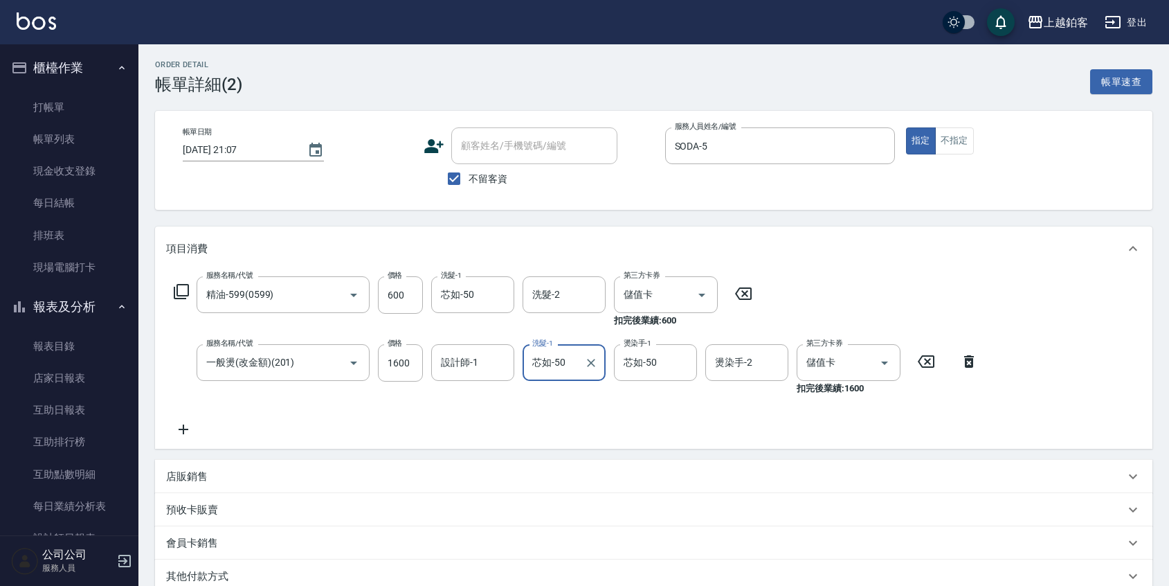
click at [553, 398] on div "服務名稱/代號 精油-599(0599) 服務名稱/代號 價格 600 價格 洗髮-1 芯如-50 洗髮-1 洗髮-2 洗髮-2 第三方卡券 儲值卡 第三方卡…" at bounding box center [576, 356] width 820 height 161
click at [494, 298] on icon "Clear" at bounding box center [500, 295] width 14 height 14
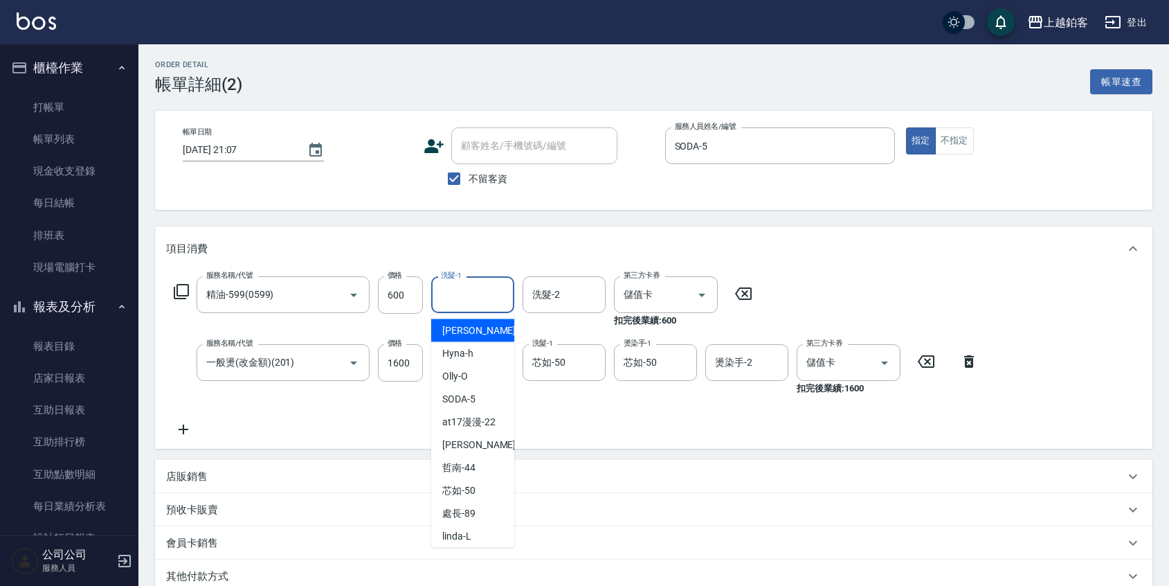
click at [480, 296] on input "洗髮-1" at bounding box center [473, 294] width 71 height 24
type input "芯如-50"
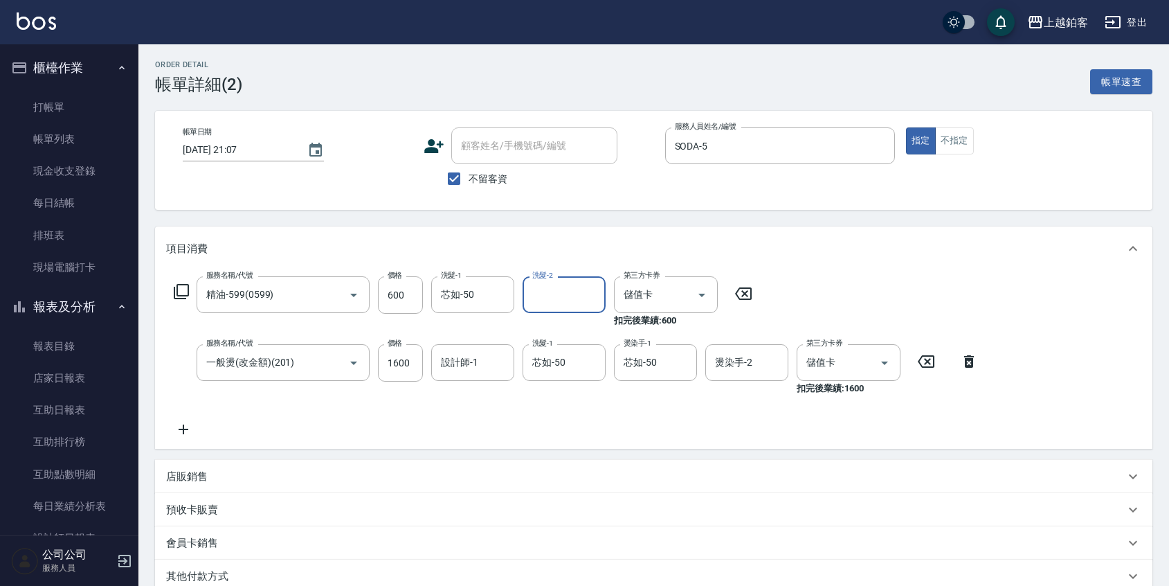
click at [839, 307] on div "服務名稱/代號 精油-599(0599) 服務名稱/代號 價格 600 價格 洗髮-1 芯如-50 洗髮-1 洗髮-2 洗髮-2 第三方卡券 儲值卡 第三方卡…" at bounding box center [576, 356] width 820 height 161
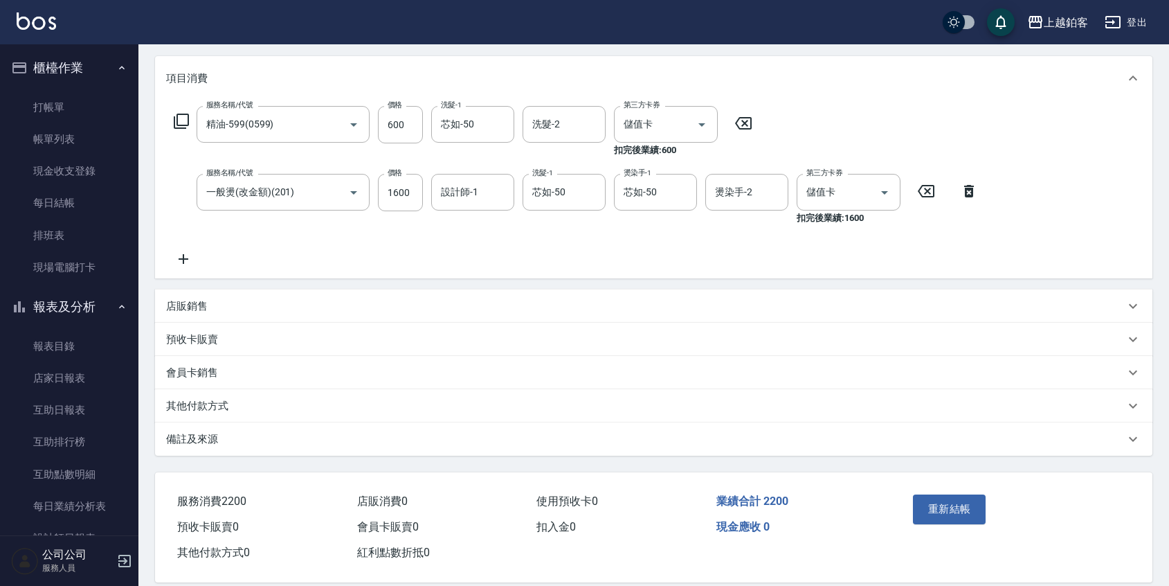
scroll to position [188, 0]
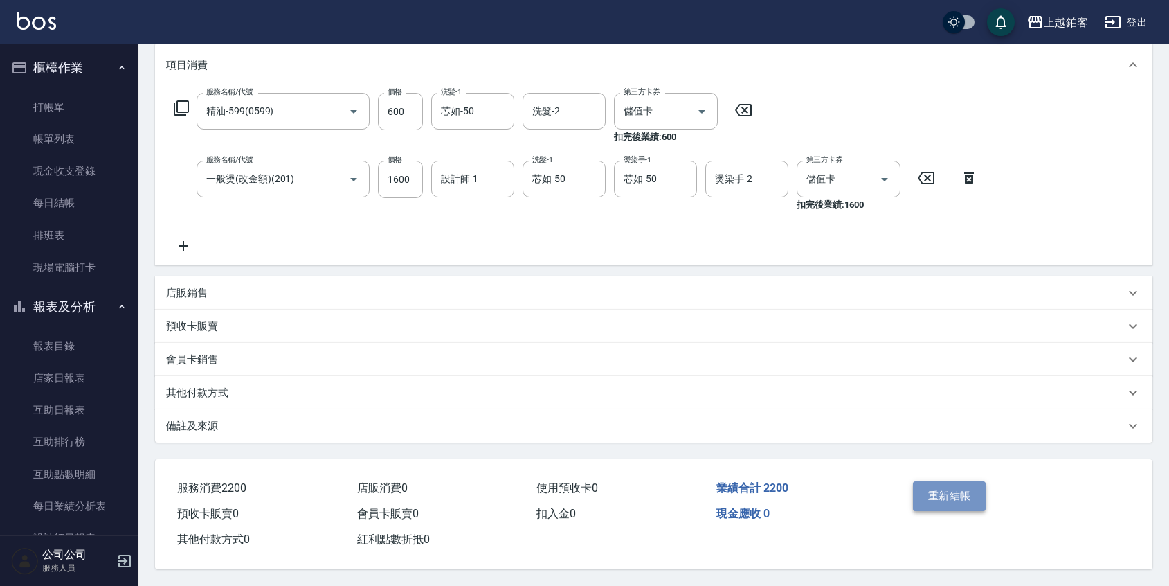
click at [945, 491] on button "重新結帳" at bounding box center [949, 495] width 73 height 29
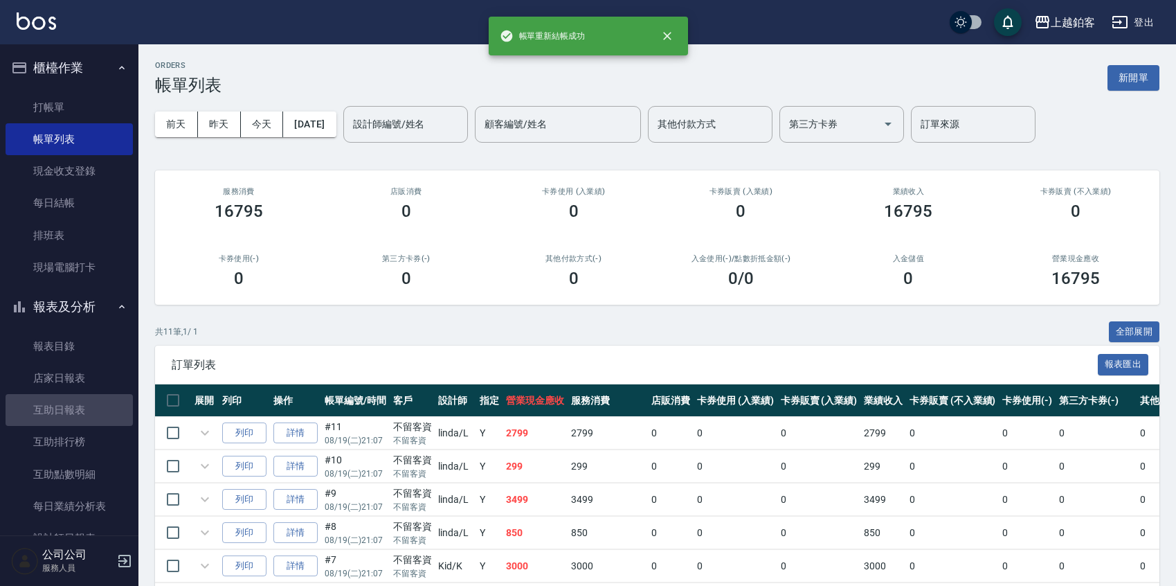
drag, startPoint x: 70, startPoint y: 408, endPoint x: 231, endPoint y: 329, distance: 178.9
click at [70, 408] on link "互助日報表" at bounding box center [69, 410] width 127 height 32
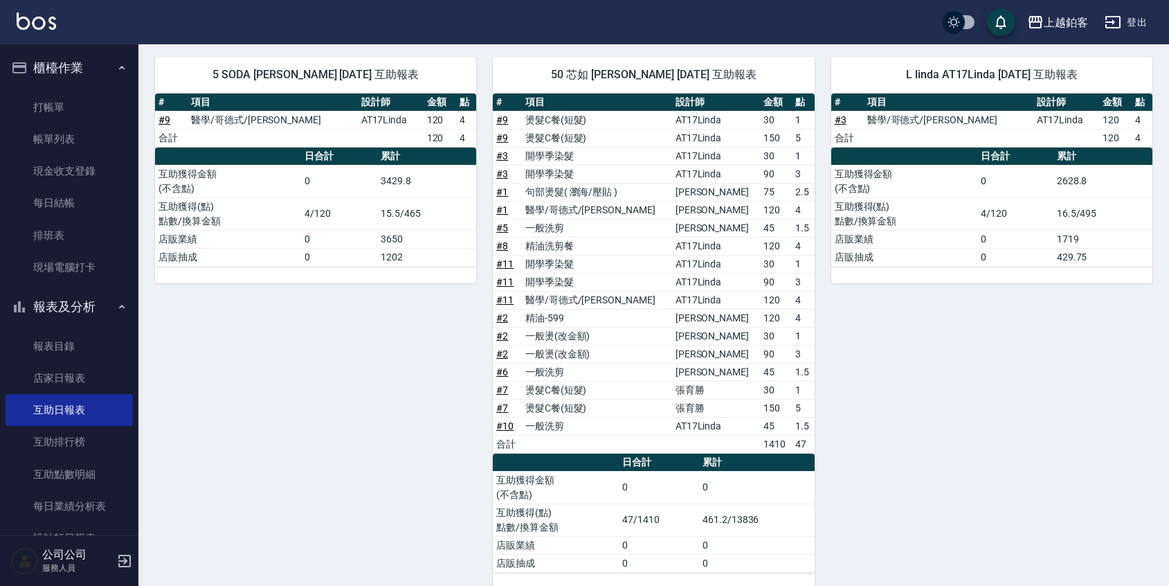
scroll to position [150, 0]
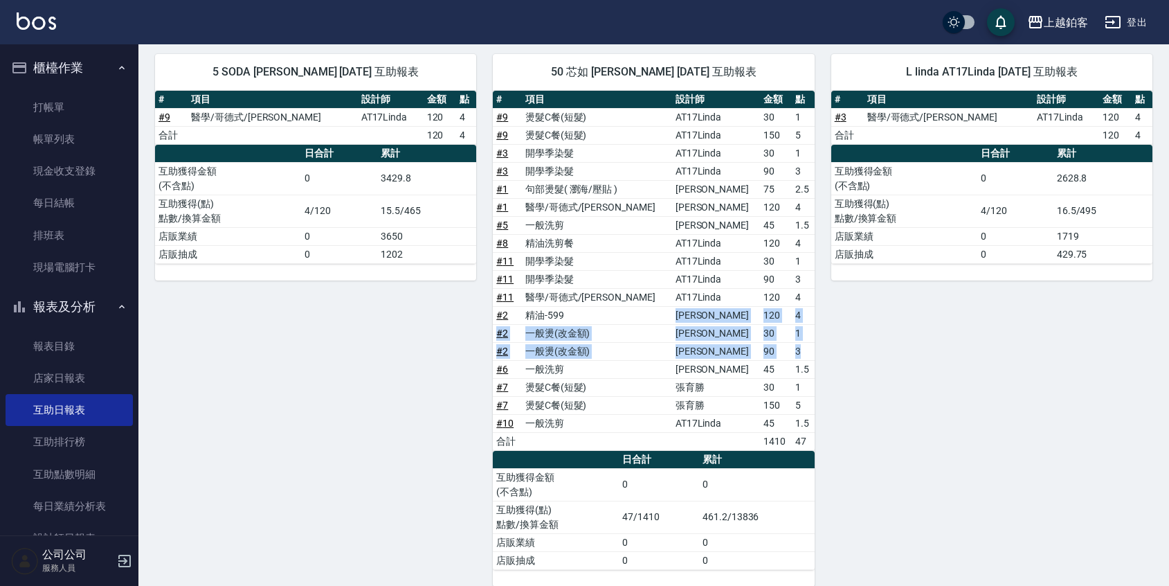
drag, startPoint x: 659, startPoint y: 313, endPoint x: 800, endPoint y: 350, distance: 145.4
click at [800, 350] on tbody "# 9 燙髮C餐(短髮) AT17Linda 30 1 # 9 燙髮C餐(短髮) AT17Linda 150 5 # 3 開學季染髮 AT17Linda 30…" at bounding box center [653, 279] width 321 height 342
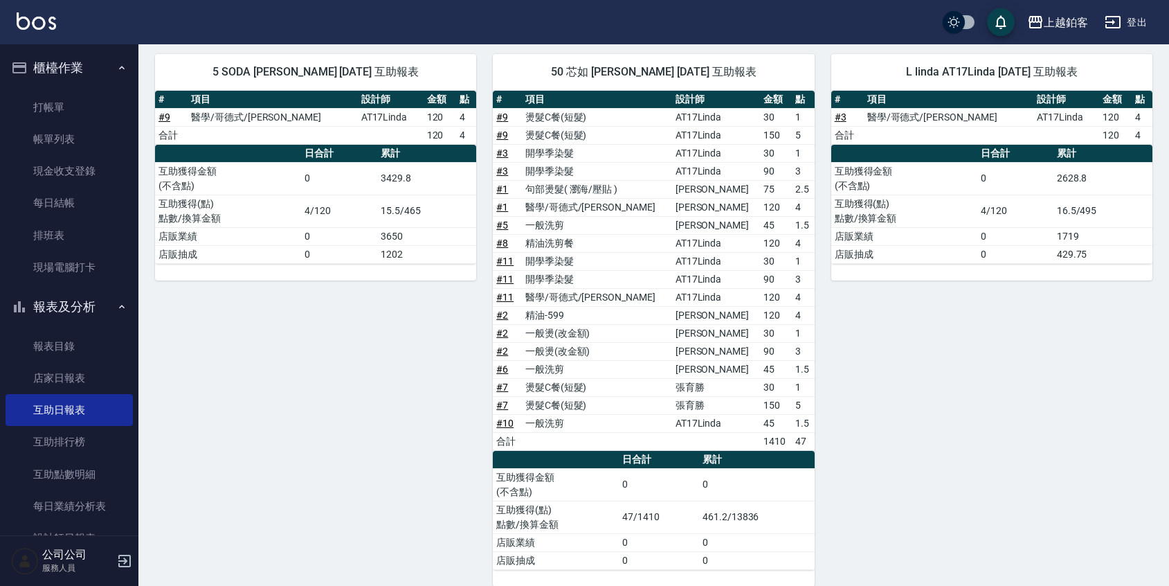
click at [456, 352] on div "5 SODA [PERSON_NAME] [DATE] 互助報表 # 項目 設計師 金額 點 # 9 醫學/哥德式/龐德 AT17Linda 120 4 合計…" at bounding box center [307, 311] width 338 height 549
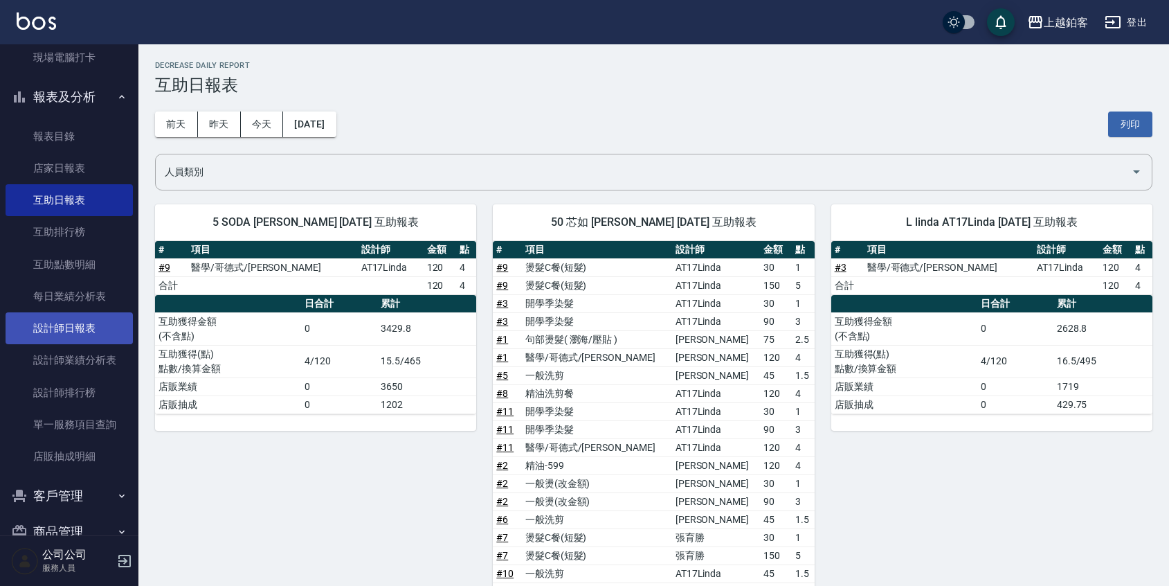
scroll to position [217, 0]
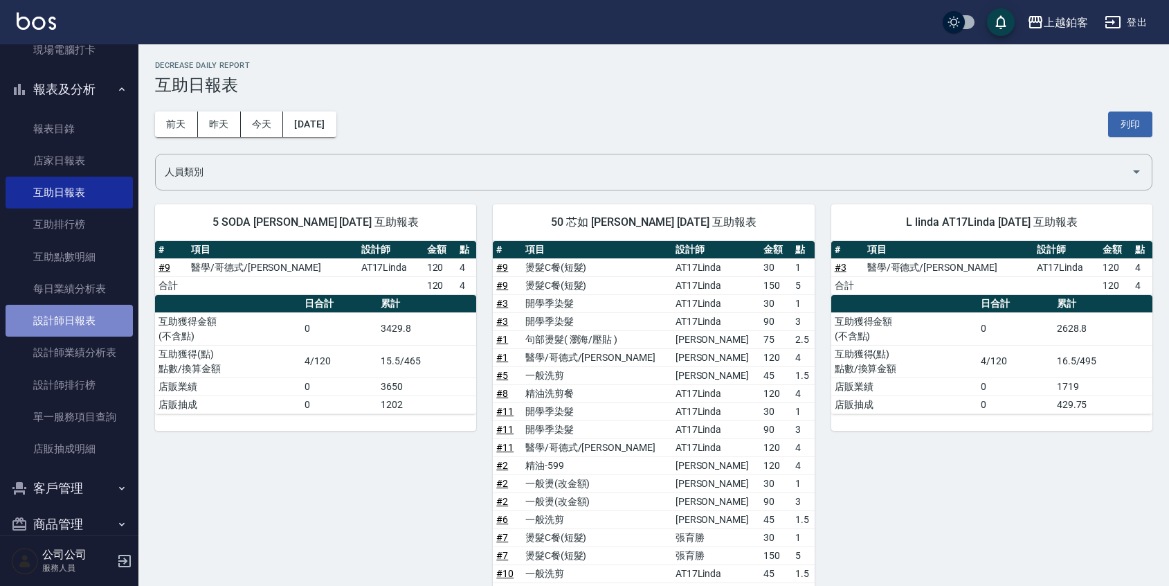
click at [81, 326] on link "設計師日報表" at bounding box center [69, 321] width 127 height 32
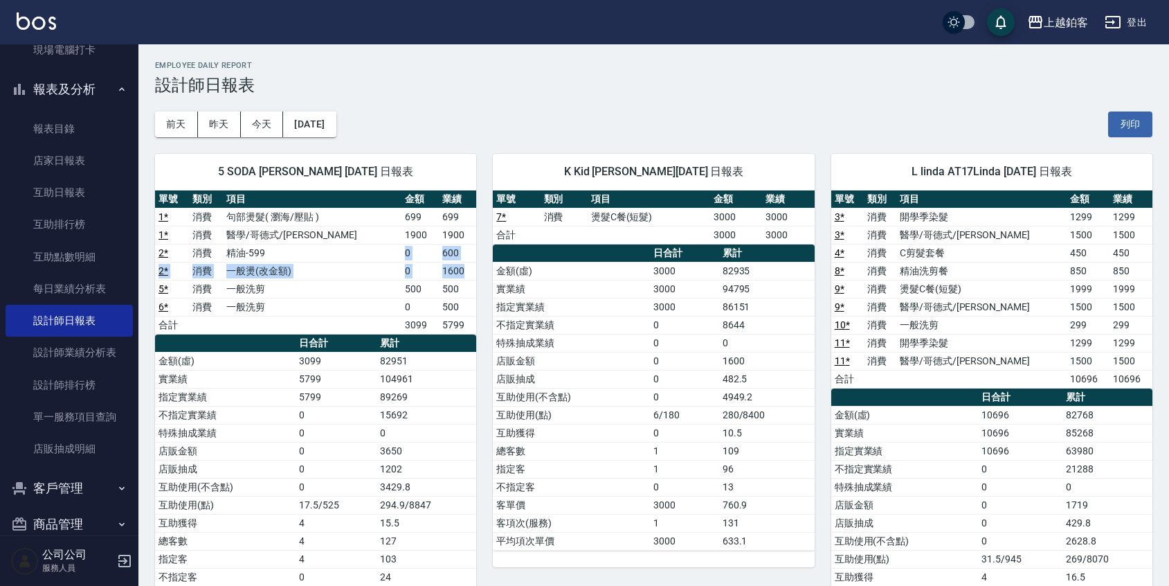
drag, startPoint x: 363, startPoint y: 253, endPoint x: 463, endPoint y: 271, distance: 102.0
click at [463, 271] on tbody "1 * 消費 句部燙髮( 瀏海/壓貼 ) 699 699 1 * 消費 醫學/哥德式/龐德 1900 1900 2 * 消費 精油-599 0 600 2 *…" at bounding box center [315, 271] width 321 height 126
click at [403, 134] on div "[DATE] [DATE] [DATE] [DATE] 列印" at bounding box center [654, 124] width 998 height 59
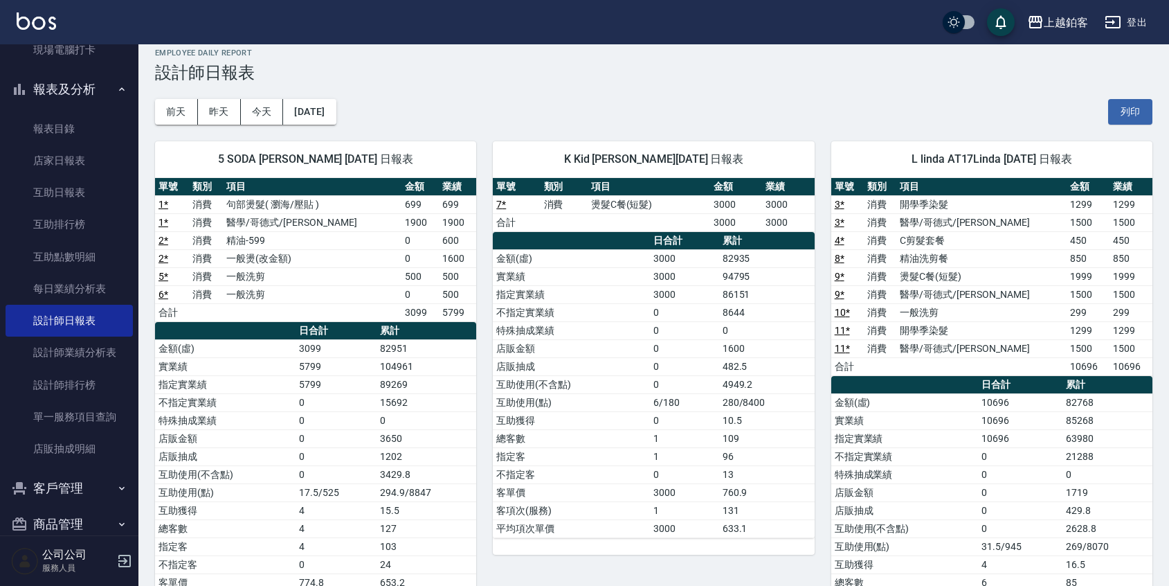
scroll to position [15, 0]
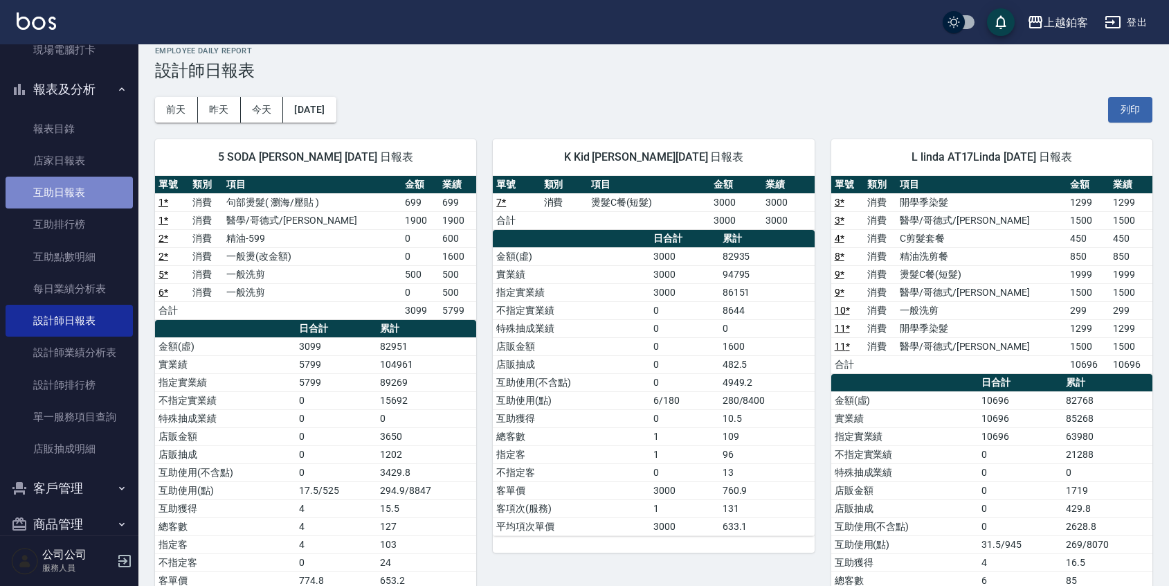
click at [73, 199] on link "互助日報表" at bounding box center [69, 193] width 127 height 32
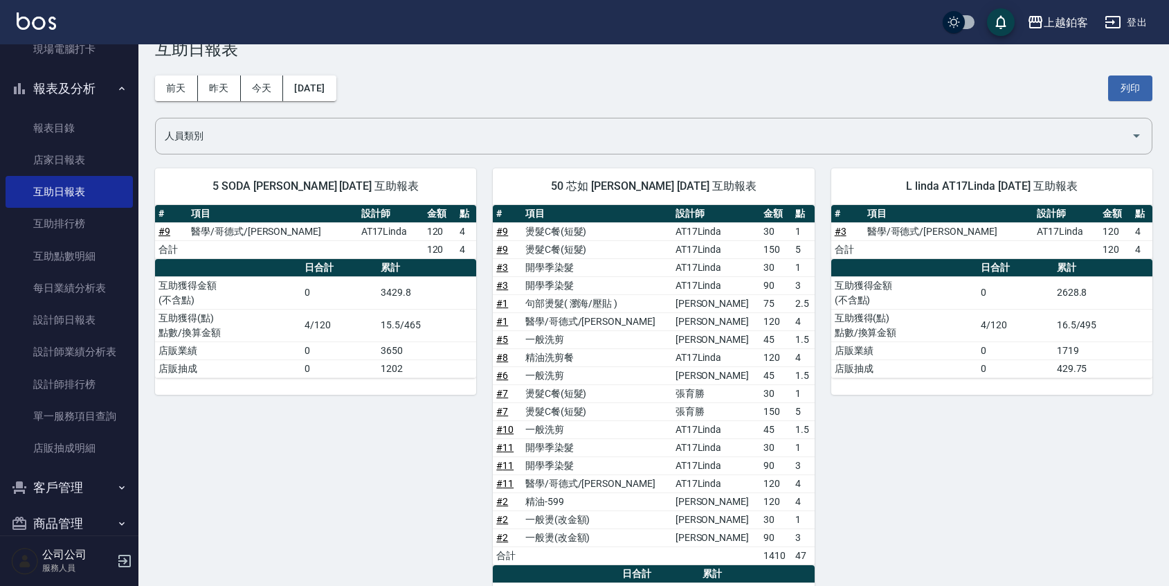
scroll to position [35, 0]
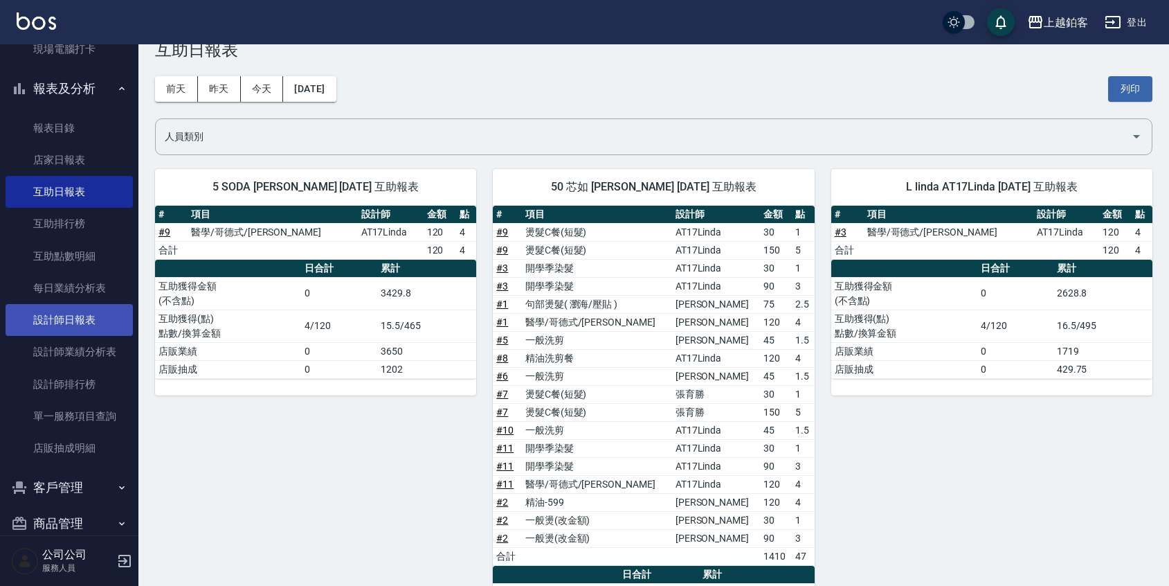
click at [67, 325] on link "設計師日報表" at bounding box center [69, 320] width 127 height 32
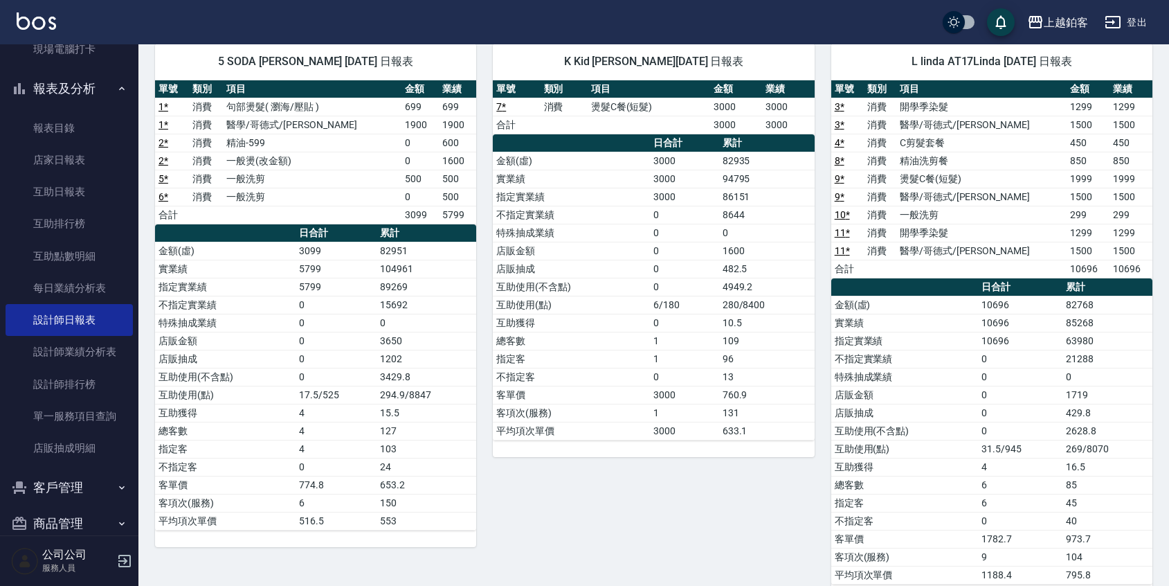
scroll to position [111, 0]
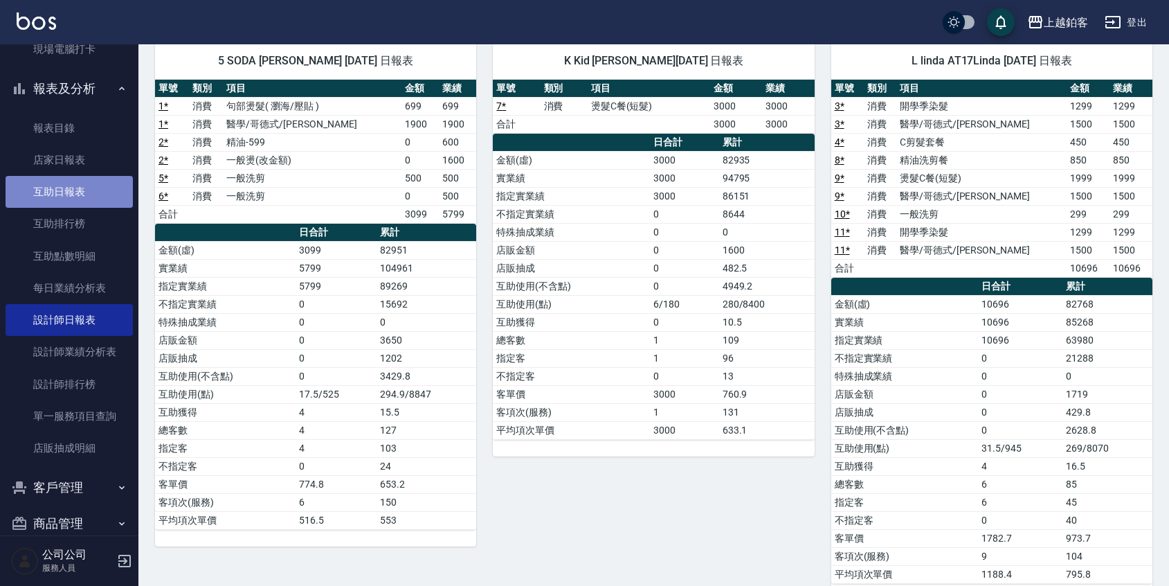
click at [75, 183] on link "互助日報表" at bounding box center [69, 192] width 127 height 32
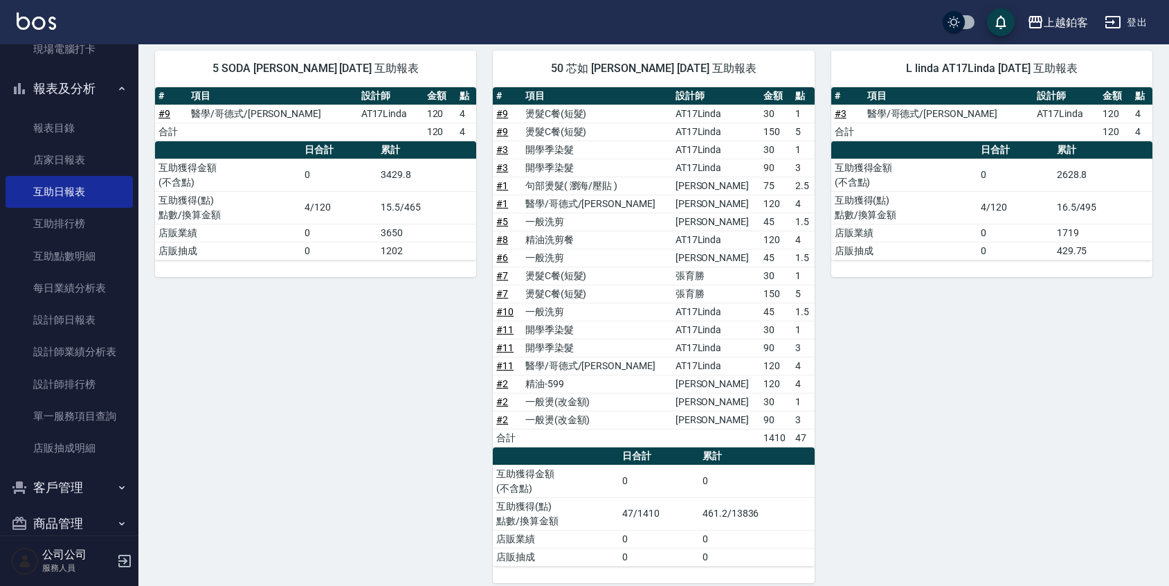
scroll to position [167, 0]
